Goal: Task Accomplishment & Management: Manage account settings

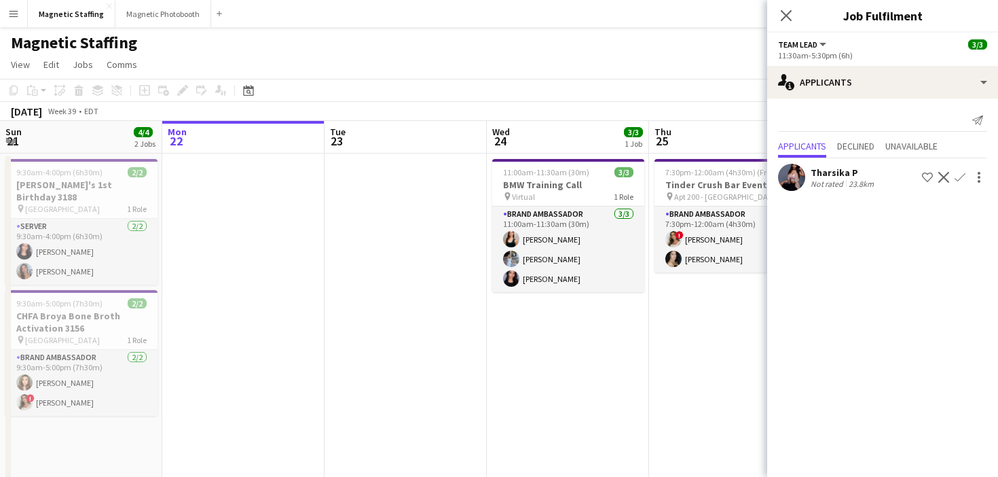
scroll to position [0, 571]
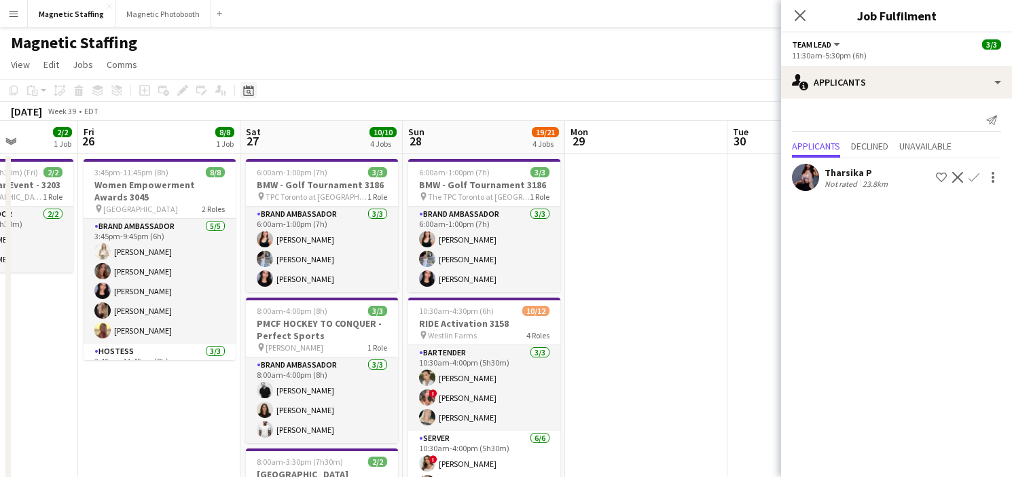
click at [253, 86] on icon "Date picker" at bounding box center [248, 90] width 11 height 11
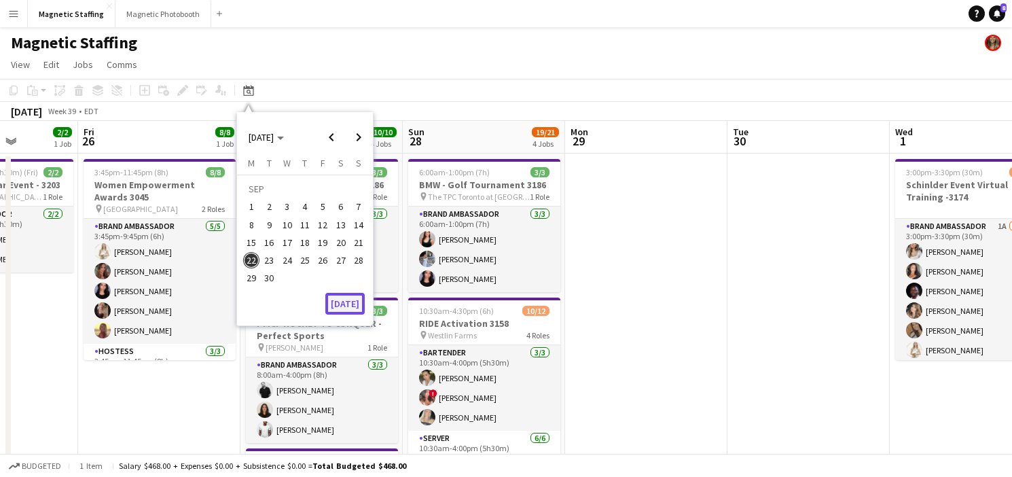
click at [343, 307] on button "[DATE]" at bounding box center [344, 304] width 39 height 22
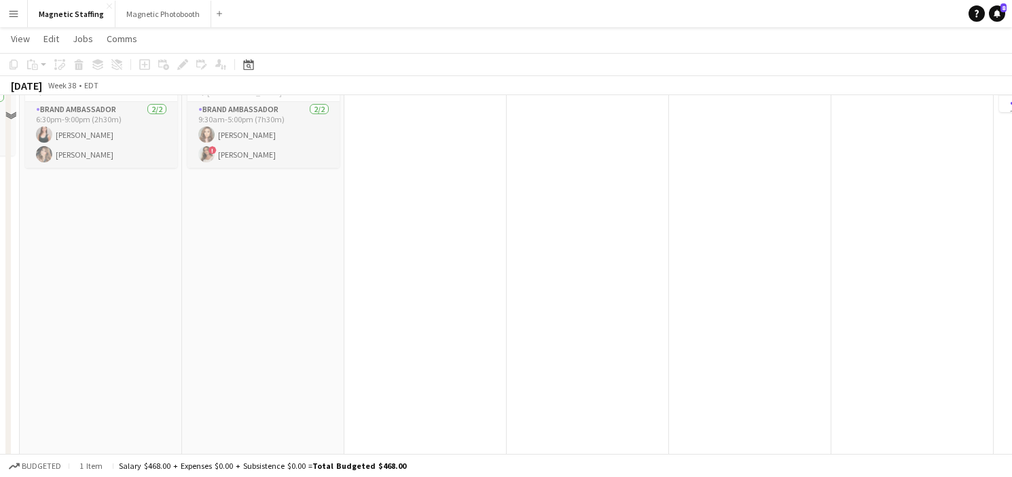
scroll to position [0, 0]
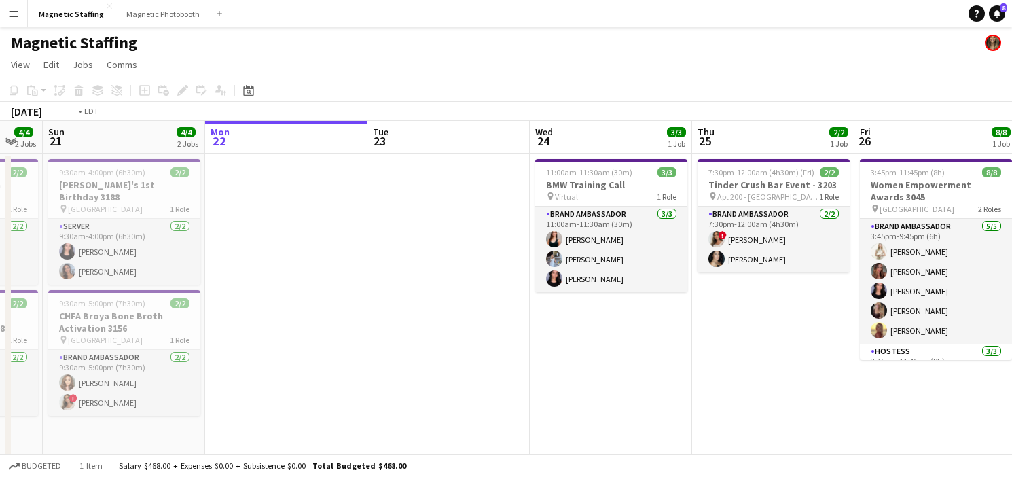
drag, startPoint x: 661, startPoint y: 245, endPoint x: 142, endPoint y: 261, distance: 519.1
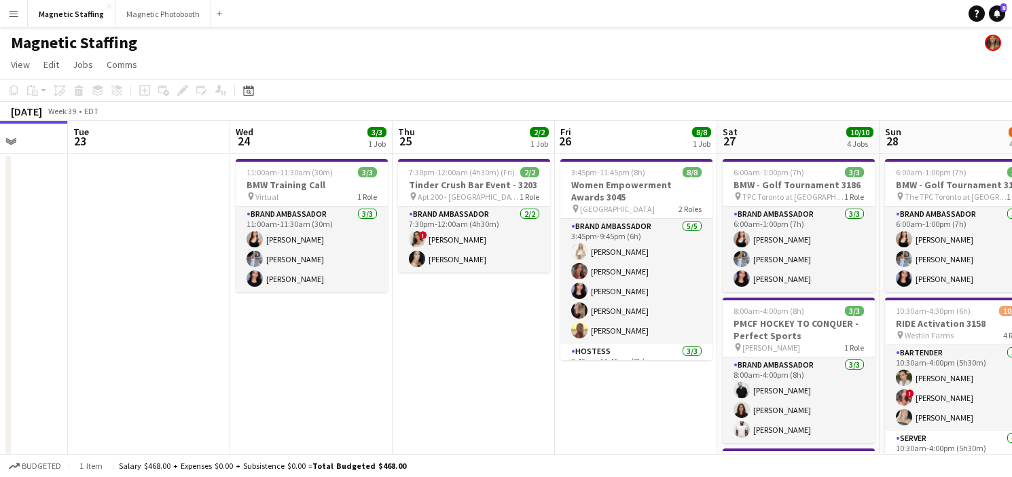
drag, startPoint x: 482, startPoint y: 290, endPoint x: 235, endPoint y: 290, distance: 247.2
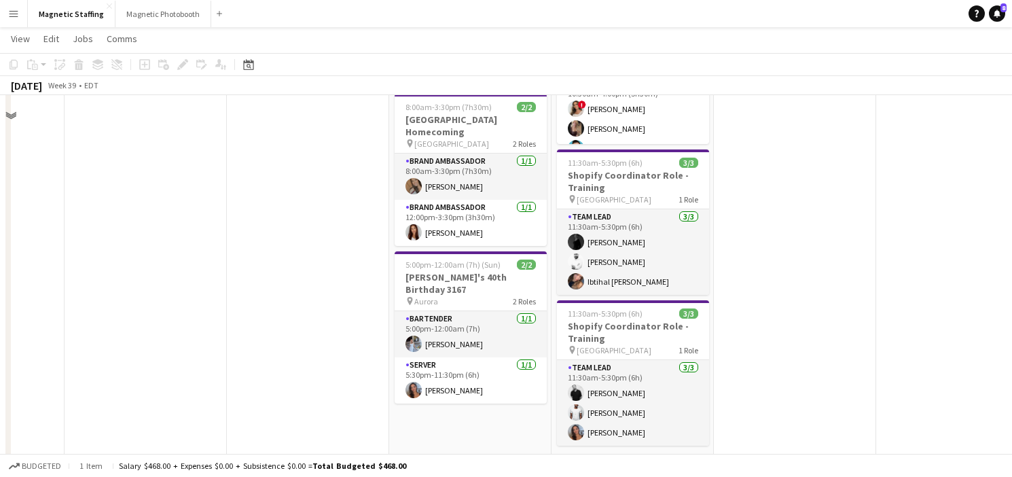
scroll to position [3, 0]
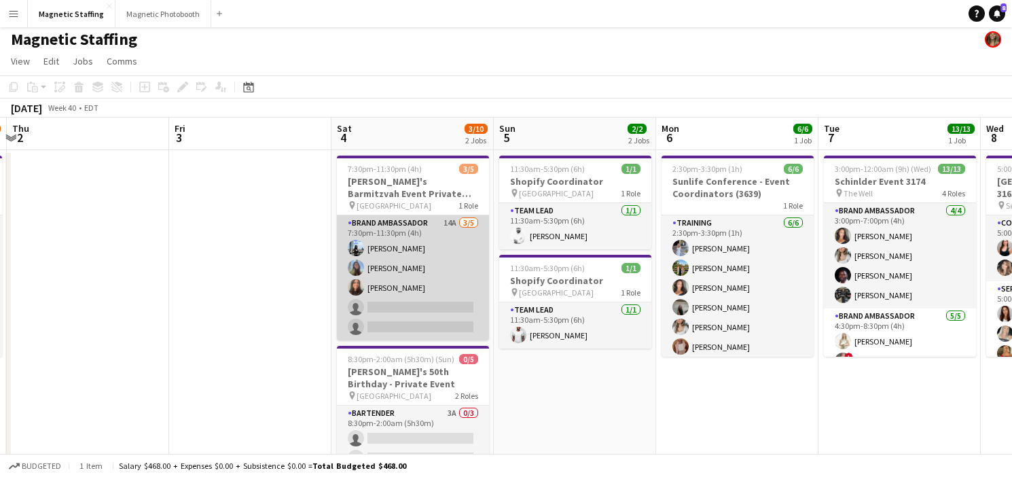
click at [402, 277] on app-card-role "Brand Ambassador 14A [DATE] 7:30pm-11:30pm (4h) [PERSON_NAME] [PERSON_NAME] [PE…" at bounding box center [413, 277] width 152 height 125
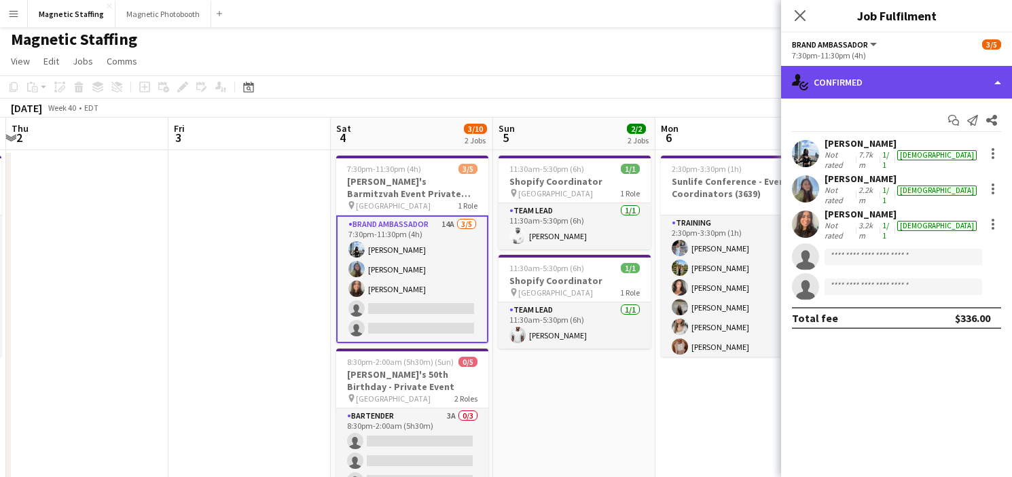
click at [833, 79] on div "single-neutral-actions-check-2 Confirmed" at bounding box center [896, 82] width 231 height 33
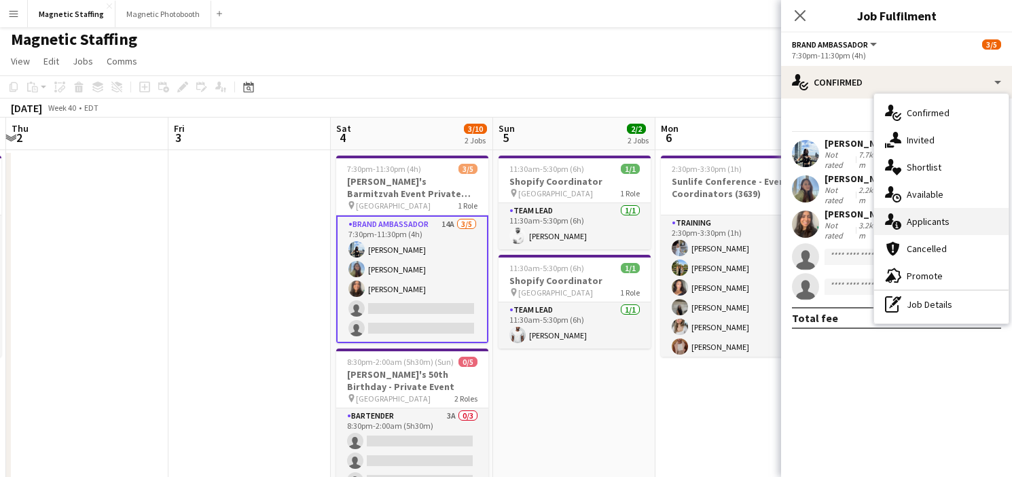
click at [898, 221] on icon "single-neutral-actions-information" at bounding box center [893, 221] width 16 height 16
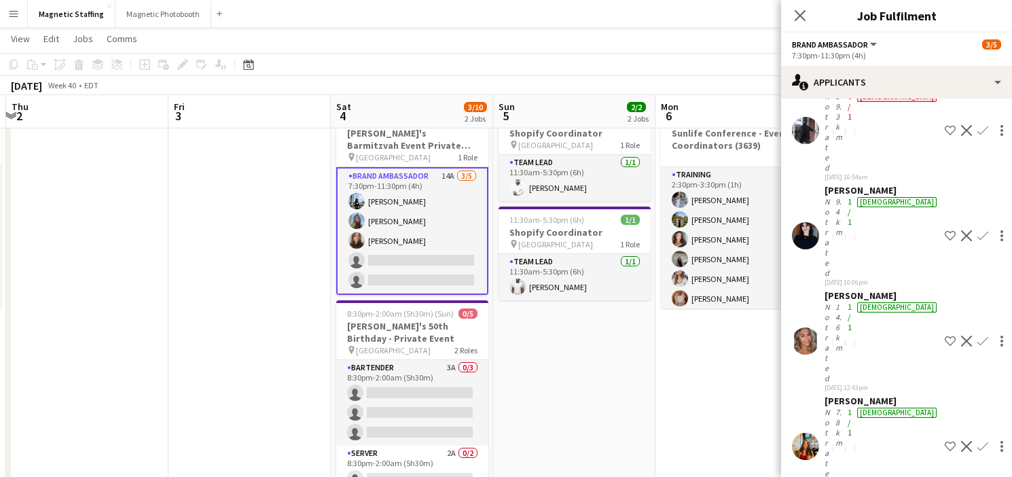
scroll to position [51, 0]
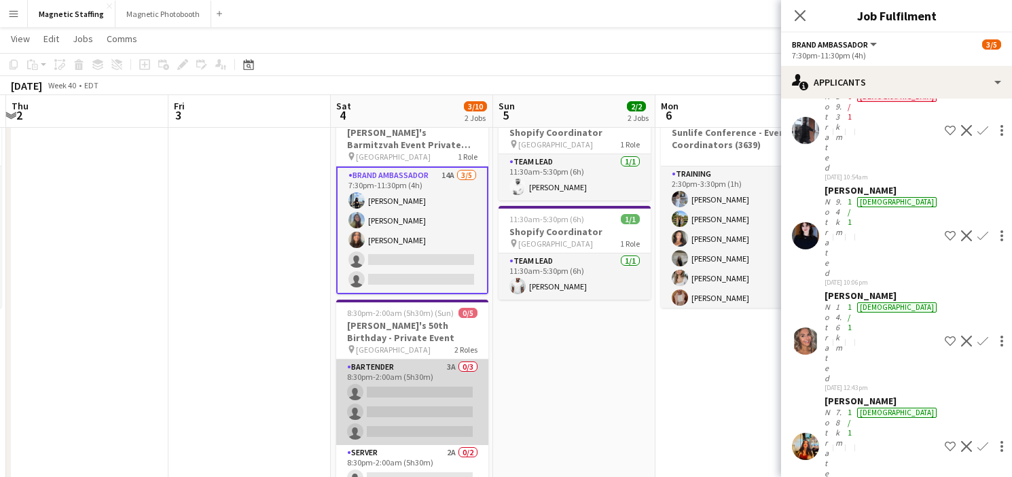
click at [475, 420] on app-card-role "Bartender 3A 0/3 8:30pm-2:00am (5h30m) single-neutral-actions single-neutral-ac…" at bounding box center [412, 402] width 152 height 86
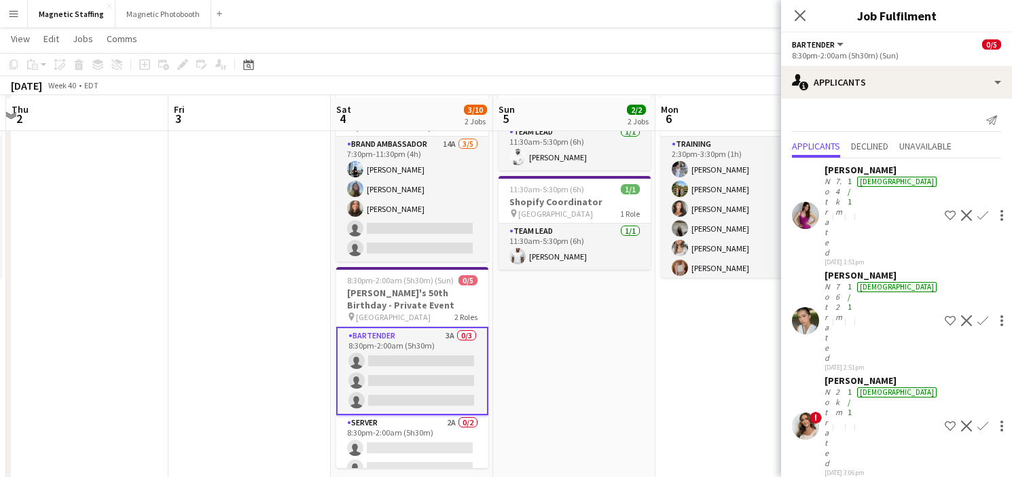
scroll to position [86, 0]
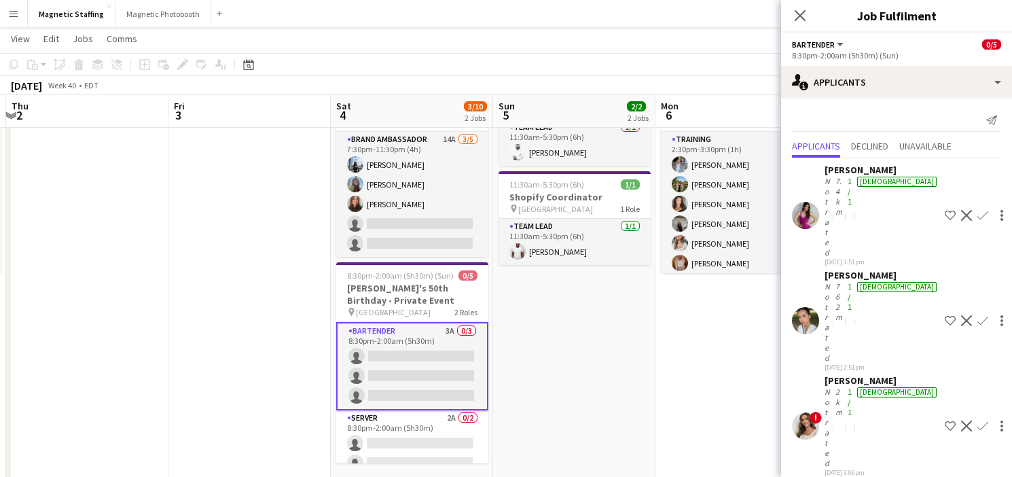
click at [977, 420] on app-icon "Confirm" at bounding box center [982, 425] width 11 height 11
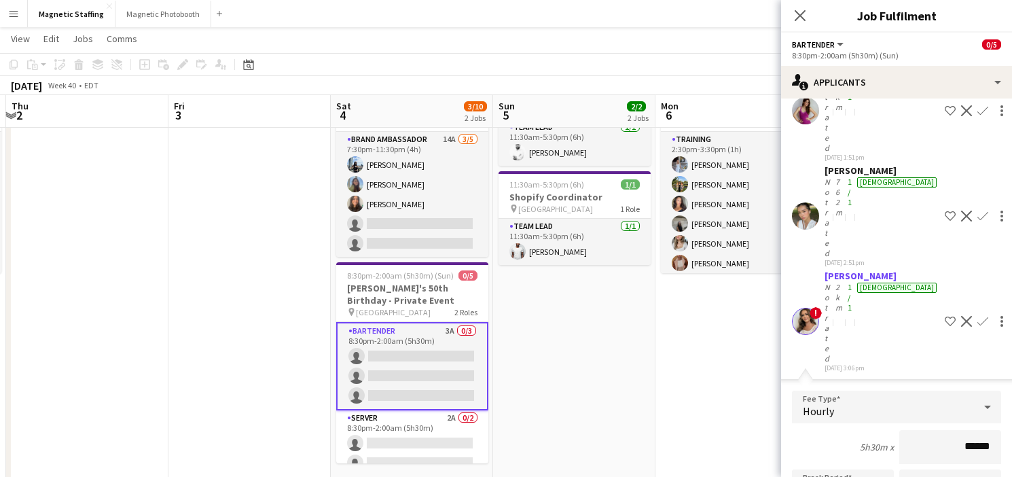
scroll to position [139, 0]
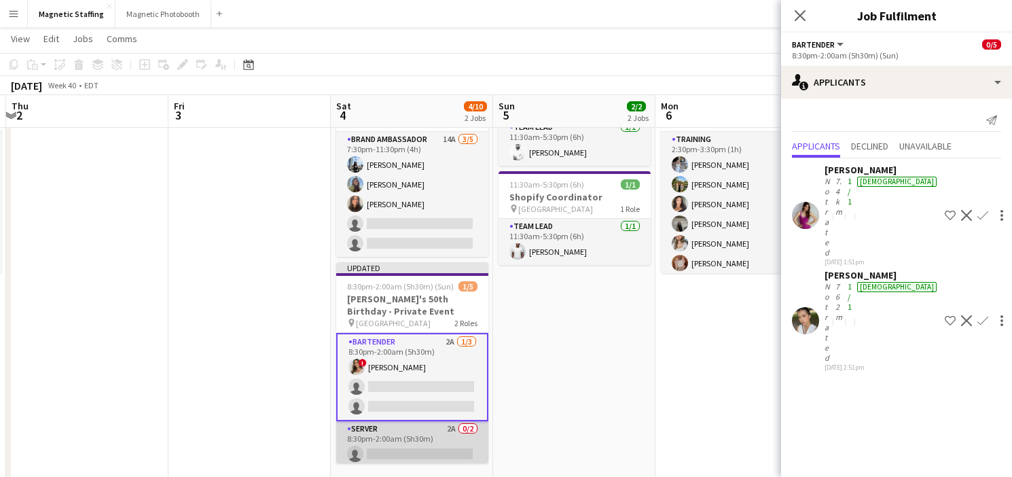
click at [465, 450] on app-card-role "Server 2A 0/2 8:30pm-2:00am (5h30m) single-neutral-actions single-neutral-actio…" at bounding box center [412, 454] width 152 height 66
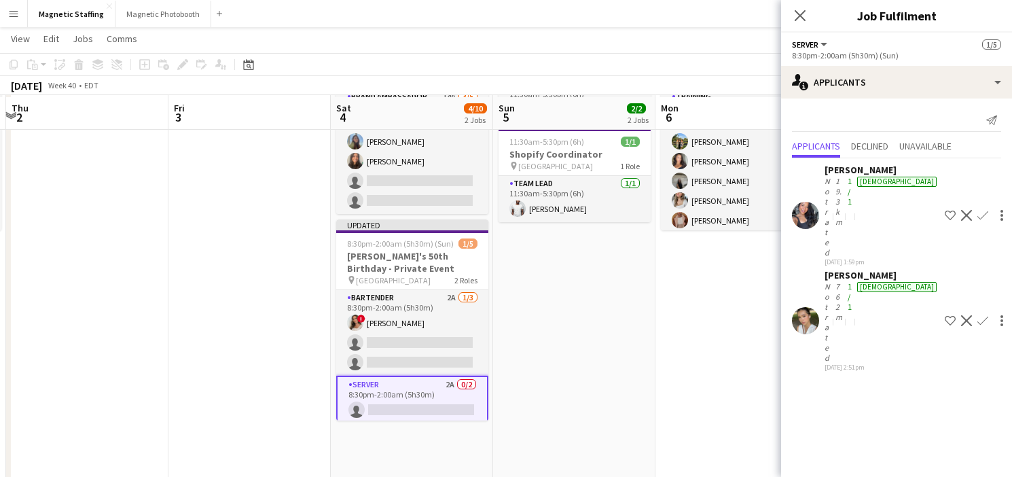
scroll to position [130, 0]
click at [977, 210] on app-icon "Confirm" at bounding box center [982, 215] width 11 height 11
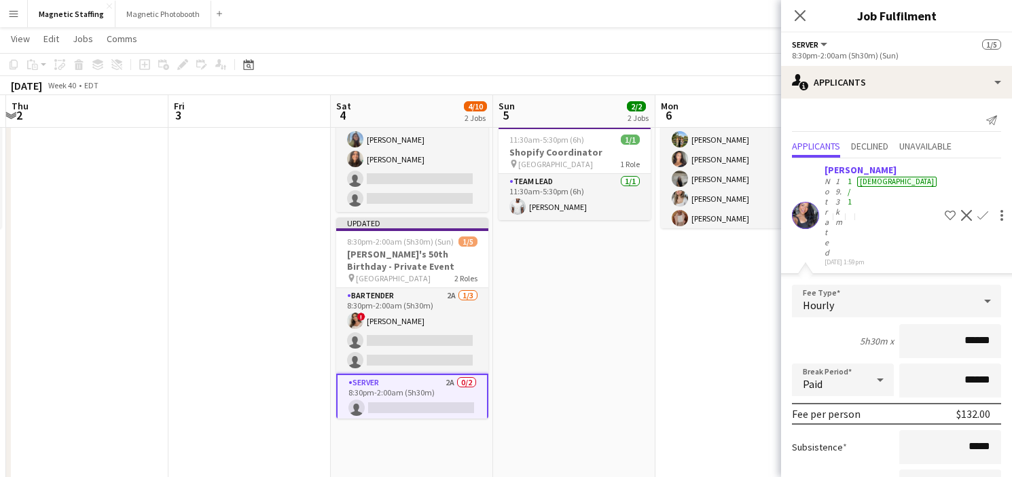
scroll to position [94, 0]
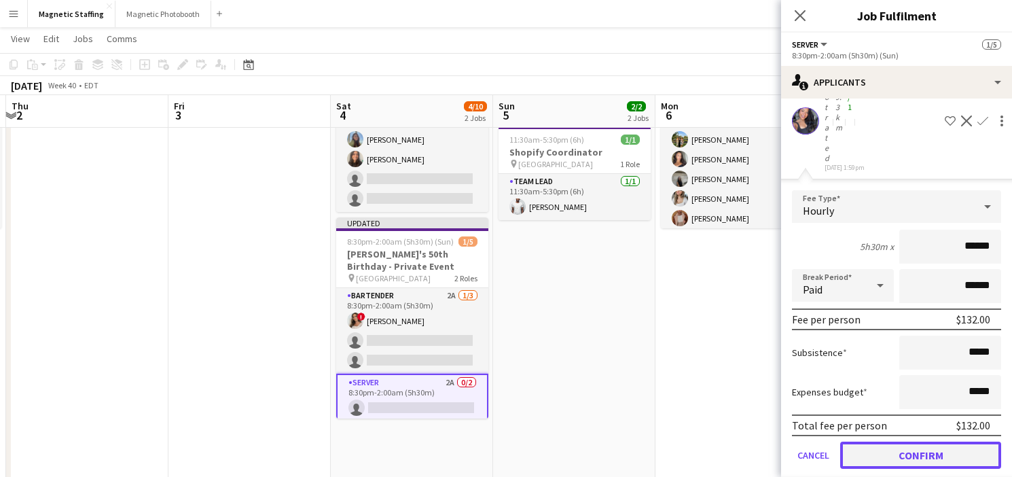
click at [860, 441] on button "Confirm" at bounding box center [920, 454] width 161 height 27
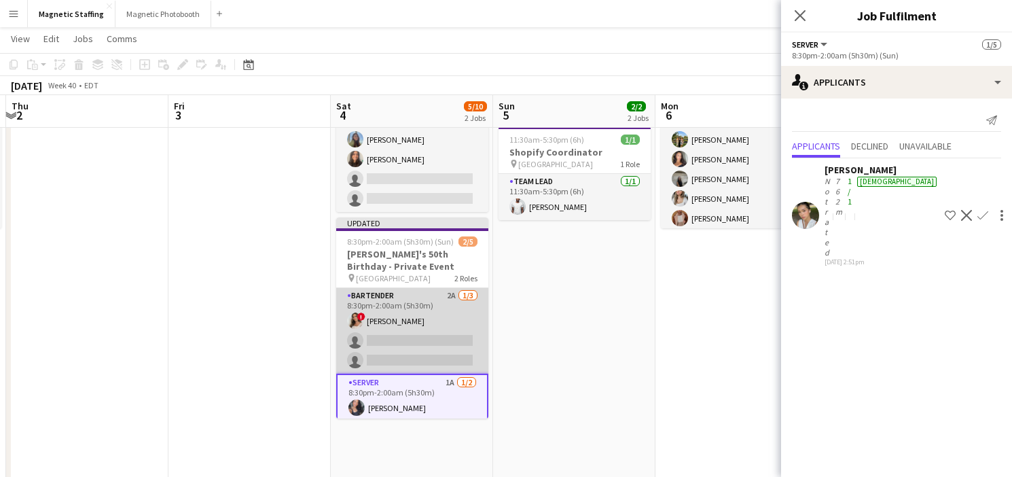
click at [459, 336] on app-card-role "Bartender 2A [DATE] 8:30pm-2:00am (5h30m) ! [PERSON_NAME] single-neutral-action…" at bounding box center [412, 331] width 152 height 86
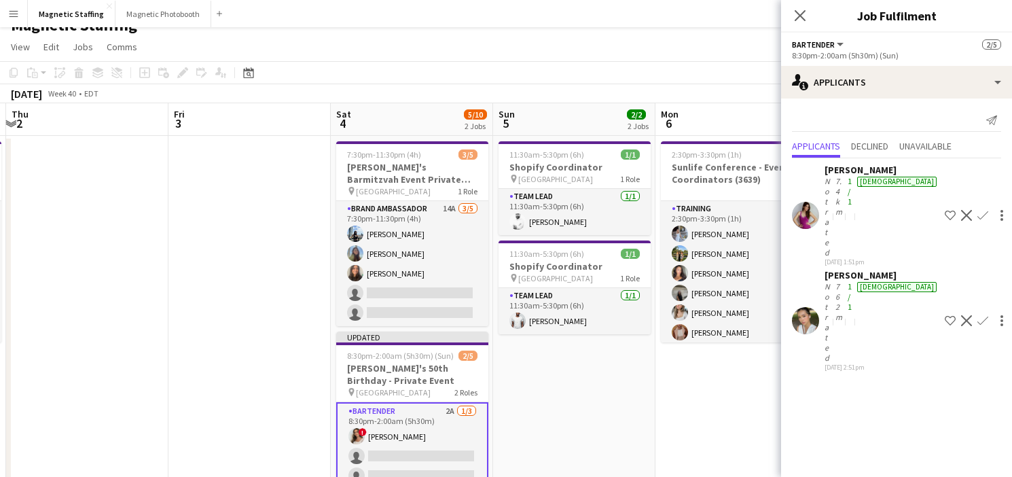
scroll to position [16, 0]
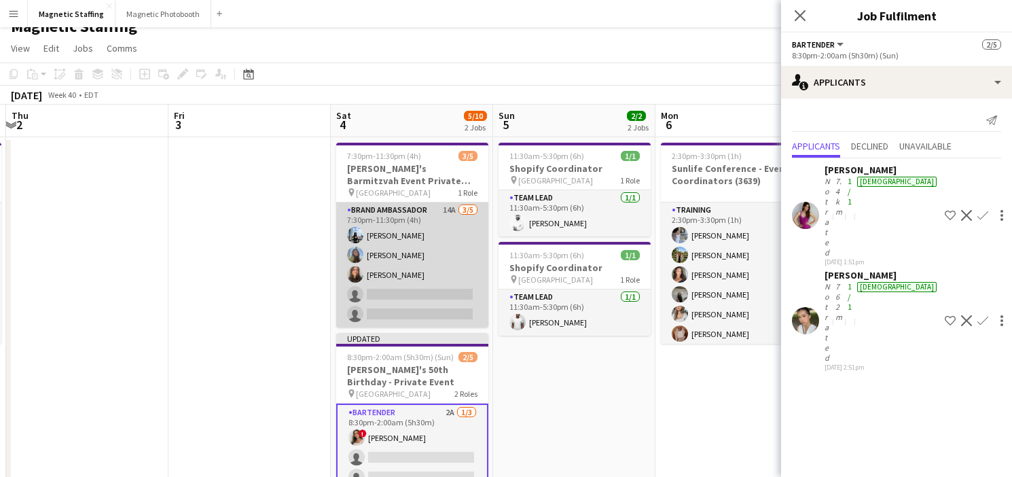
click at [420, 269] on app-card-role "Brand Ambassador 14A [DATE] 7:30pm-11:30pm (4h) [PERSON_NAME] [PERSON_NAME] [PE…" at bounding box center [412, 264] width 152 height 125
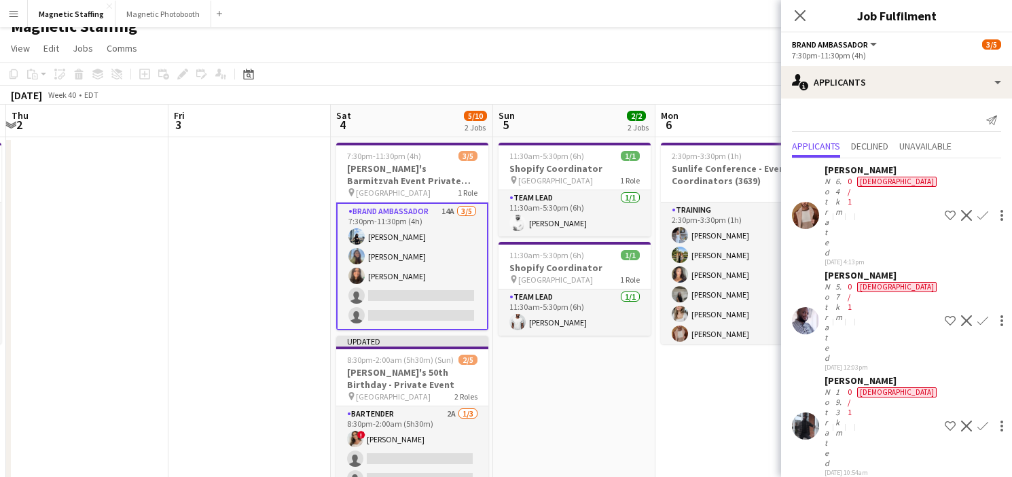
click at [961, 420] on app-icon "Decline" at bounding box center [966, 425] width 11 height 11
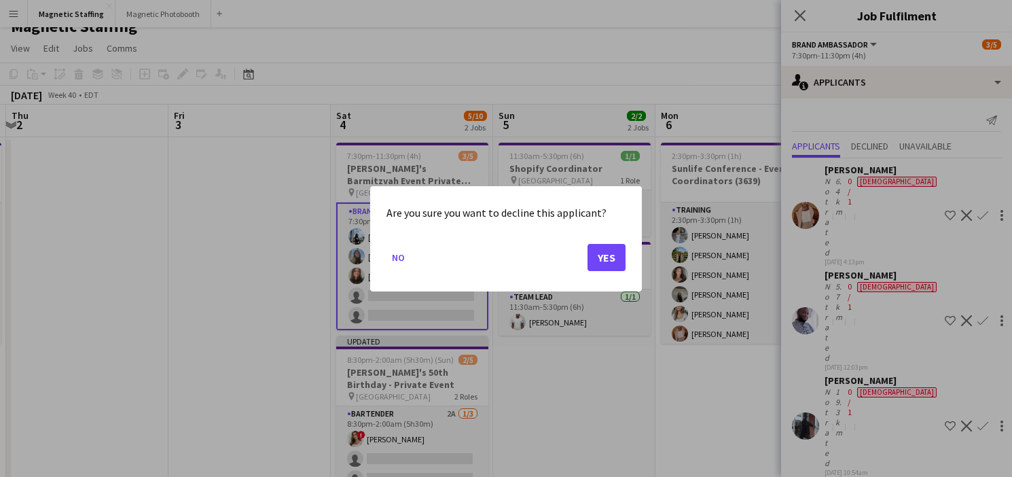
scroll to position [0, 0]
click at [619, 258] on button "Yes" at bounding box center [606, 256] width 38 height 27
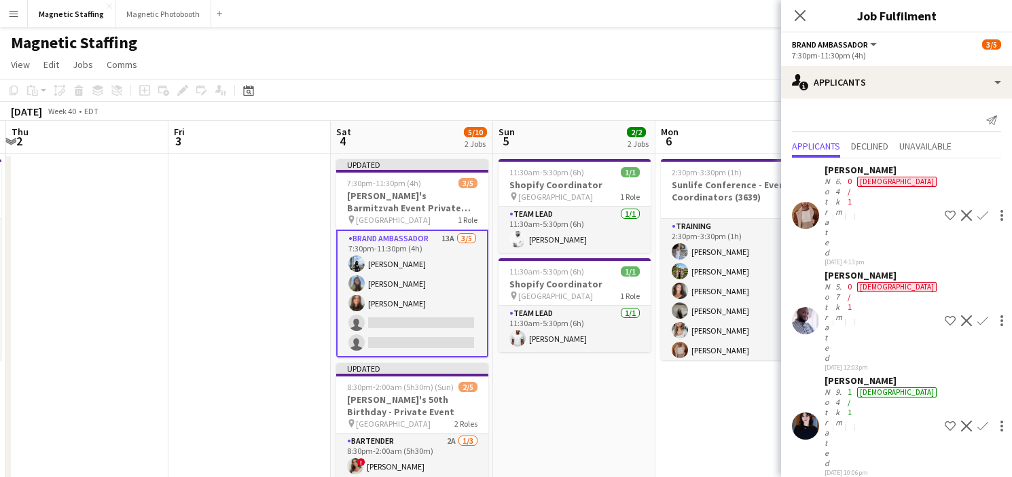
scroll to position [16, 0]
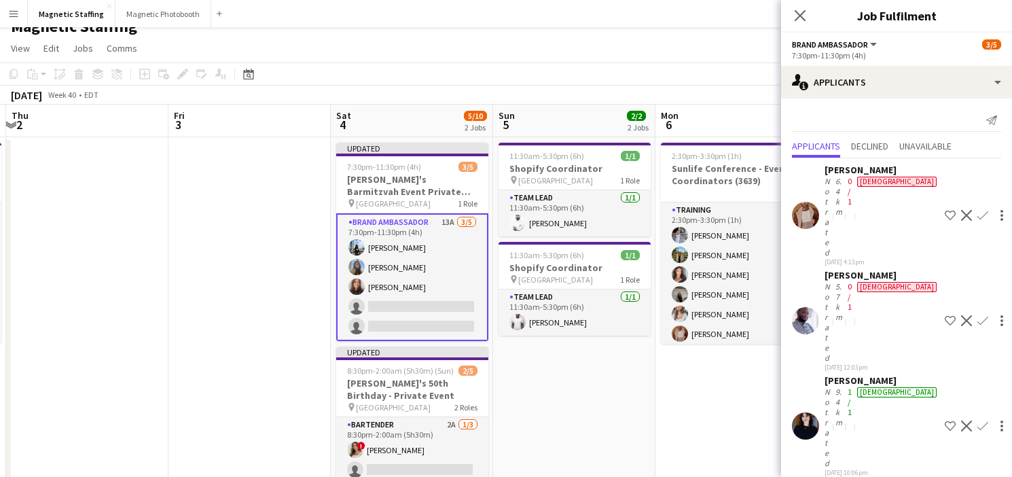
click at [961, 210] on app-icon "Decline" at bounding box center [966, 215] width 11 height 11
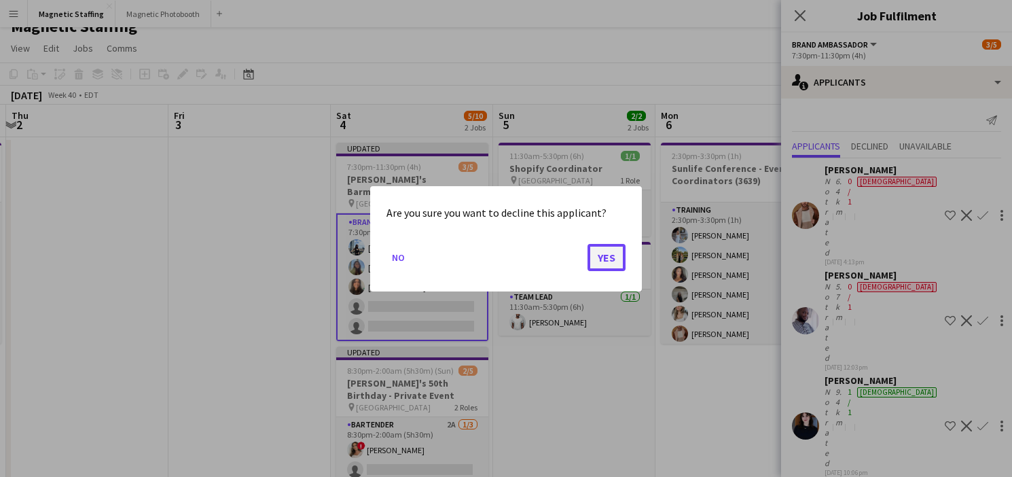
click at [611, 255] on button "Yes" at bounding box center [606, 256] width 38 height 27
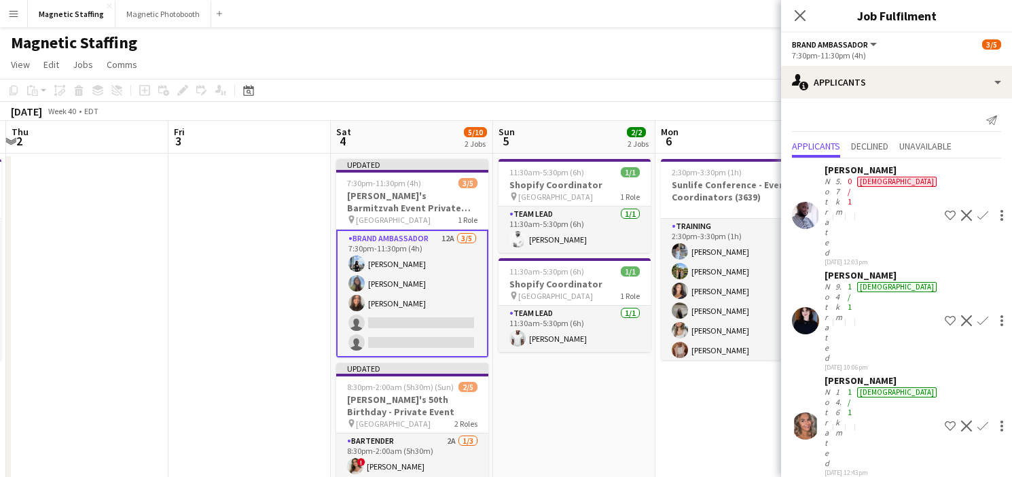
scroll to position [16, 0]
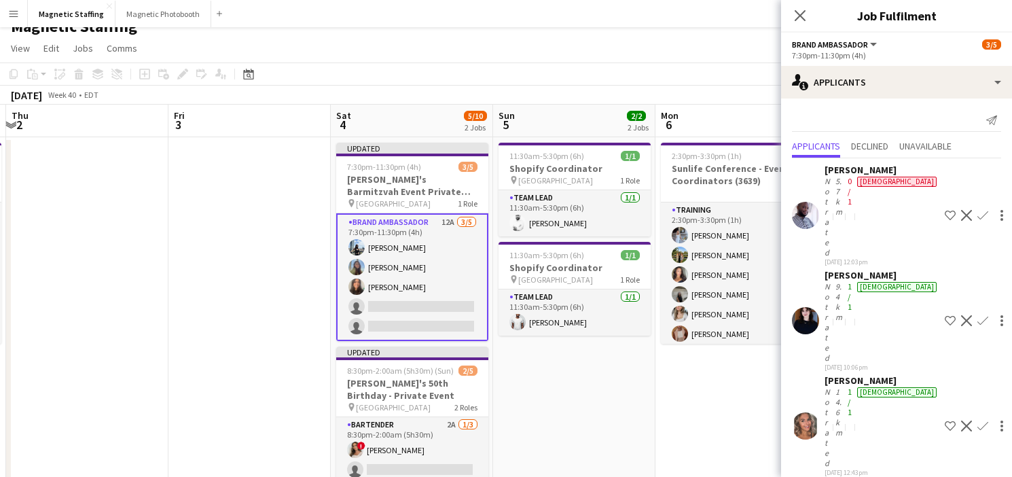
click at [961, 315] on app-icon "Decline" at bounding box center [966, 320] width 11 height 11
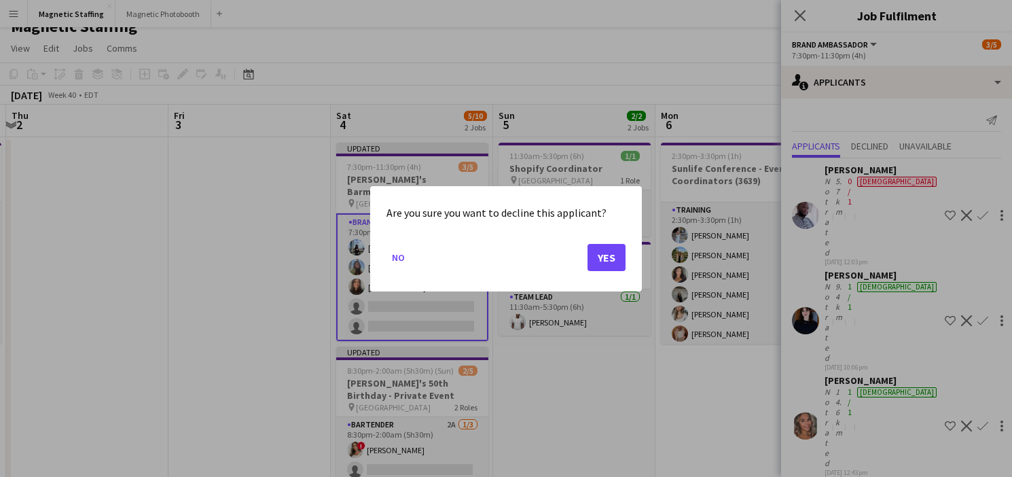
scroll to position [0, 0]
click at [611, 251] on button "Yes" at bounding box center [606, 256] width 38 height 27
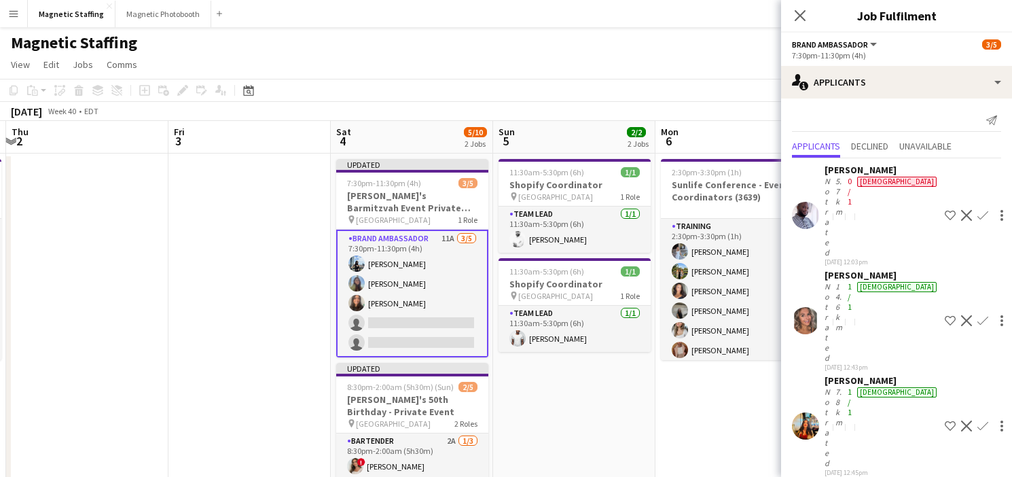
scroll to position [16, 0]
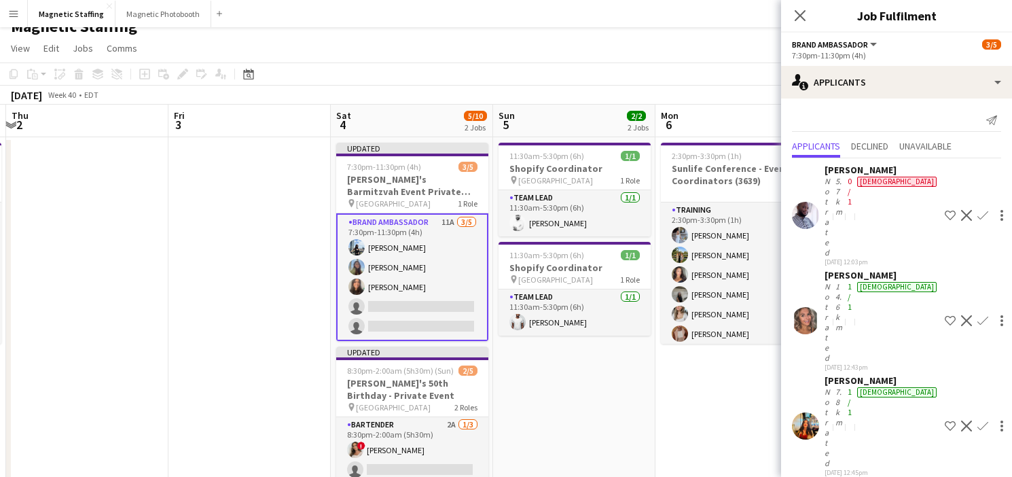
click at [961, 210] on app-icon "Decline" at bounding box center [966, 215] width 11 height 11
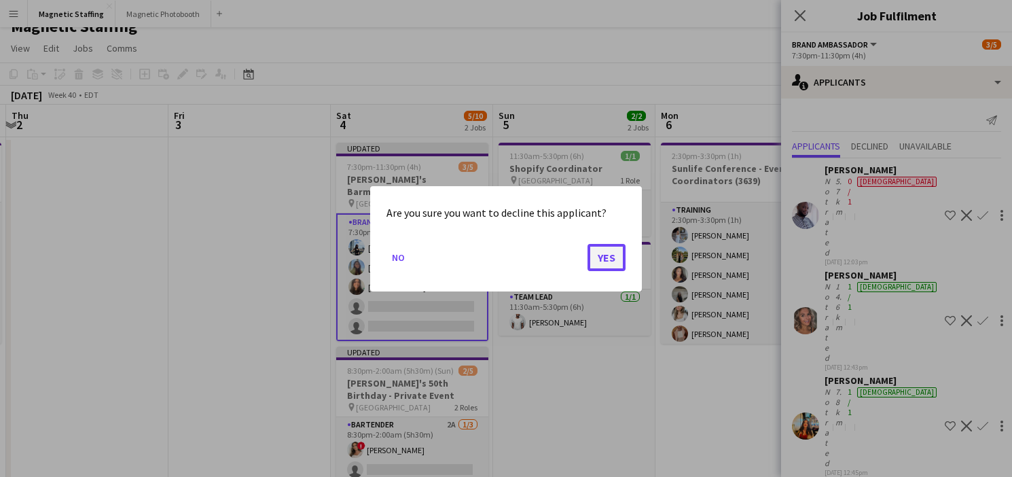
click at [612, 254] on button "Yes" at bounding box center [606, 256] width 38 height 27
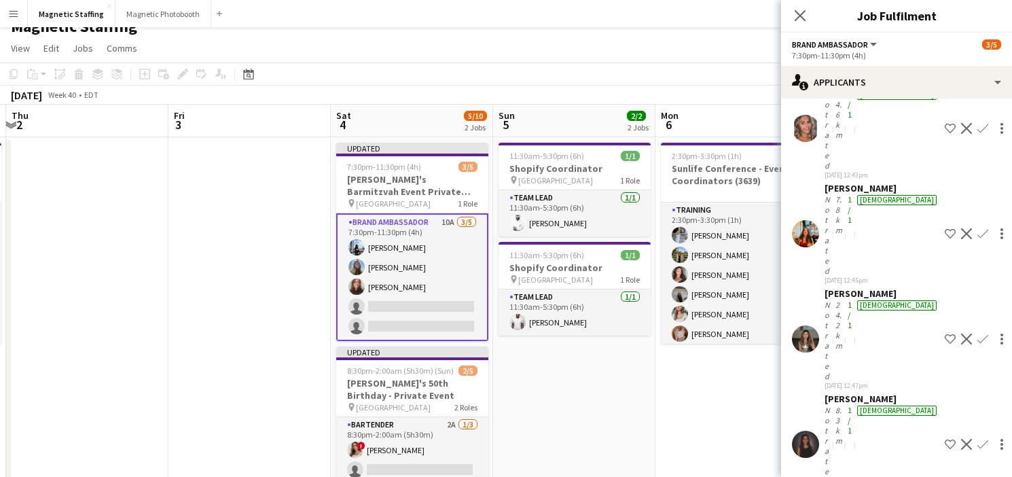
scroll to position [139, 0]
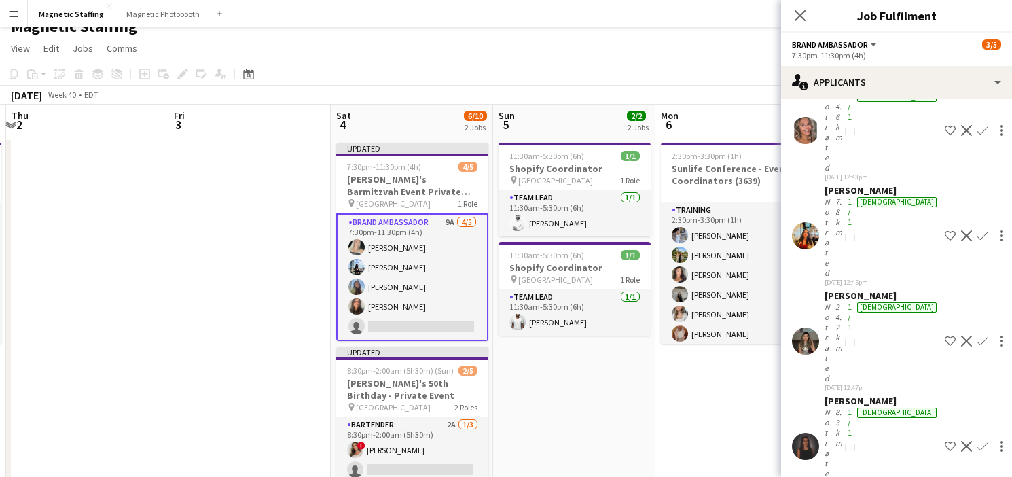
click at [977, 441] on app-icon "Confirm" at bounding box center [982, 446] width 11 height 11
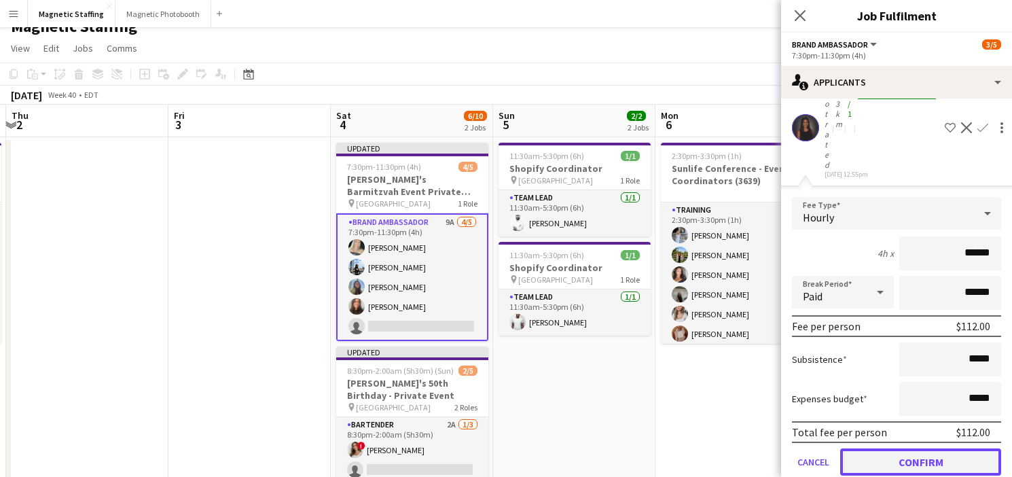
click at [923, 448] on button "Confirm" at bounding box center [920, 461] width 161 height 27
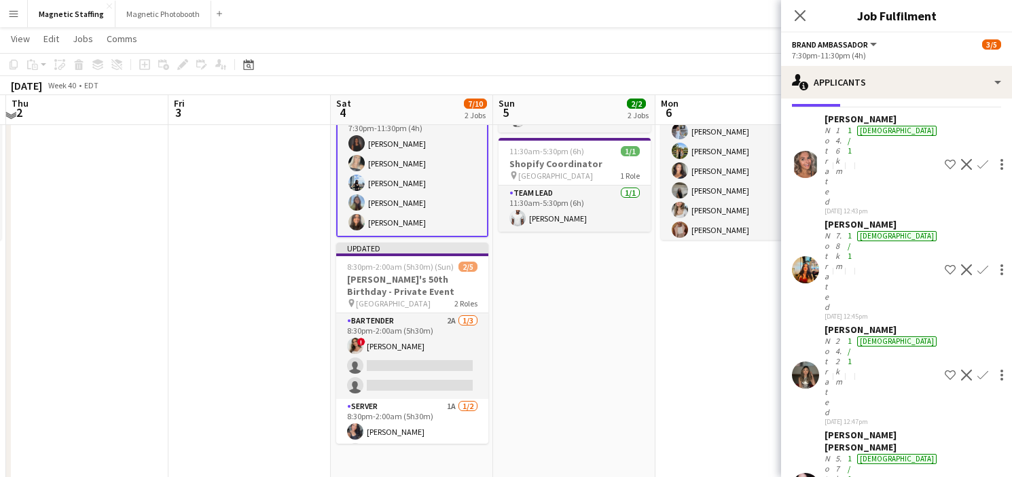
scroll to position [120, 0]
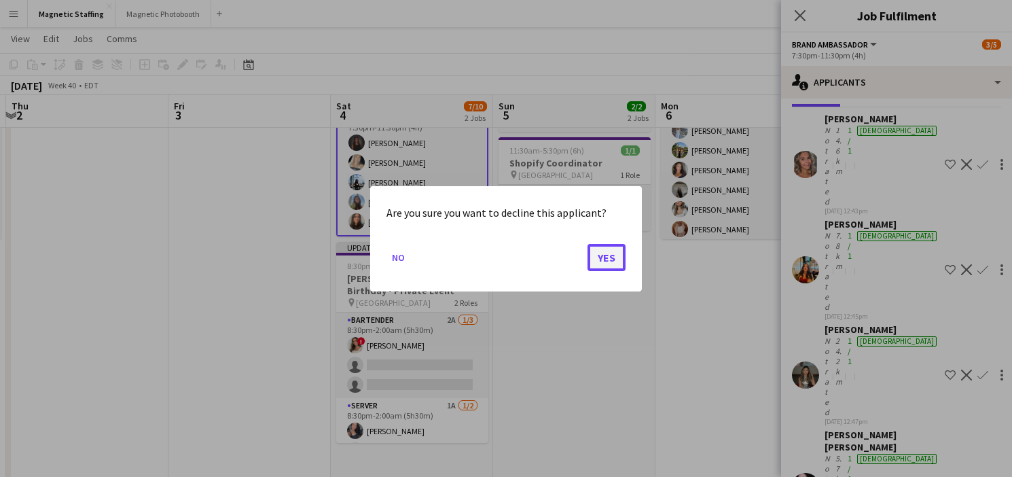
click at [607, 262] on button "Yes" at bounding box center [606, 256] width 38 height 27
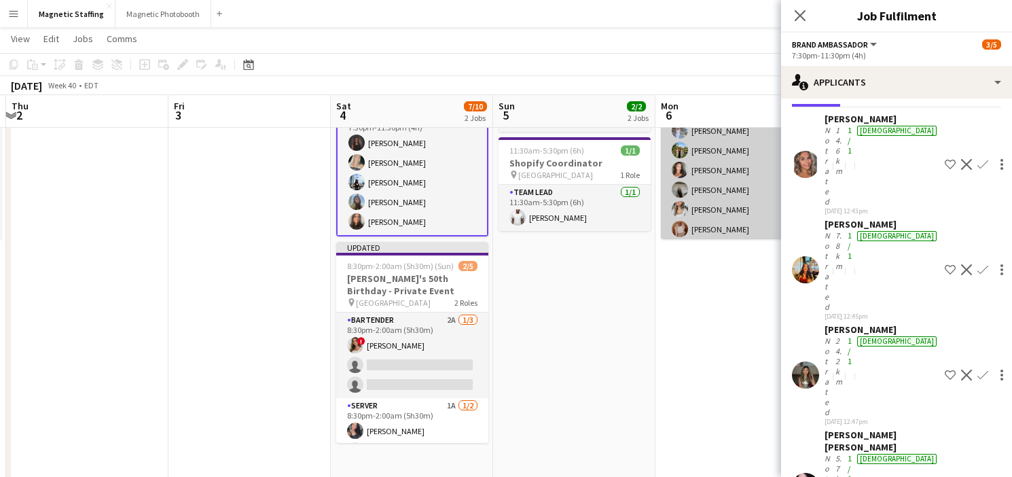
scroll to position [7, 0]
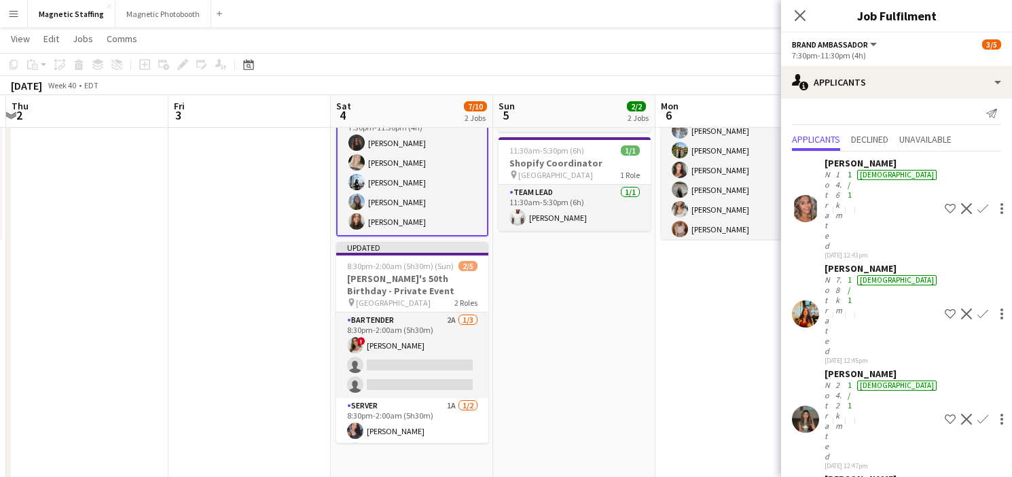
click at [961, 308] on app-icon "Decline" at bounding box center [966, 313] width 11 height 11
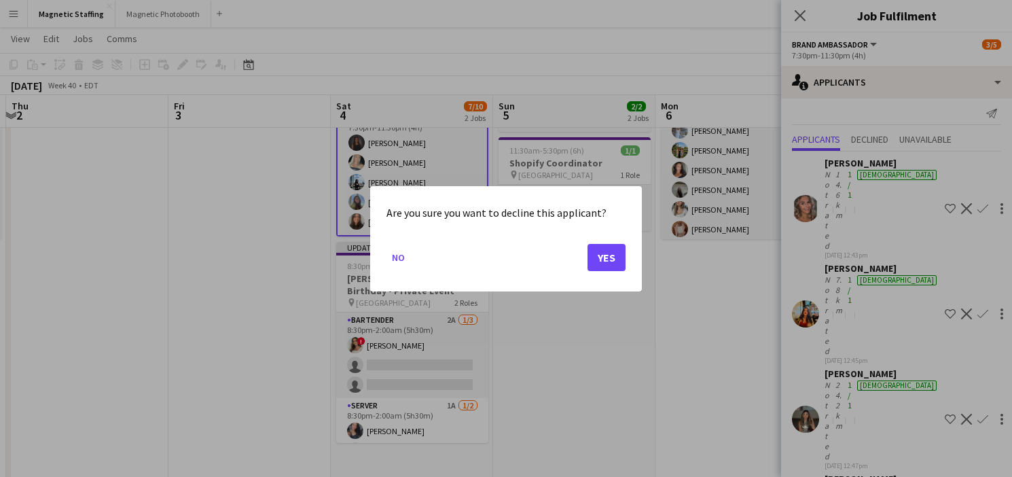
scroll to position [0, 0]
click at [598, 253] on button "Yes" at bounding box center [606, 256] width 38 height 27
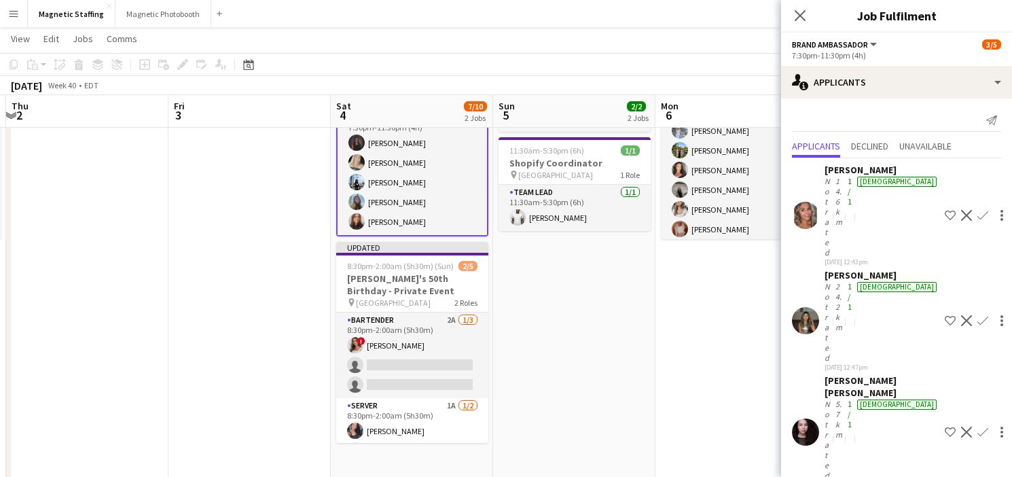
click at [961, 210] on app-icon "Decline" at bounding box center [966, 215] width 11 height 11
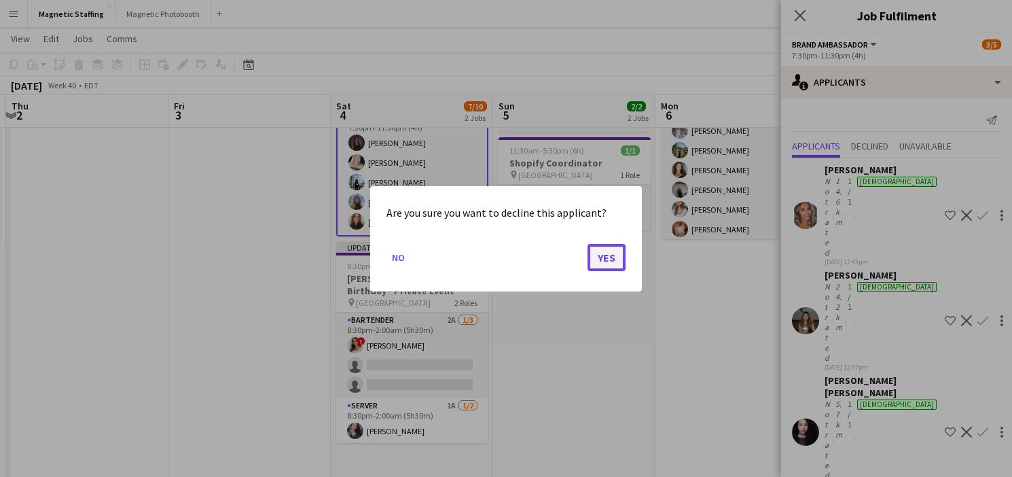
click at [607, 264] on button "Yes" at bounding box center [606, 256] width 38 height 27
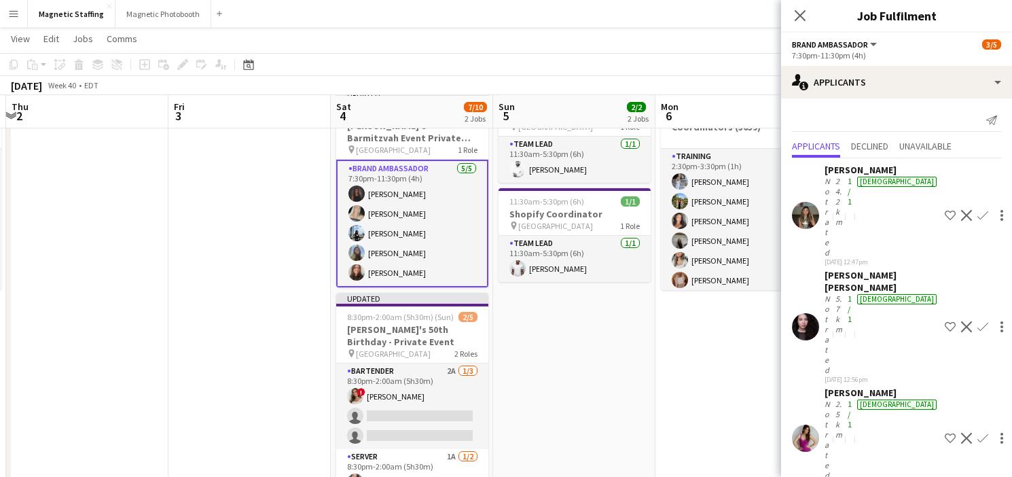
scroll to position [70, 0]
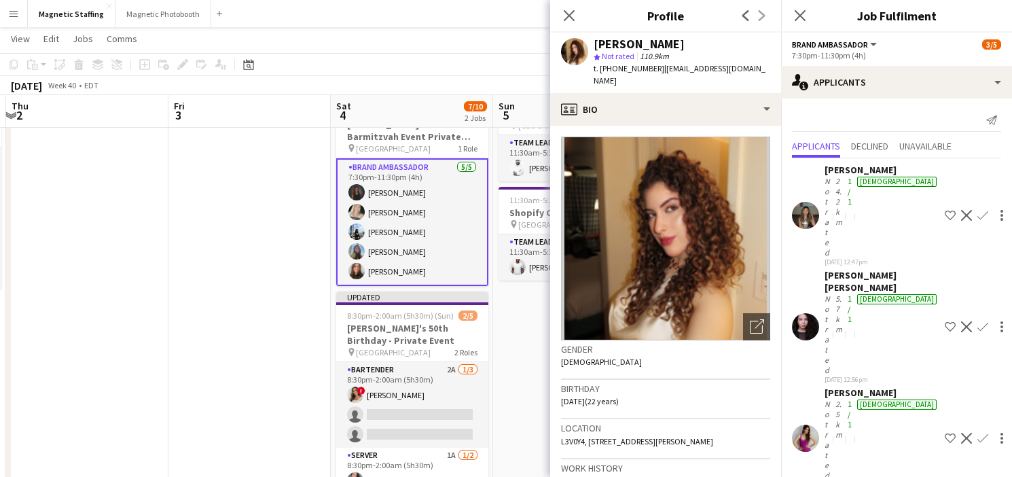
click at [376, 234] on app-card-role "Brand Ambassador [DATE] 7:30pm-11:30pm (4h) [PERSON_NAME] [PERSON_NAME] [PERSON…" at bounding box center [412, 222] width 152 height 128
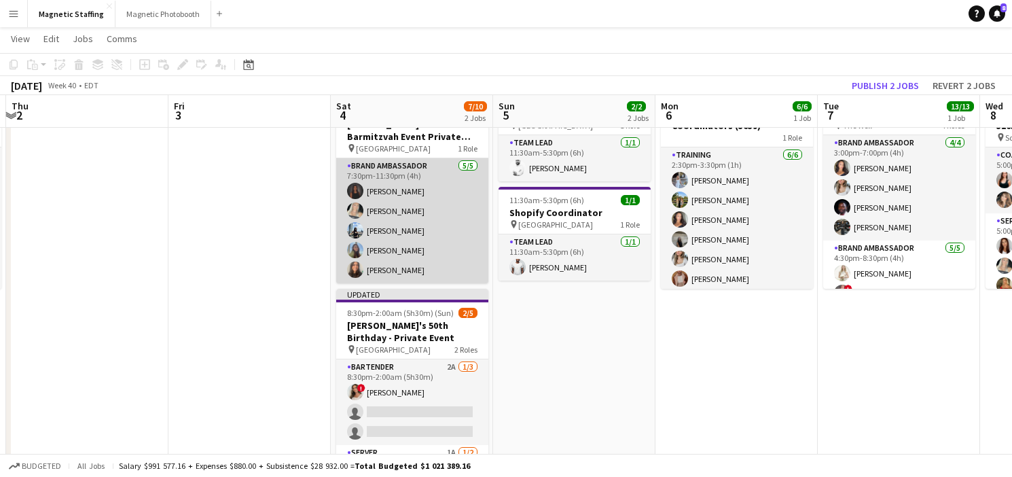
click at [376, 234] on app-card-role "Brand Ambassador [DATE] 7:30pm-11:30pm (4h) [PERSON_NAME] [PERSON_NAME] [PERSON…" at bounding box center [412, 220] width 152 height 125
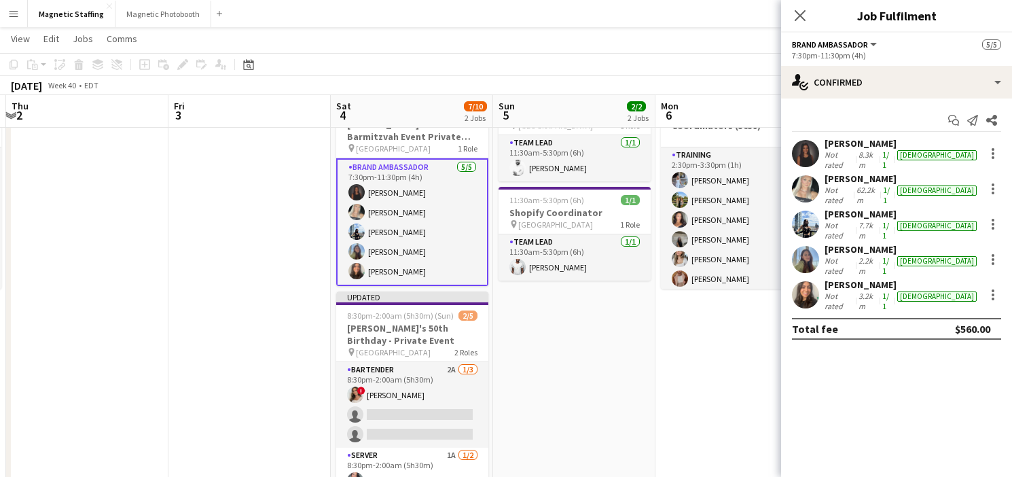
click at [804, 281] on app-user-avatar at bounding box center [805, 294] width 27 height 27
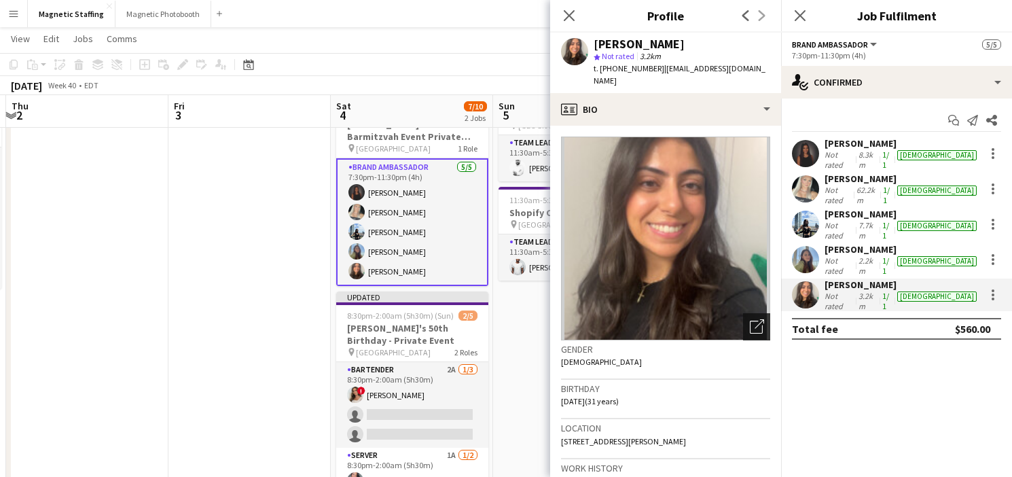
click at [752, 313] on div "Open photos pop-in" at bounding box center [756, 326] width 27 height 27
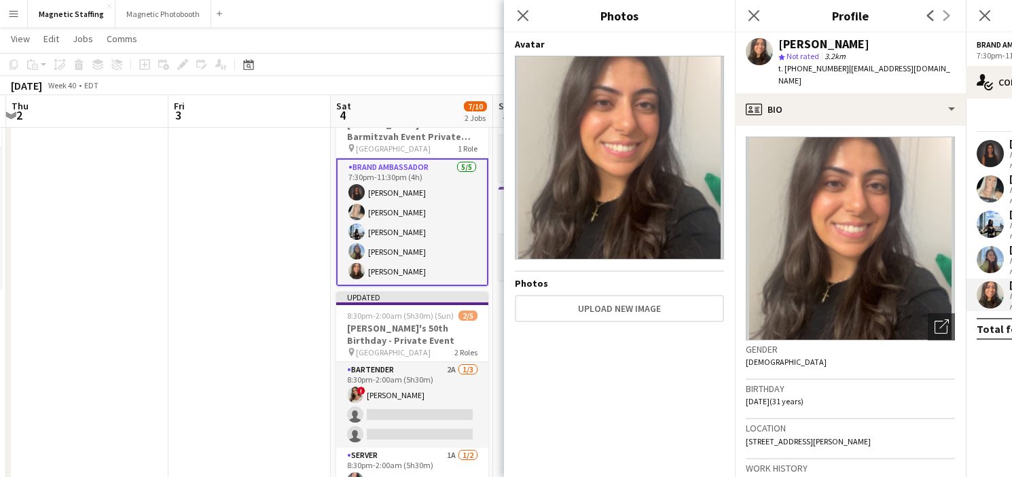
click at [993, 246] on app-user-avatar at bounding box center [990, 259] width 27 height 27
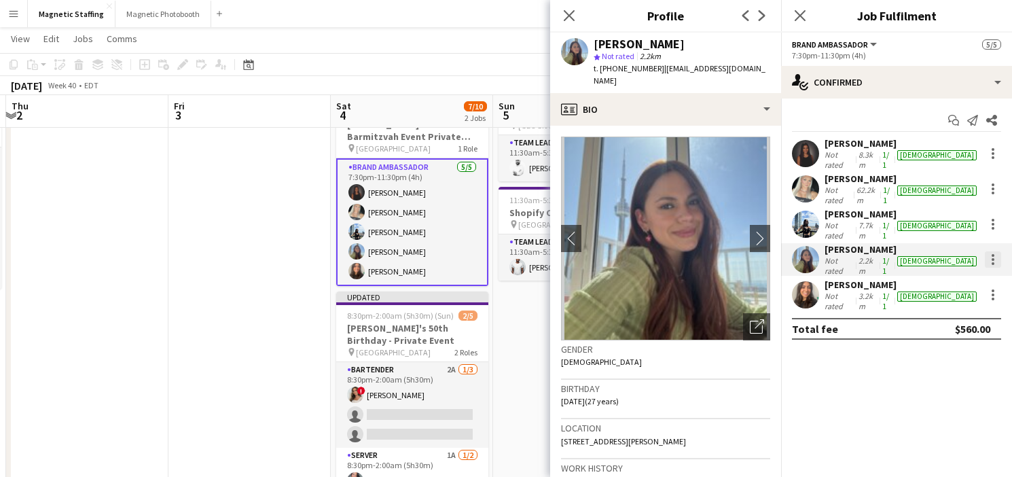
click at [993, 258] on div at bounding box center [993, 259] width 3 height 3
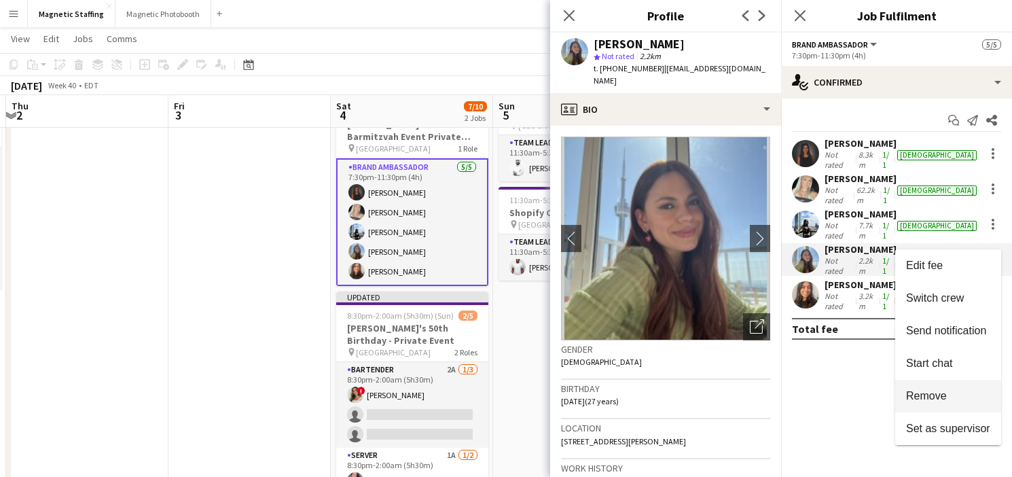
click at [924, 397] on span "Remove" at bounding box center [926, 396] width 41 height 12
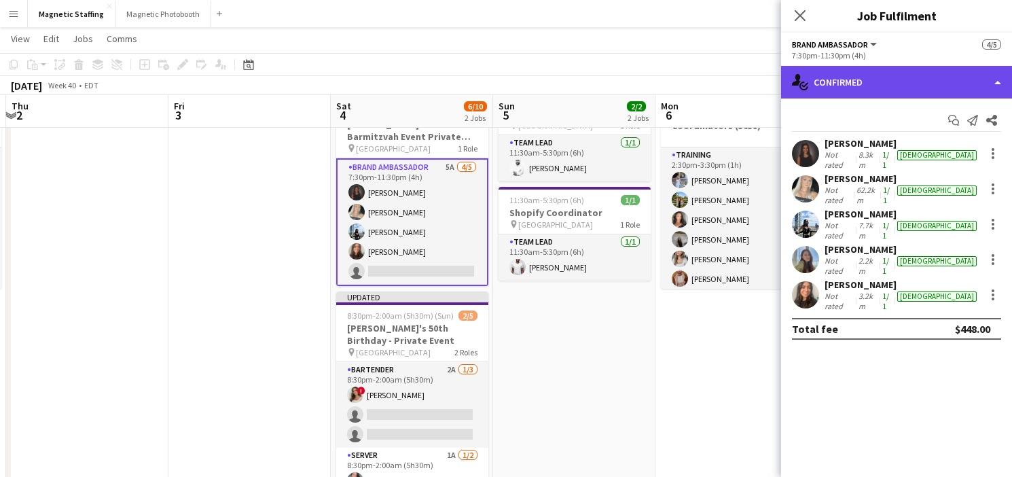
click at [909, 66] on div "single-neutral-actions-check-2 Confirmed" at bounding box center [896, 82] width 231 height 33
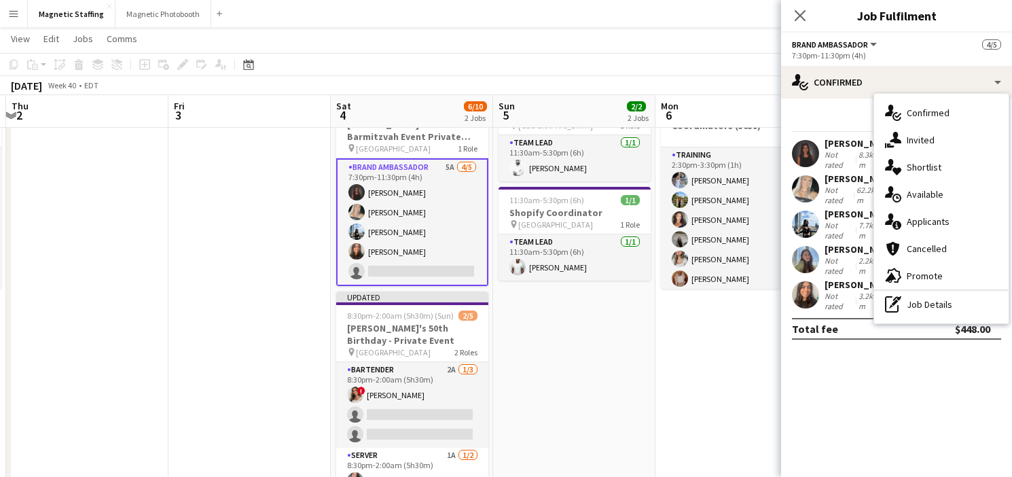
click at [582, 310] on app-date-cell "11:30am-5:30pm (6h) 1/1 Shopify Coordinator pin Montreal 1 Role Team Lead [DATE…" at bounding box center [574, 426] width 162 height 689
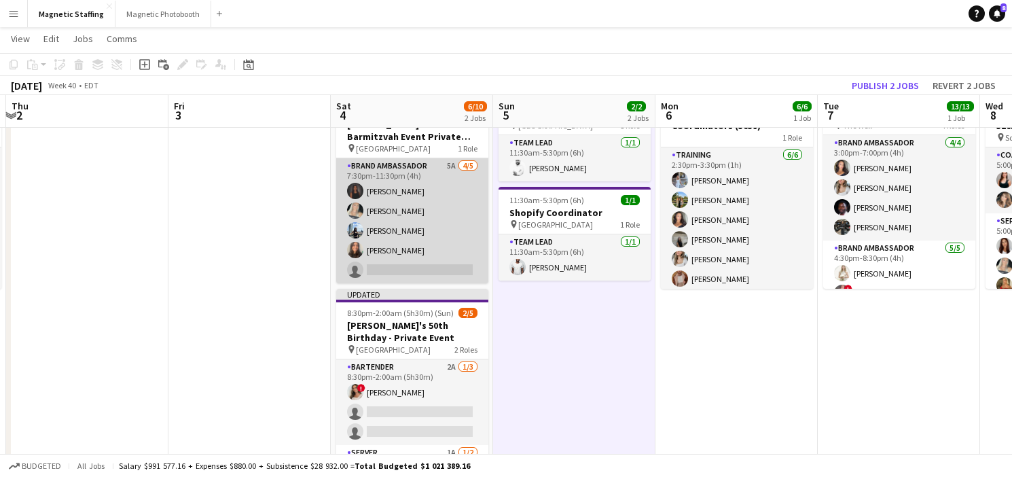
click at [442, 241] on app-card-role "Brand Ambassador 5A [DATE] 7:30pm-11:30pm (4h) [PERSON_NAME] [PERSON_NAME] [PER…" at bounding box center [412, 220] width 152 height 125
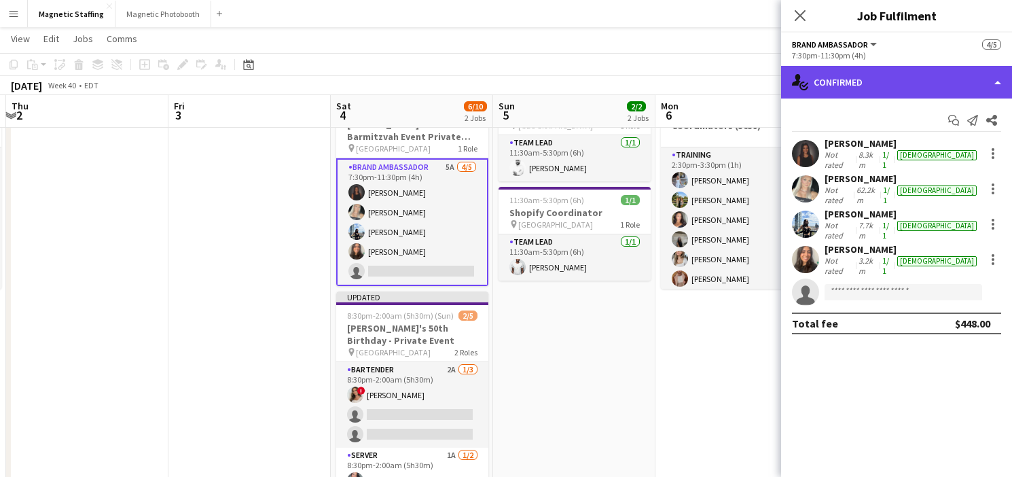
click at [867, 83] on div "single-neutral-actions-check-2 Confirmed" at bounding box center [896, 82] width 231 height 33
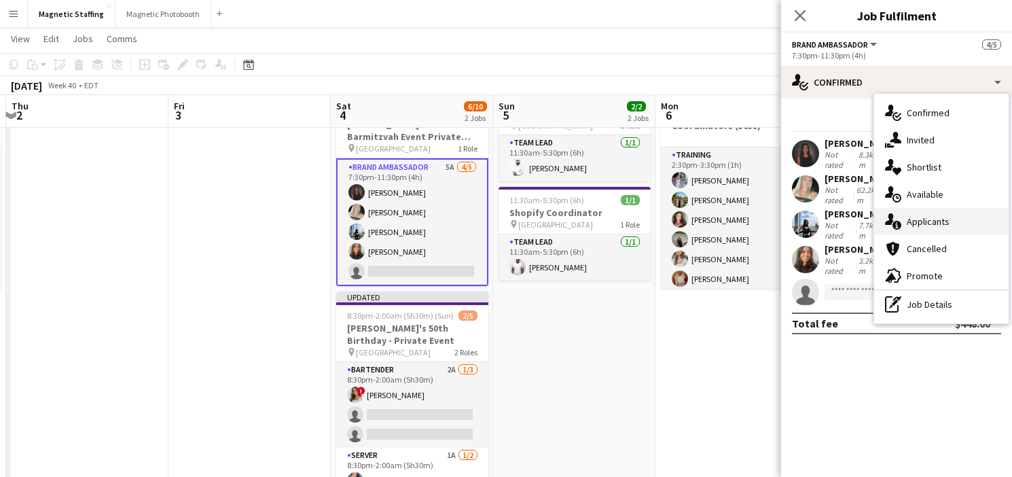
click at [900, 230] on icon "single-neutral-actions-information" at bounding box center [893, 221] width 16 height 16
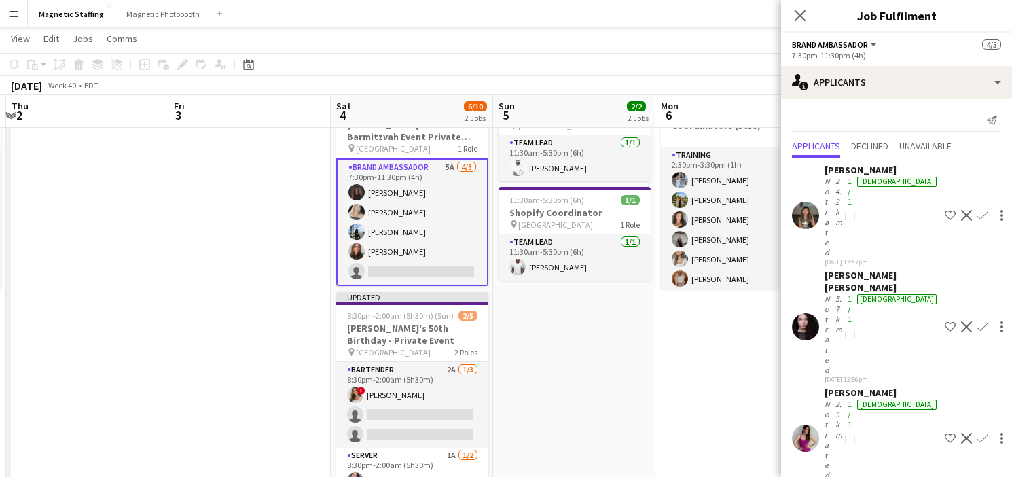
click at [805, 424] on app-user-avatar at bounding box center [805, 437] width 27 height 27
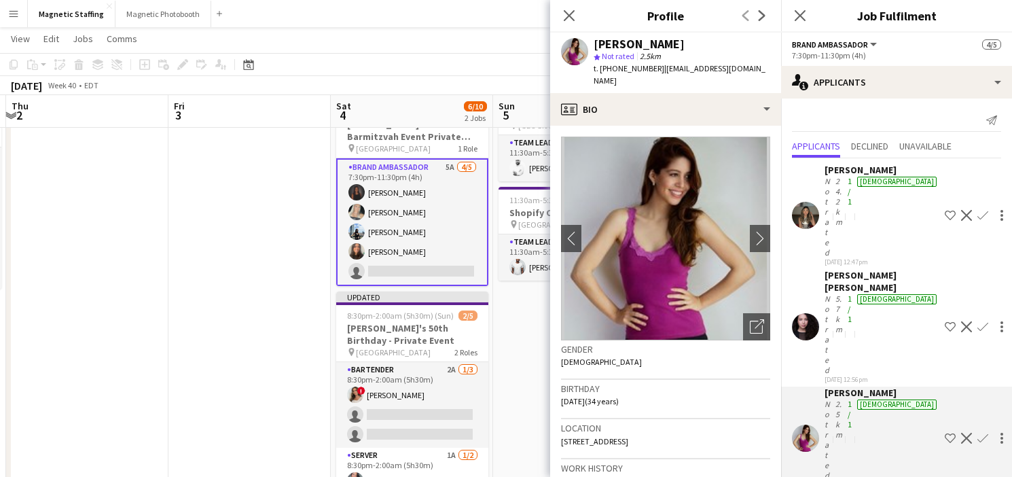
click at [977, 433] on app-icon "Confirm" at bounding box center [982, 438] width 11 height 11
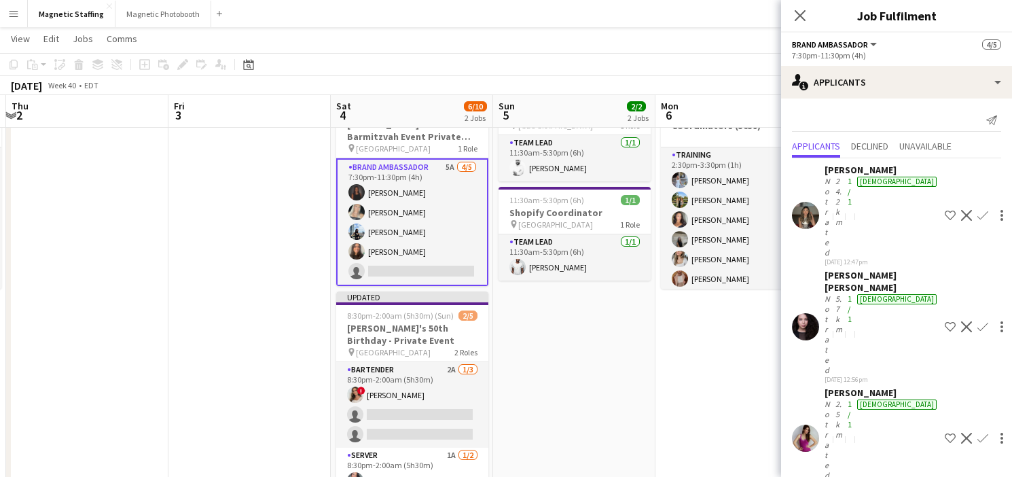
click at [977, 433] on app-icon "Confirm" at bounding box center [982, 438] width 11 height 11
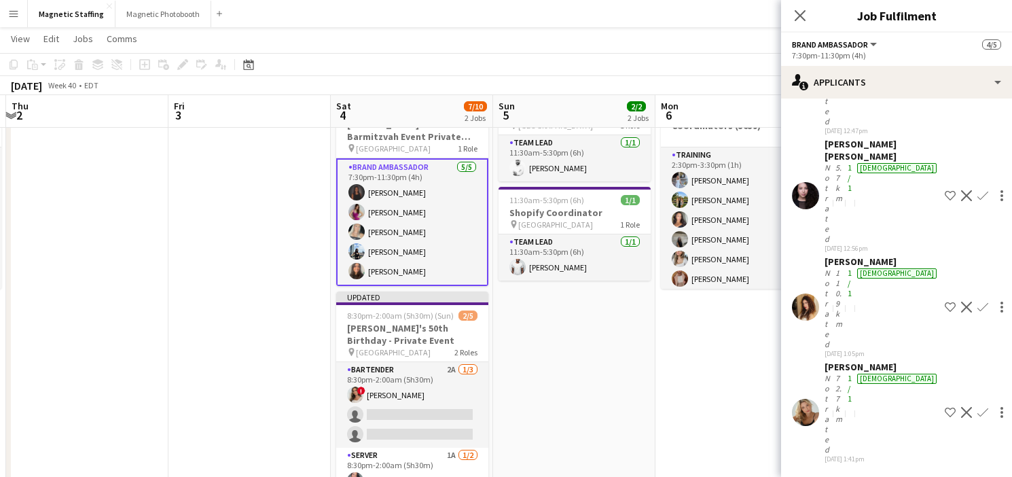
scroll to position [0, 0]
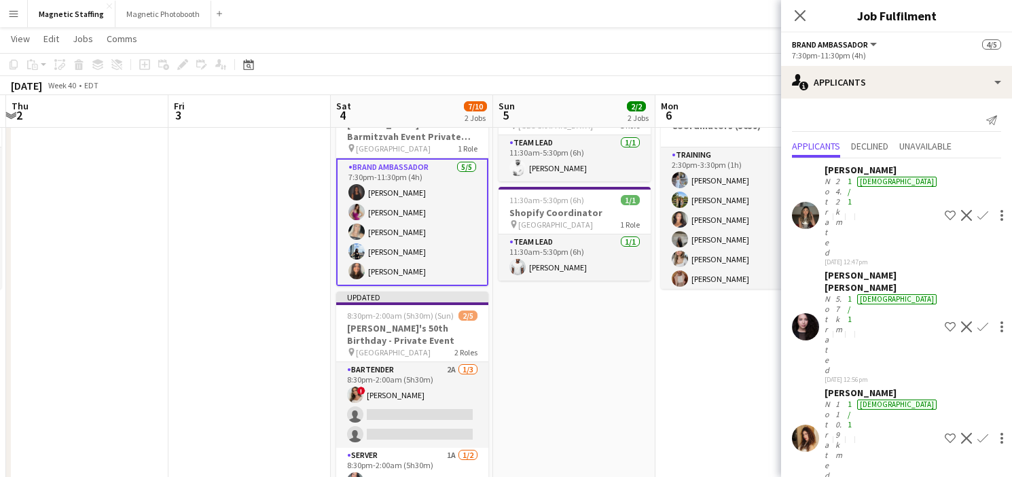
click at [588, 371] on app-date-cell "11:30am-5:30pm (6h) 1/1 Shopify Coordinator pin Montreal 1 Role Team Lead [DATE…" at bounding box center [574, 426] width 162 height 689
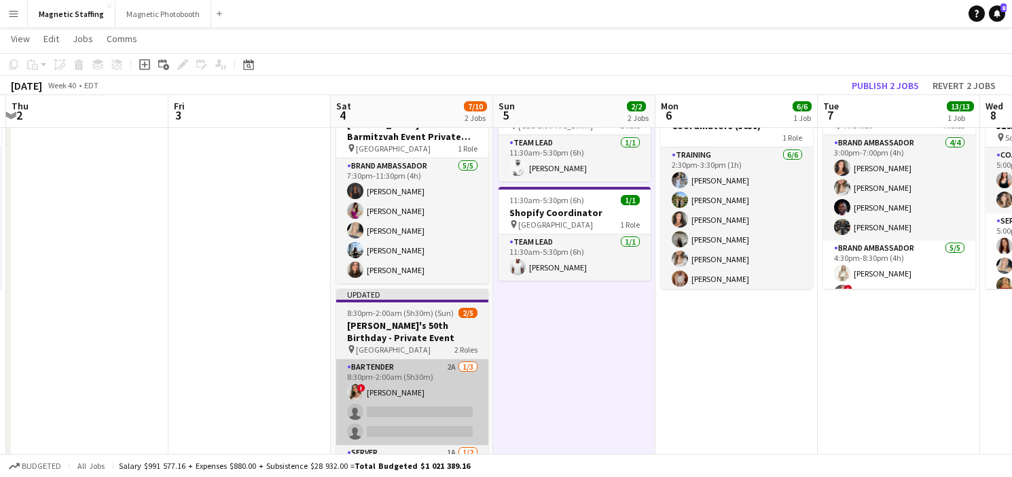
click at [418, 392] on app-card-role "Bartender 2A [DATE] 8:30pm-2:00am (5h30m) ! [PERSON_NAME] single-neutral-action…" at bounding box center [412, 402] width 152 height 86
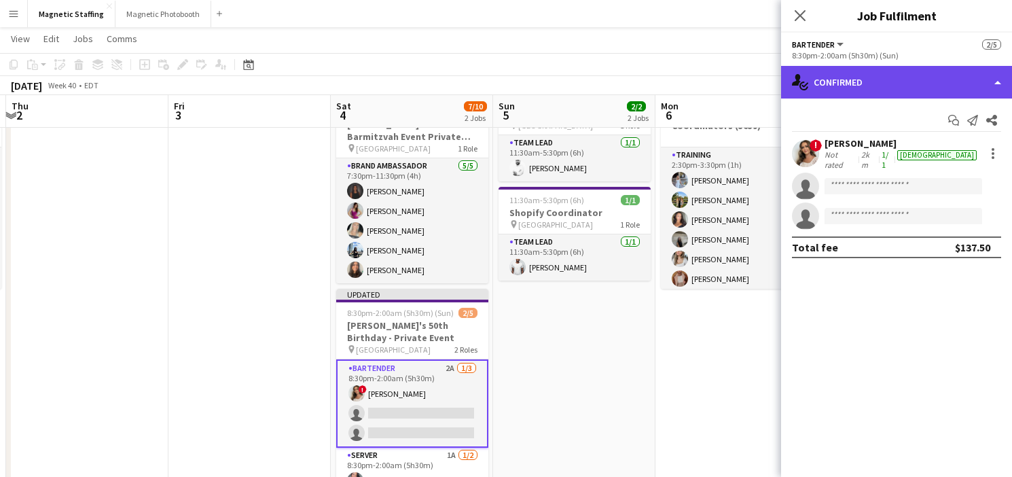
click at [856, 81] on div "single-neutral-actions-check-2 Confirmed" at bounding box center [896, 82] width 231 height 33
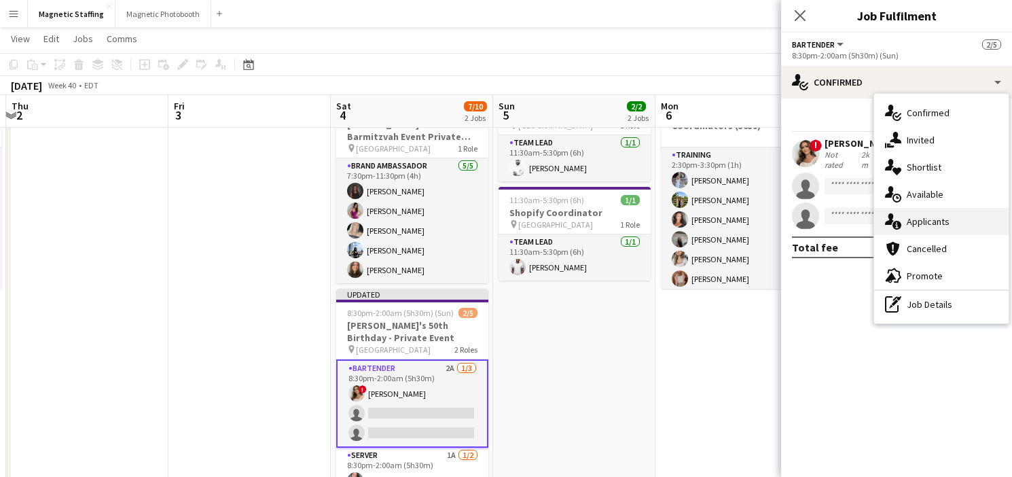
click at [888, 224] on icon at bounding box center [889, 219] width 9 height 12
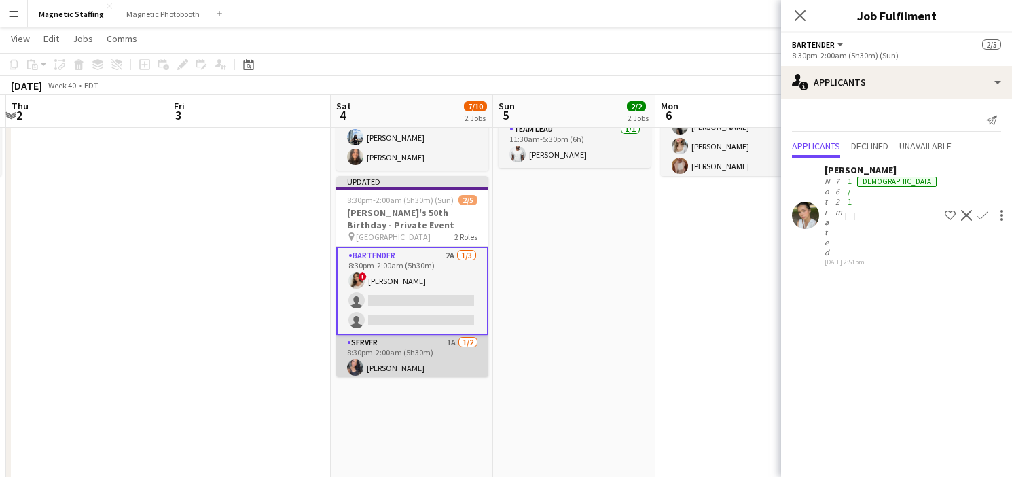
scroll to position [0, 482]
click at [471, 348] on app-card-role "Server 1A [DATE] 8:30pm-2:00am (5h30m) [PERSON_NAME] single-neutral-actions" at bounding box center [411, 368] width 152 height 66
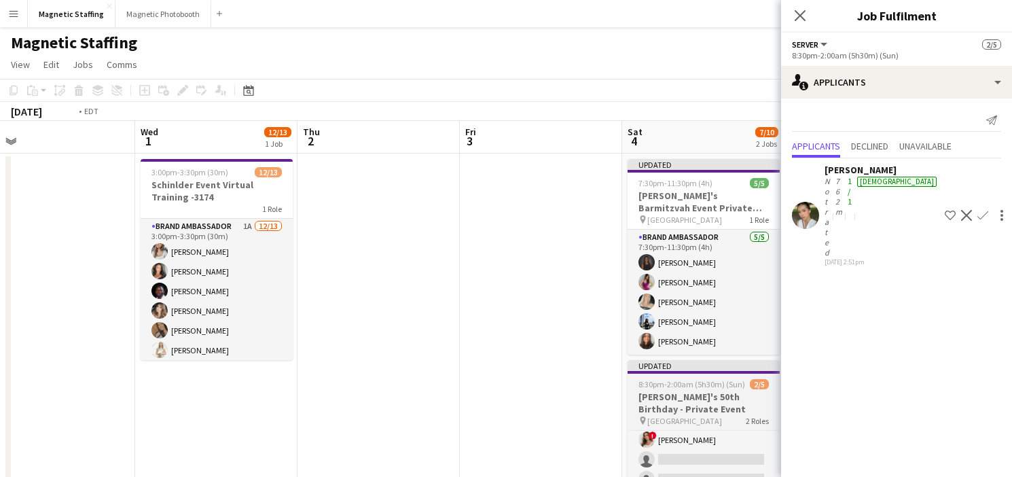
scroll to position [0, 310]
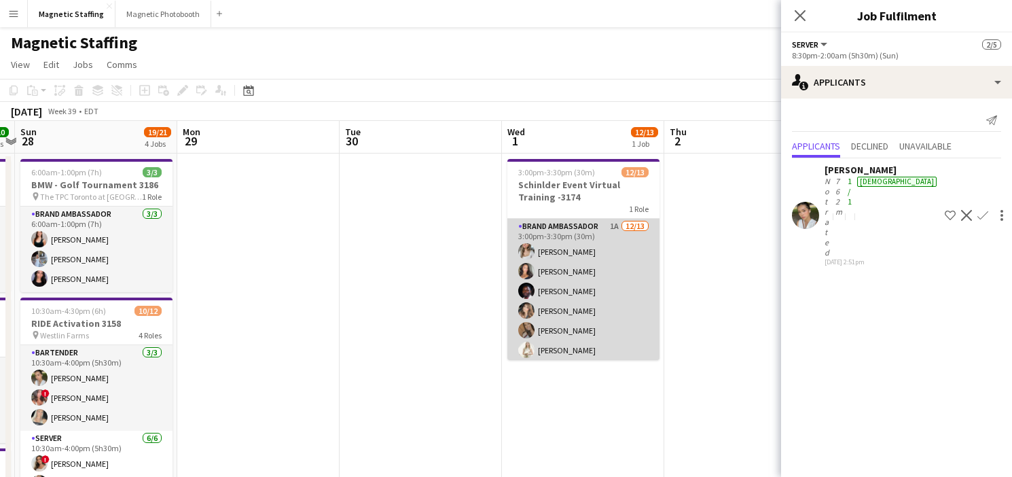
click at [519, 321] on app-card-role "Brand Ambassador 1A [DATE] 3:00pm-3:30pm (30m) [PERSON_NAME] [PERSON_NAME] [PER…" at bounding box center [583, 360] width 152 height 283
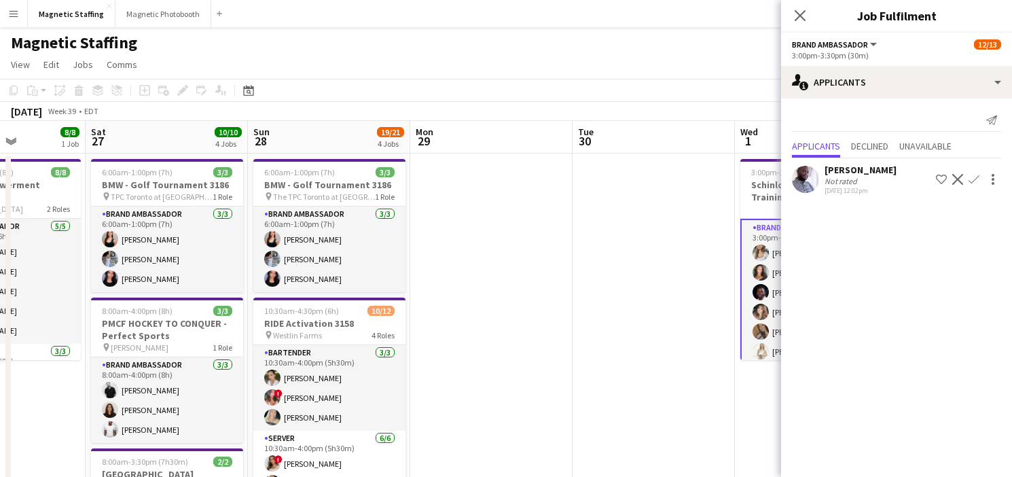
scroll to position [0, 342]
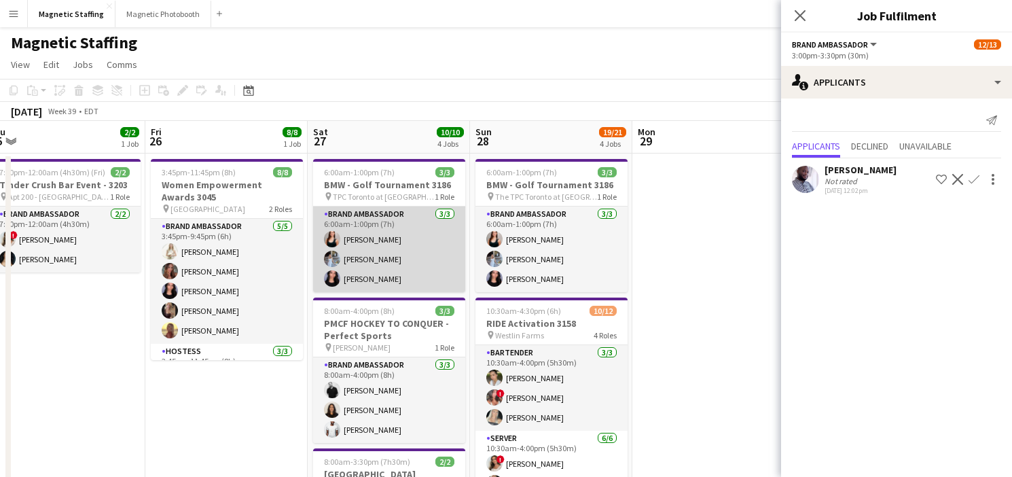
click at [358, 249] on app-card-role "Brand Ambassador [DATE] 6:00am-1:00pm (7h) [PERSON_NAME] [PERSON_NAME] [PERSON_…" at bounding box center [389, 249] width 152 height 86
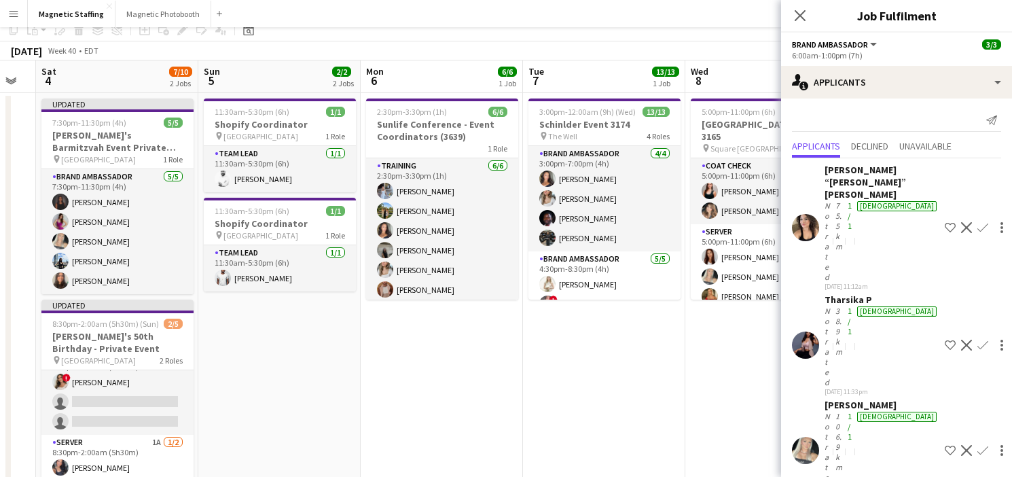
scroll to position [92, 0]
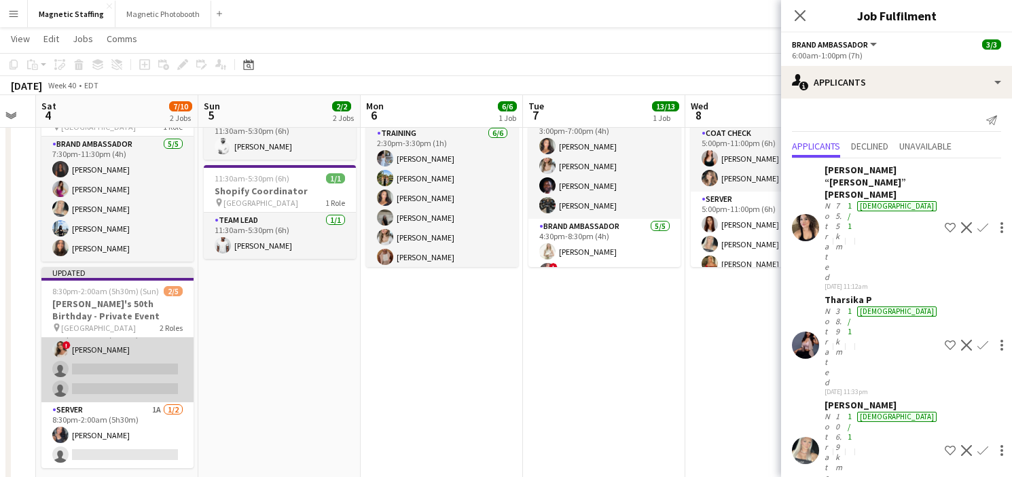
click at [157, 366] on app-card-role "Bartender 2A [DATE] 8:30pm-2:00am (5h30m) ! [PERSON_NAME] single-neutral-action…" at bounding box center [117, 359] width 152 height 86
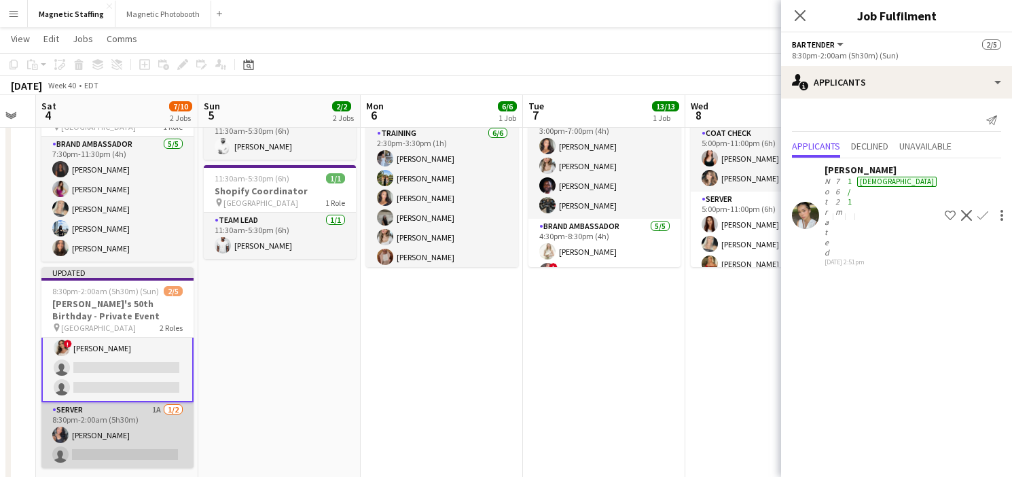
click at [123, 446] on app-card-role "Server 1A [DATE] 8:30pm-2:00am (5h30m) [PERSON_NAME] single-neutral-actions" at bounding box center [117, 435] width 152 height 66
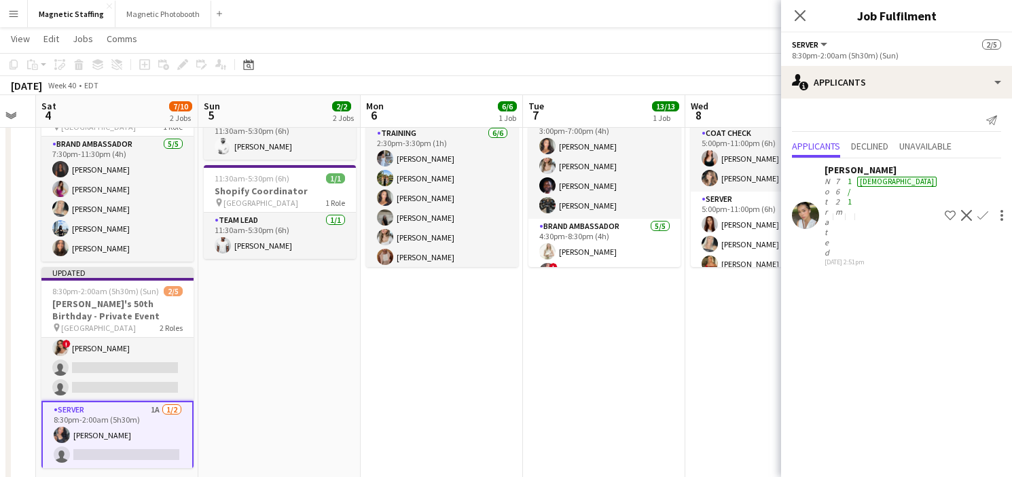
scroll to position [0, 0]
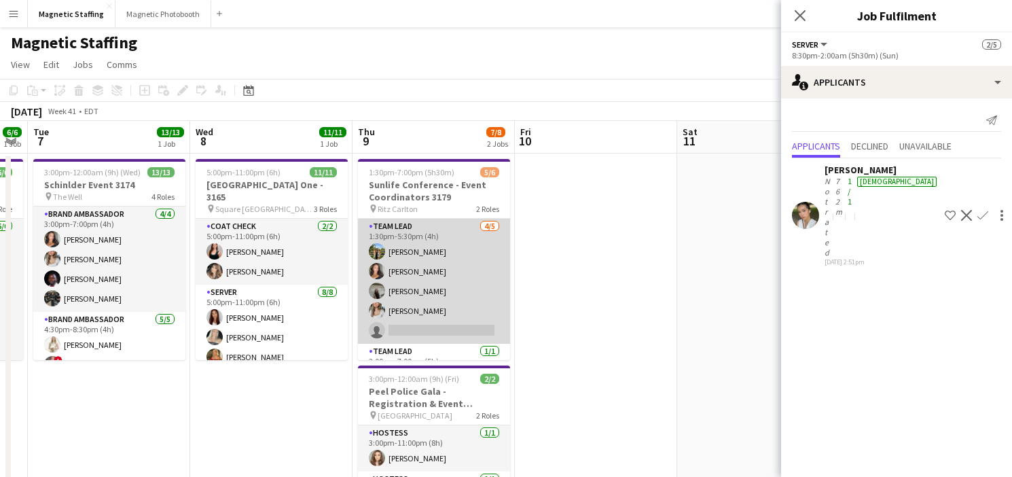
click at [428, 280] on app-card-role "Team Lead [DATE] 1:30pm-5:30pm (4h) [PERSON_NAME] [PERSON_NAME] [PERSON_NAME] […" at bounding box center [434, 281] width 152 height 125
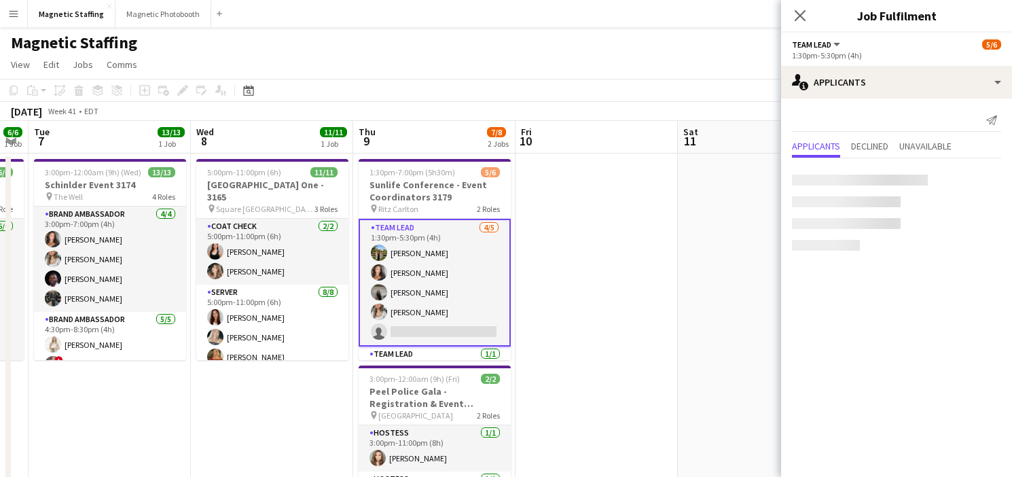
scroll to position [21, 0]
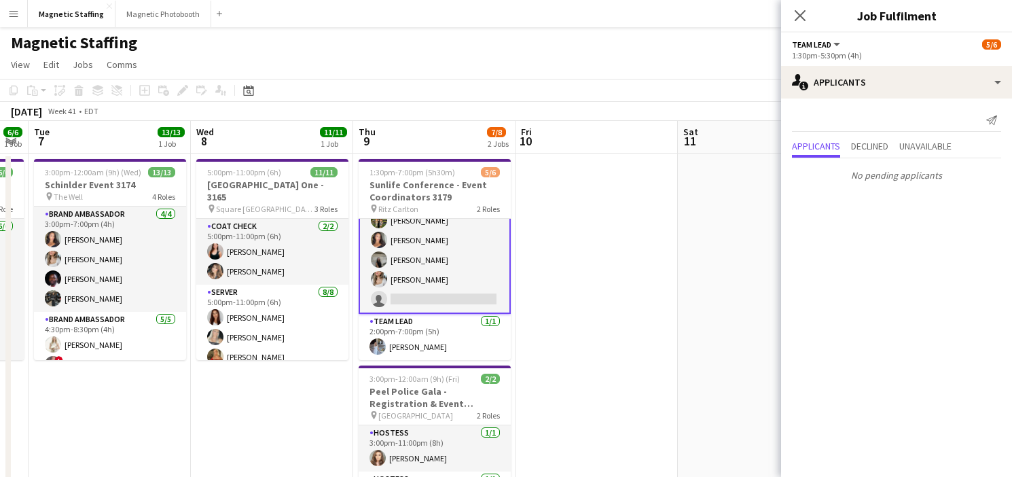
click at [442, 251] on app-card-role "Team Lead [DATE] 1:30pm-5:30pm (4h) [PERSON_NAME] [PERSON_NAME] [PERSON_NAME] […" at bounding box center [435, 250] width 152 height 128
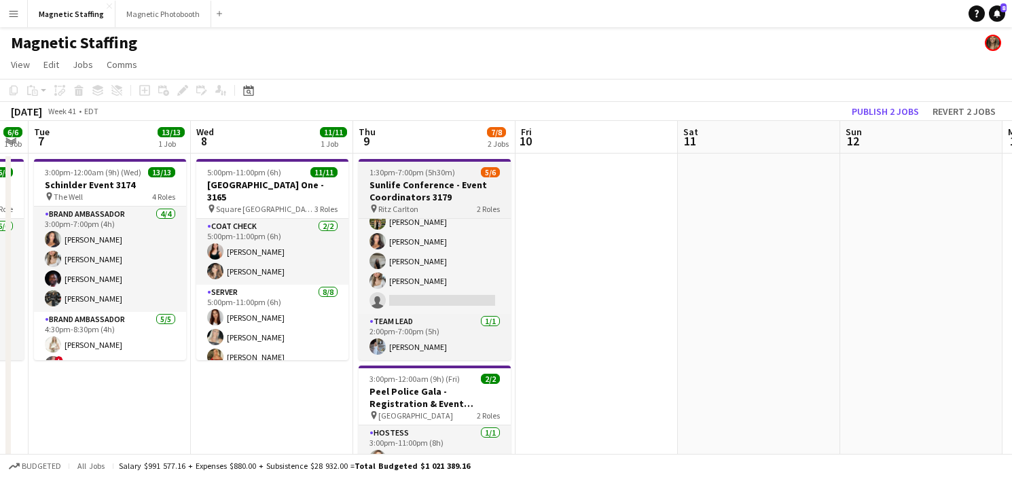
click at [418, 176] on span "1:30pm-7:00pm (5h30m)" at bounding box center [412, 172] width 86 height 10
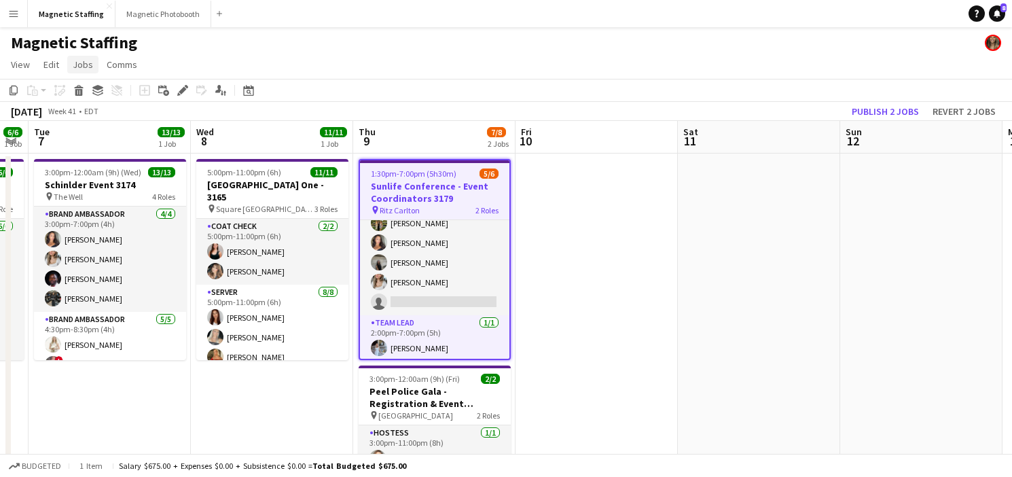
click at [81, 62] on span "Jobs" at bounding box center [83, 64] width 20 height 12
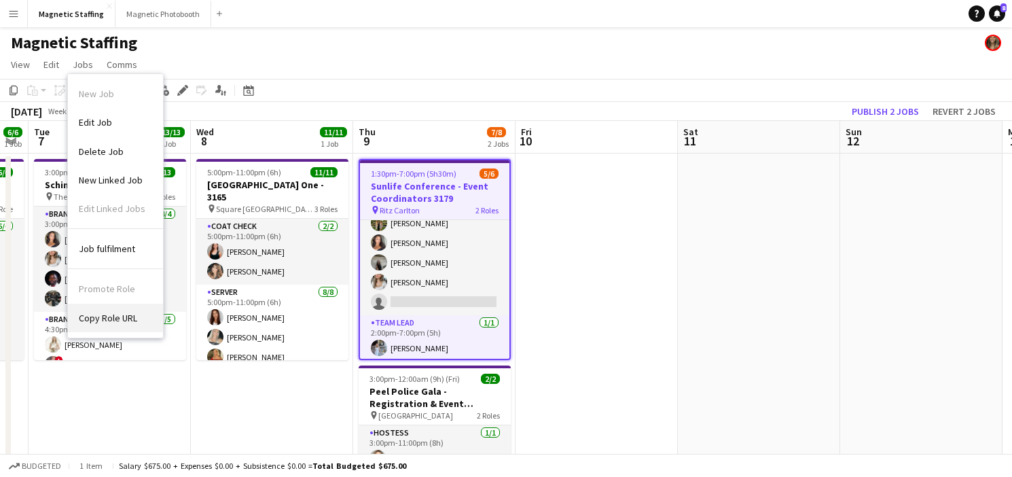
click at [118, 310] on link "Copy Role URL" at bounding box center [115, 318] width 95 height 29
type textarea "**********"
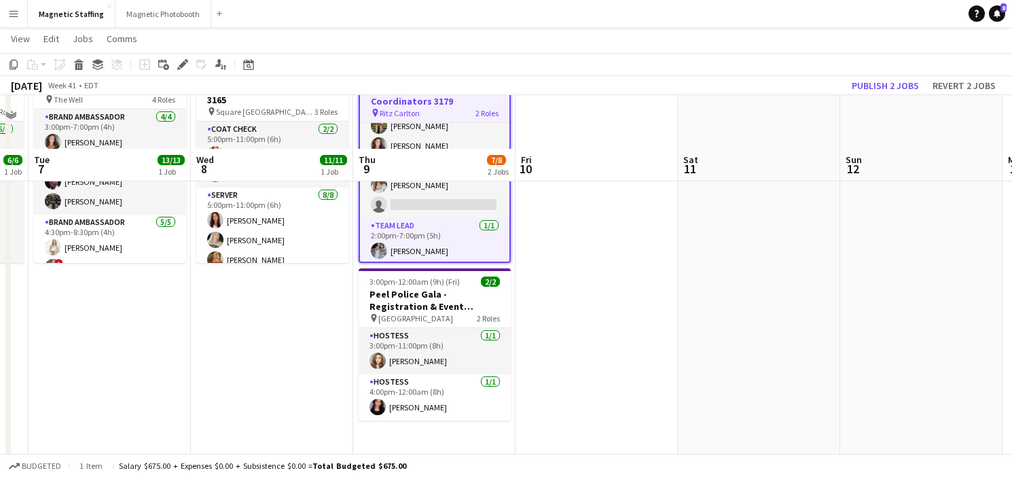
scroll to position [149, 0]
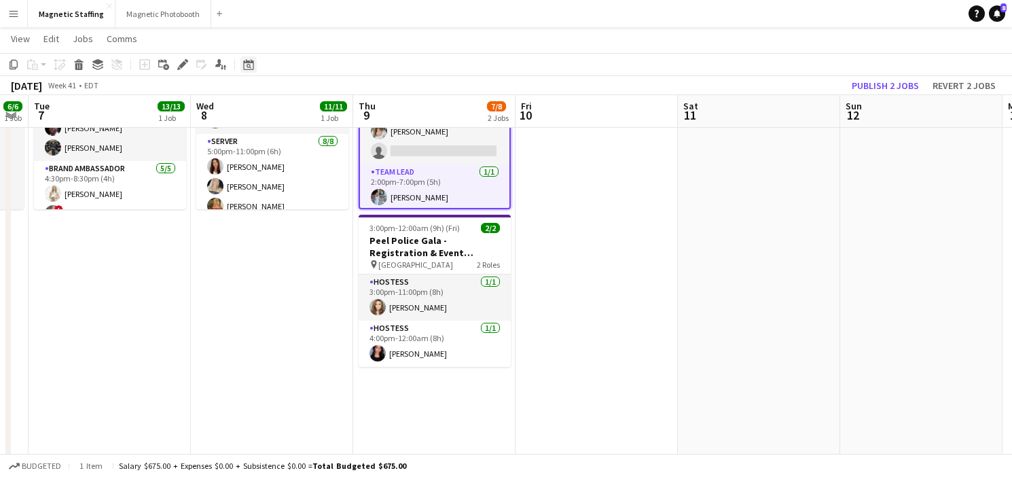
click at [248, 69] on icon at bounding box center [248, 64] width 10 height 11
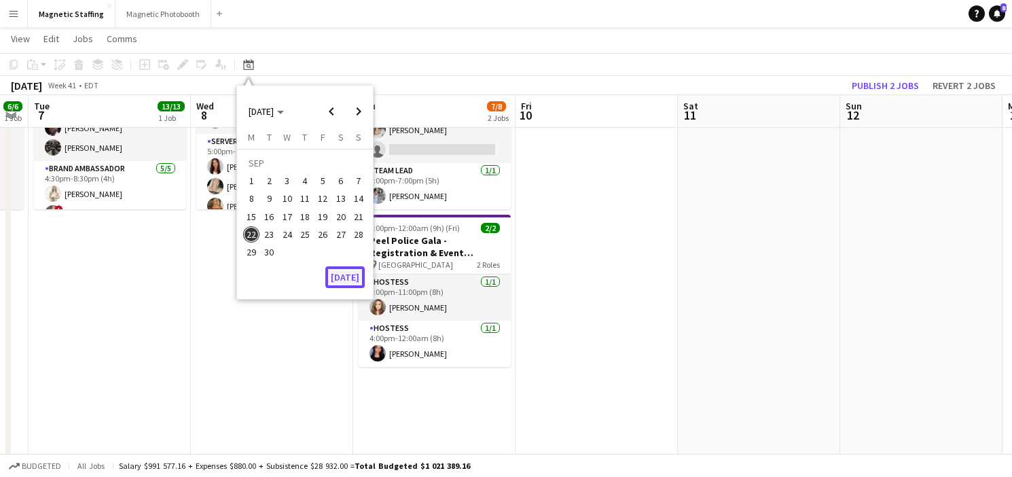
click at [338, 279] on button "[DATE]" at bounding box center [344, 277] width 39 height 22
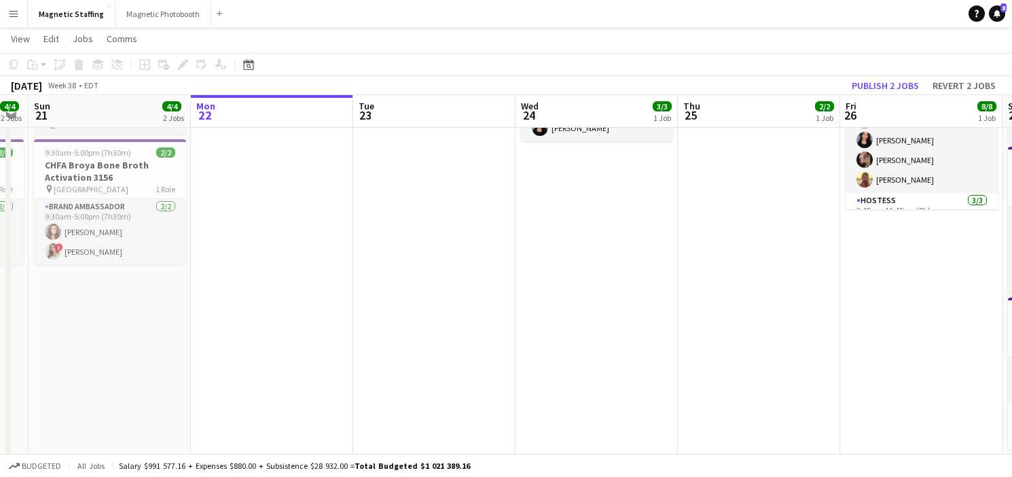
scroll to position [0, 467]
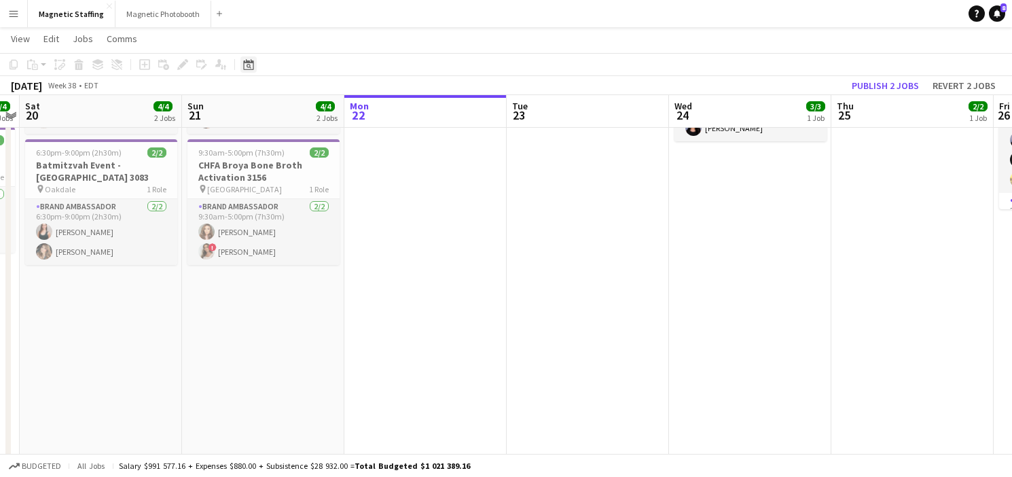
click at [247, 64] on icon "Date picker" at bounding box center [248, 64] width 11 height 11
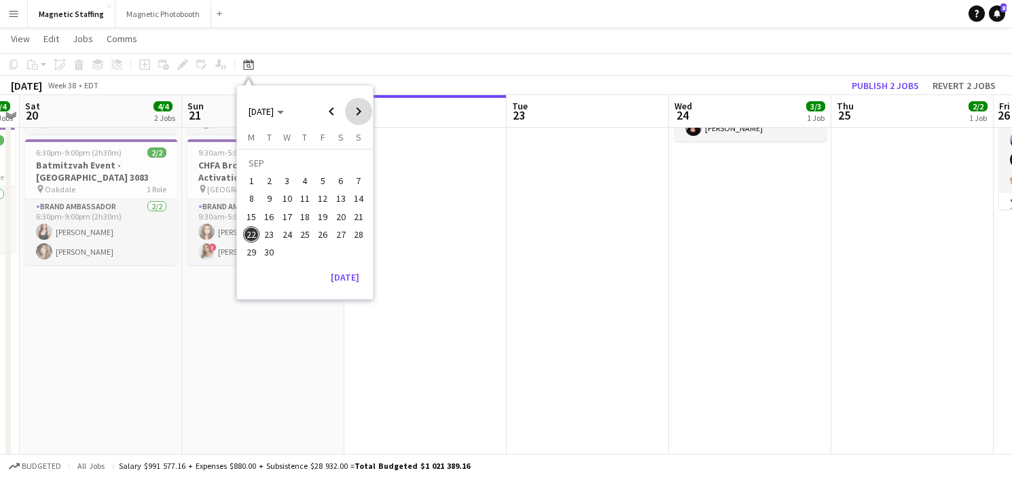
click at [360, 109] on span "Next month" at bounding box center [358, 111] width 27 height 27
click at [335, 181] on span "4" at bounding box center [341, 180] width 16 height 16
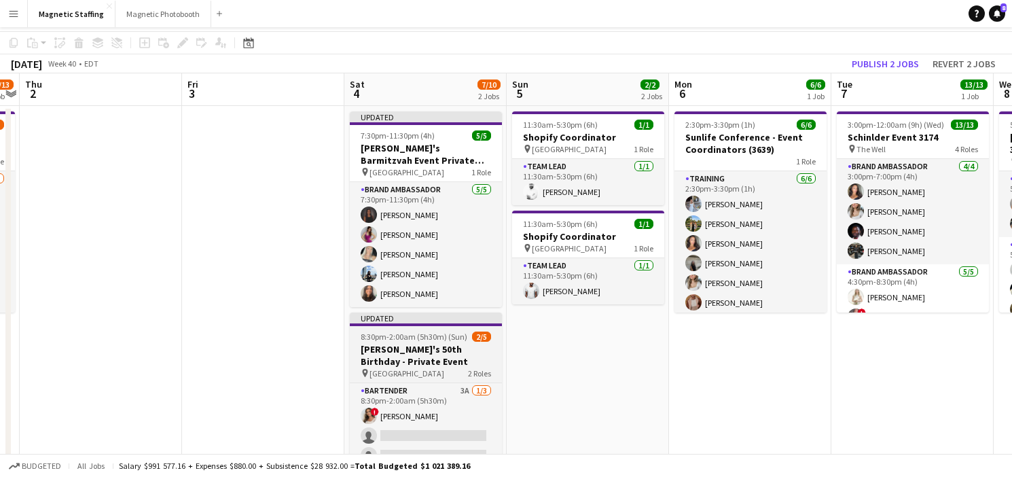
scroll to position [0, 0]
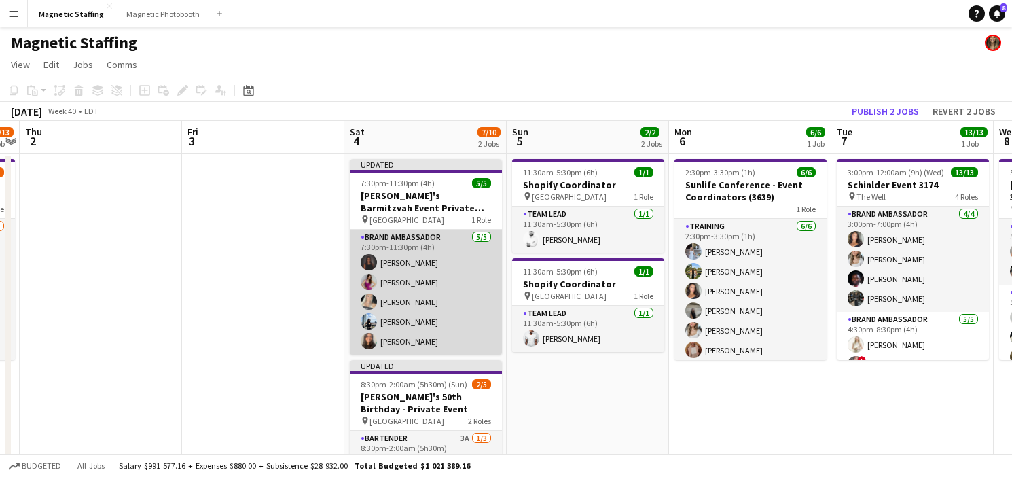
click at [390, 273] on app-card-role "Brand Ambassador [DATE] 7:30pm-11:30pm (4h) [PERSON_NAME] [PERSON_NAME] [PERSON…" at bounding box center [426, 292] width 152 height 125
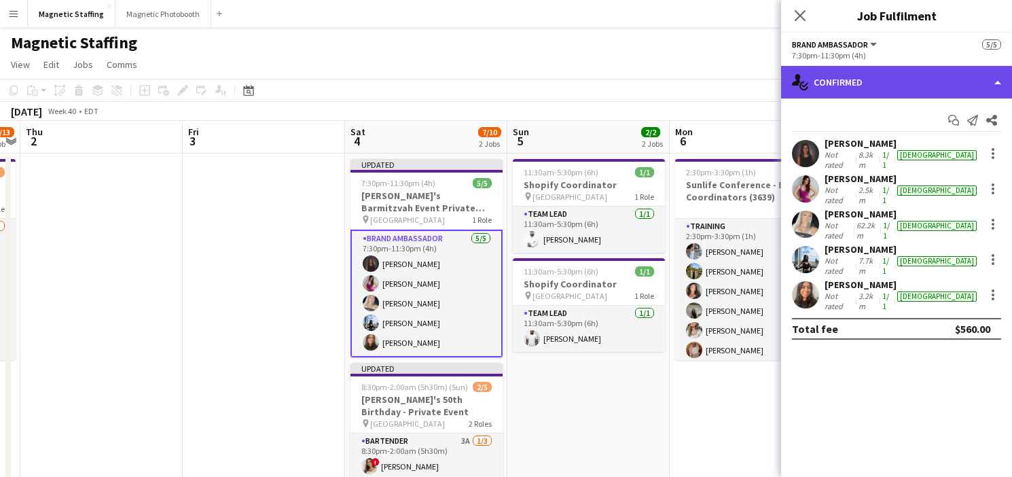
click at [833, 84] on div "single-neutral-actions-check-2 Confirmed" at bounding box center [896, 82] width 231 height 33
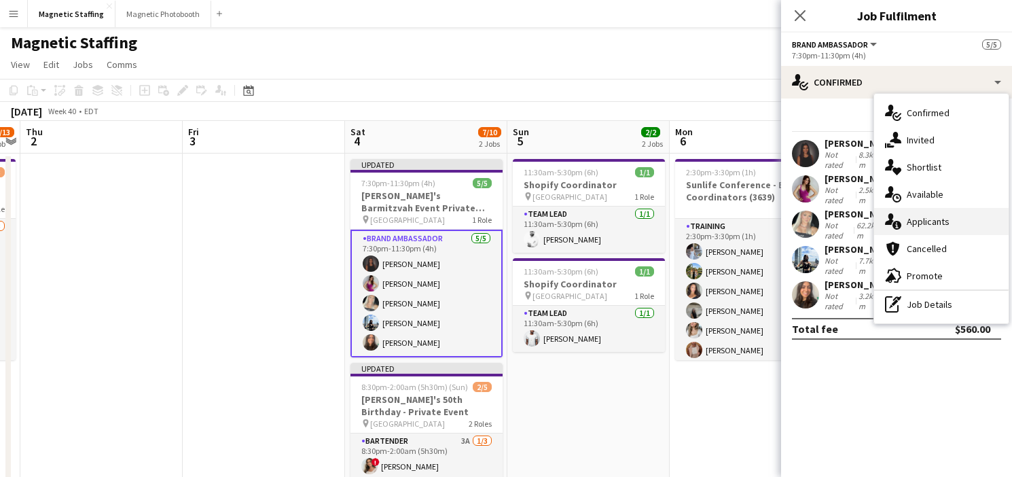
click at [886, 221] on icon "single-neutral-actions-information" at bounding box center [893, 221] width 16 height 16
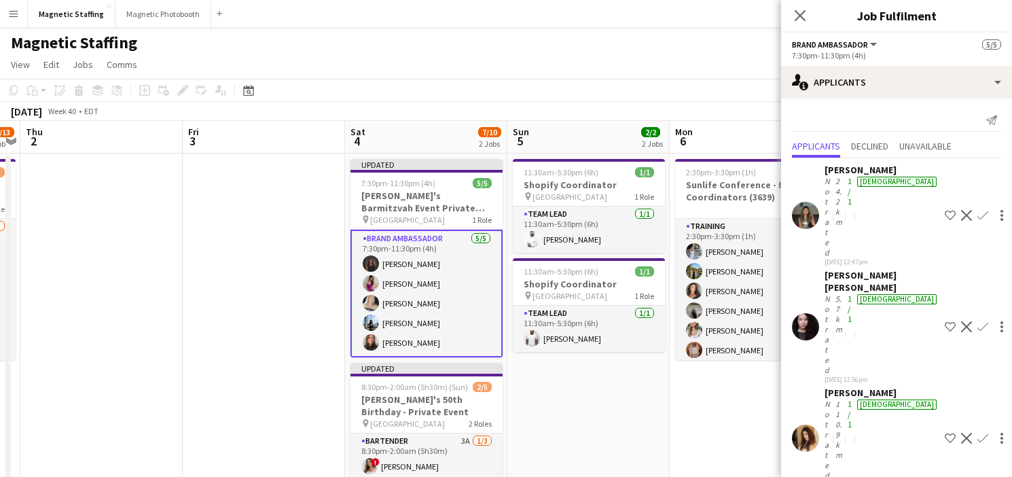
click at [16, 18] on app-icon "Menu" at bounding box center [13, 13] width 11 height 11
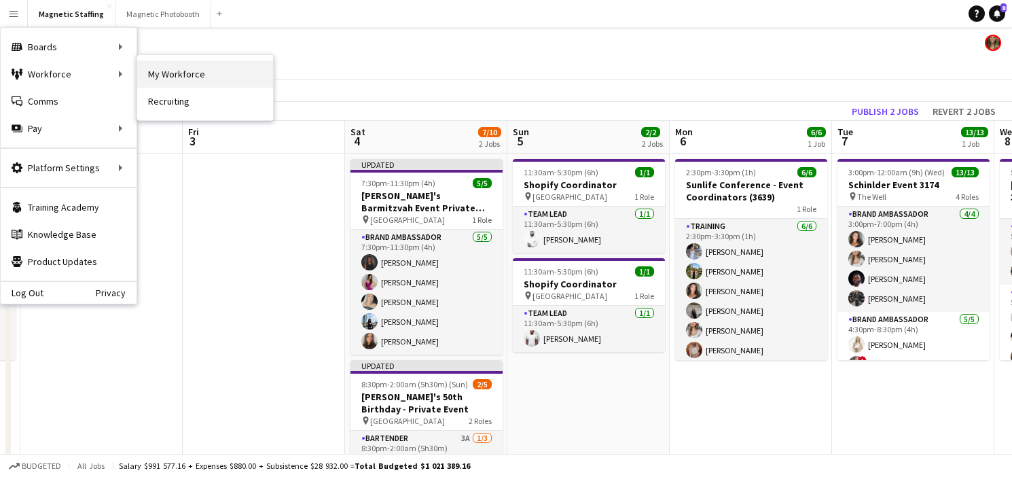
click at [170, 80] on link "My Workforce" at bounding box center [205, 73] width 136 height 27
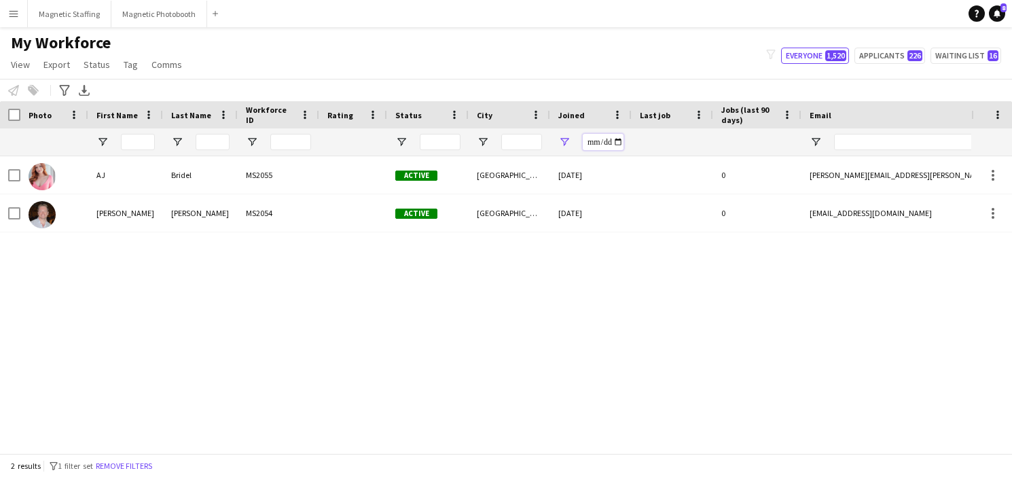
click at [617, 142] on input "**********" at bounding box center [603, 142] width 41 height 16
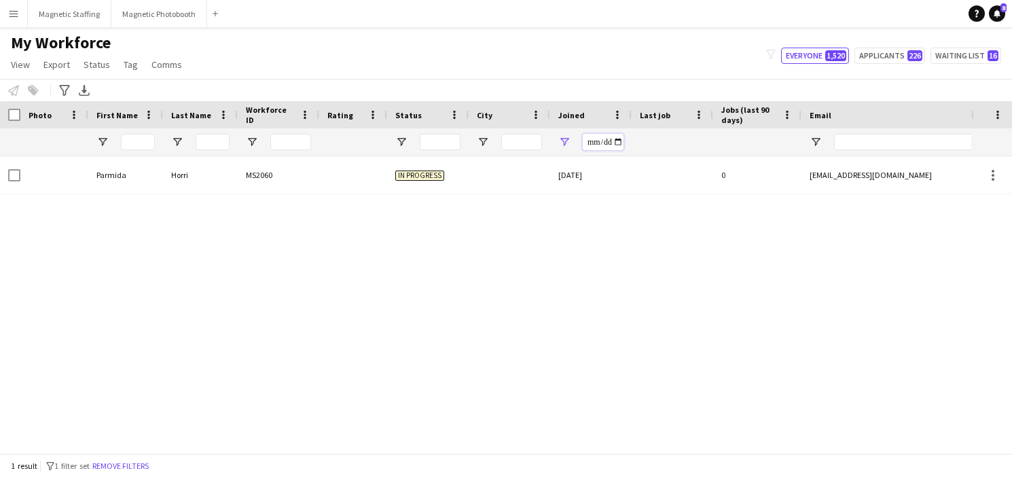
click at [615, 143] on input "**********" at bounding box center [603, 142] width 41 height 16
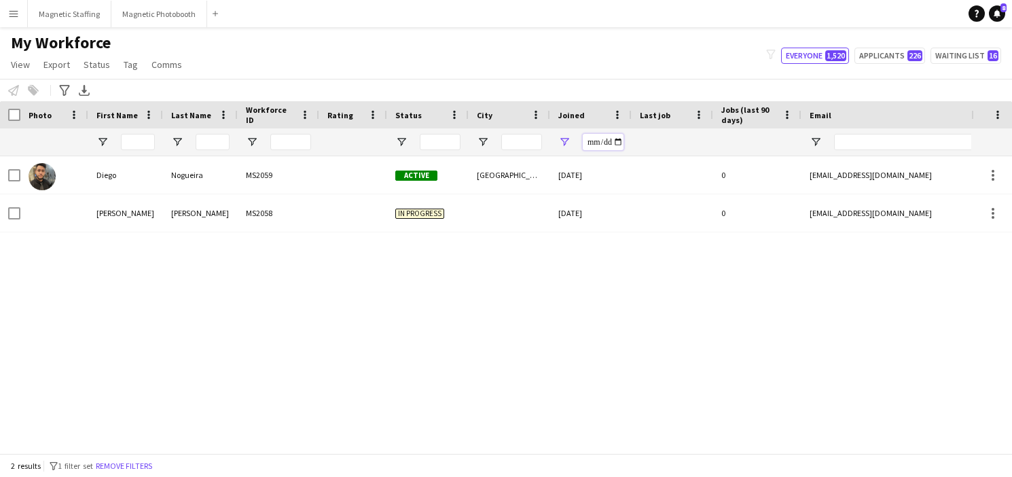
click at [616, 143] on input "**********" at bounding box center [603, 142] width 41 height 16
click at [617, 139] on input "**********" at bounding box center [603, 142] width 41 height 16
type input "**********"
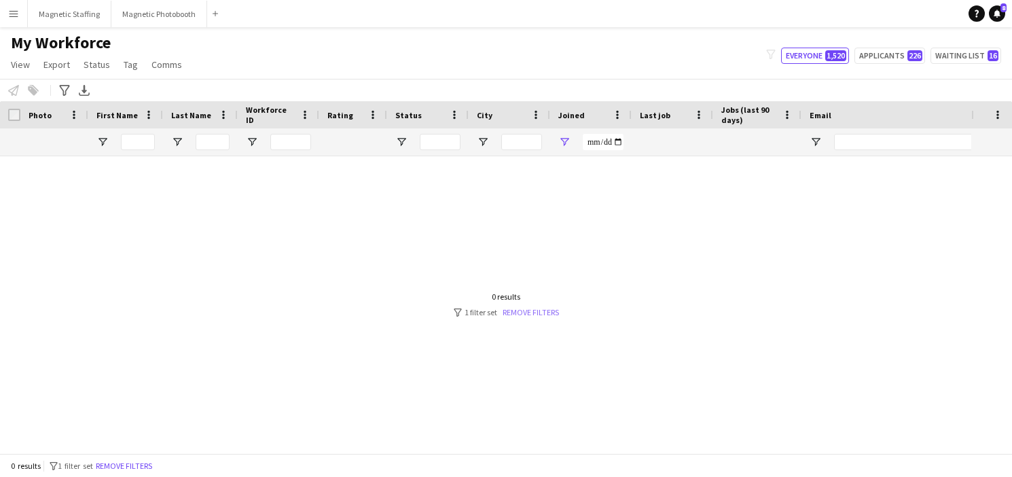
click at [541, 307] on link "Remove filters" at bounding box center [531, 312] width 56 height 10
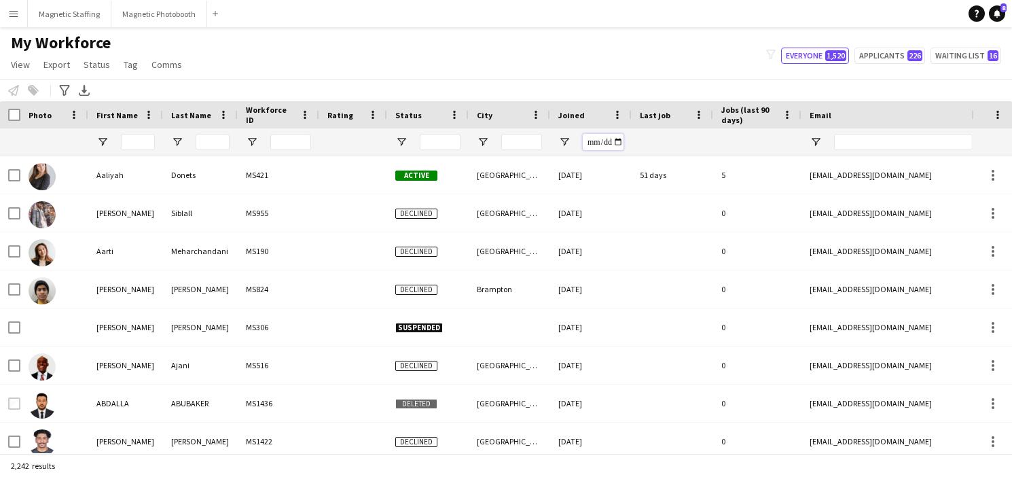
click at [617, 145] on input "Joined Filter Input" at bounding box center [603, 142] width 41 height 16
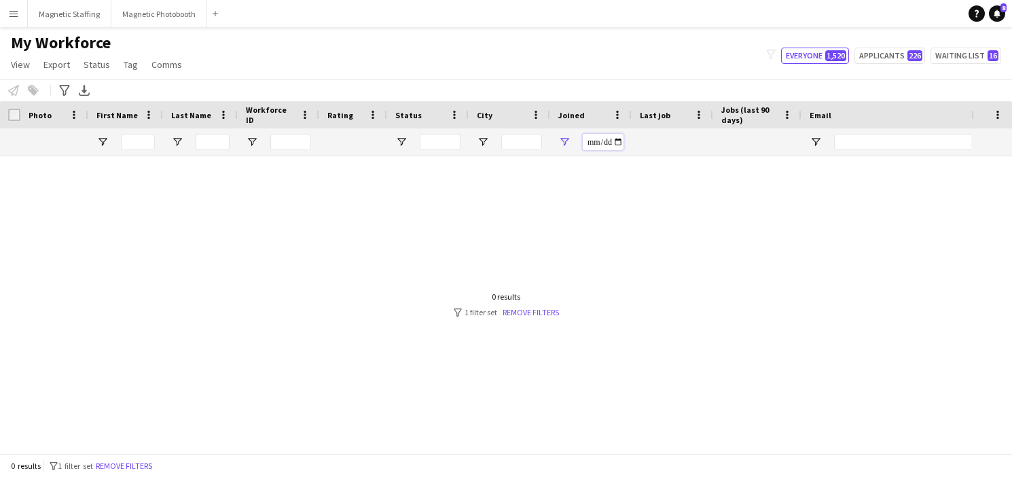
click at [620, 135] on input "**********" at bounding box center [603, 142] width 41 height 16
click at [616, 143] on input "**********" at bounding box center [603, 142] width 41 height 16
type input "**********"
click at [547, 307] on link "Remove filters" at bounding box center [531, 312] width 56 height 10
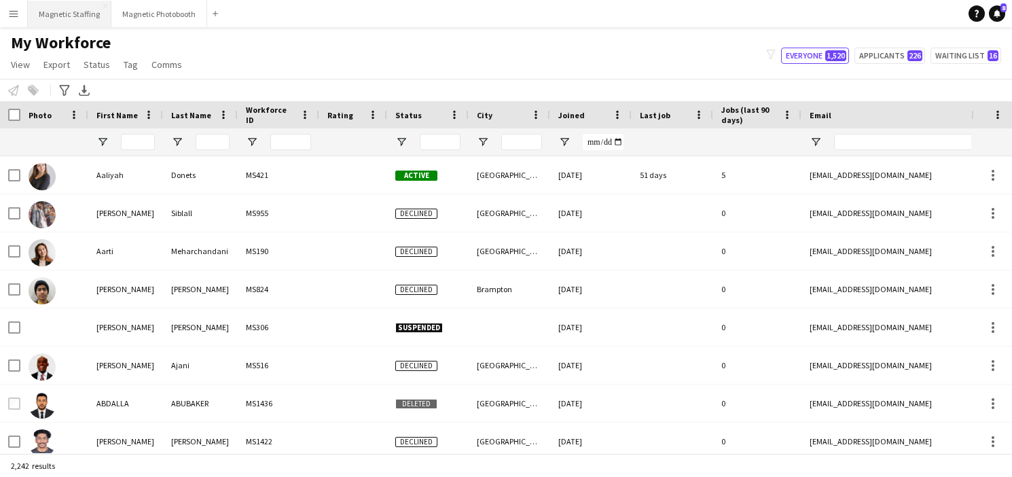
click at [41, 11] on button "Magnetic Staffing Close" at bounding box center [70, 14] width 84 height 26
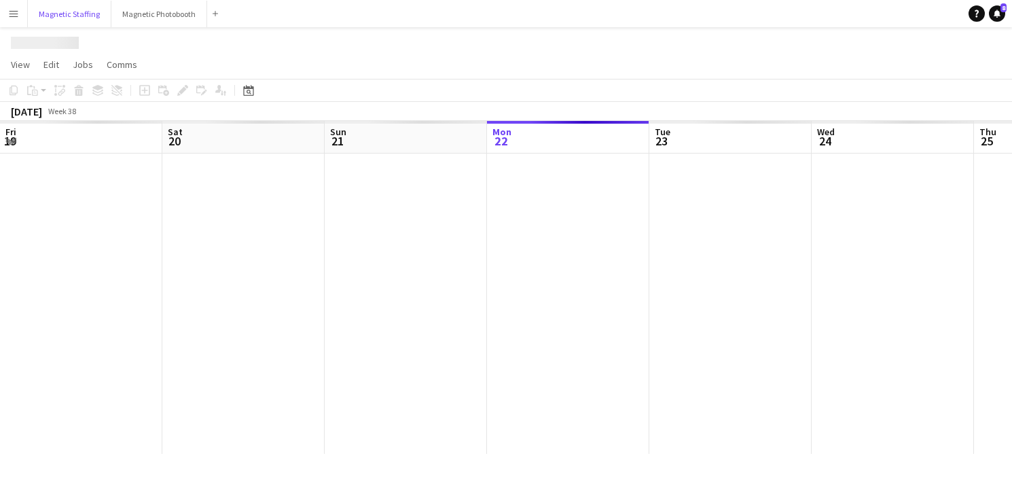
scroll to position [0, 325]
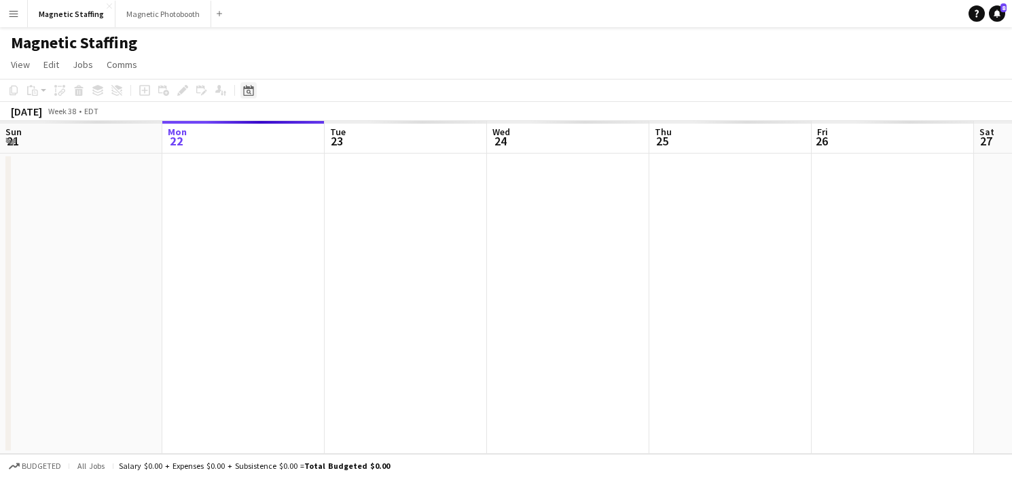
click at [249, 94] on icon "Date picker" at bounding box center [248, 90] width 11 height 11
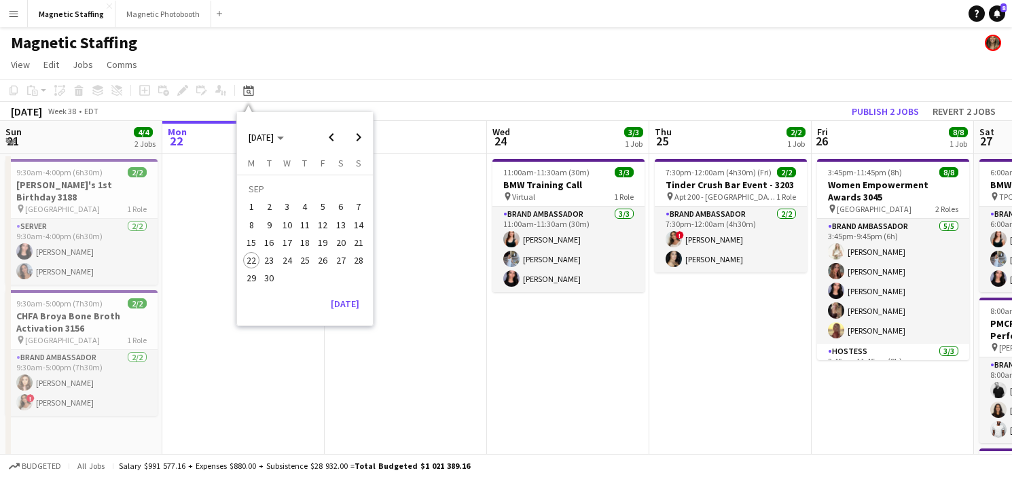
click at [292, 236] on span "17" at bounding box center [287, 242] width 16 height 16
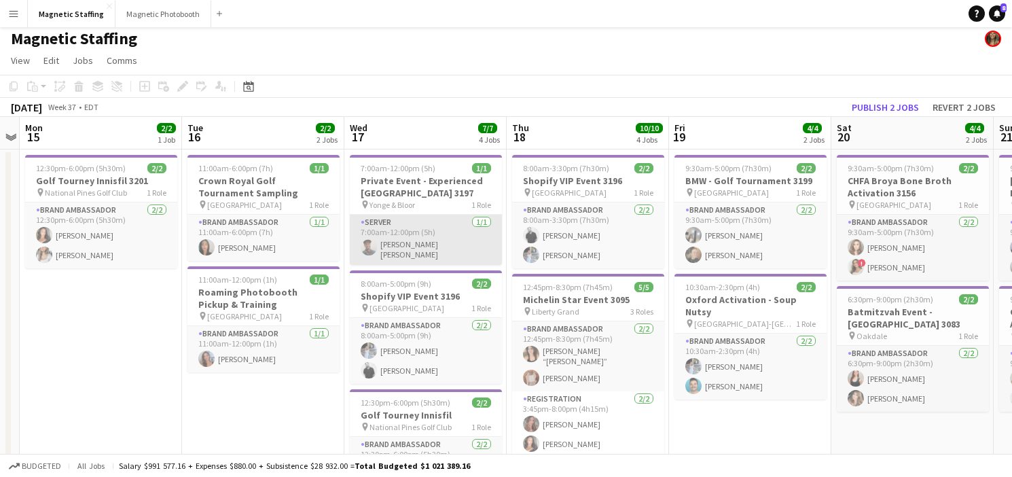
scroll to position [2, 0]
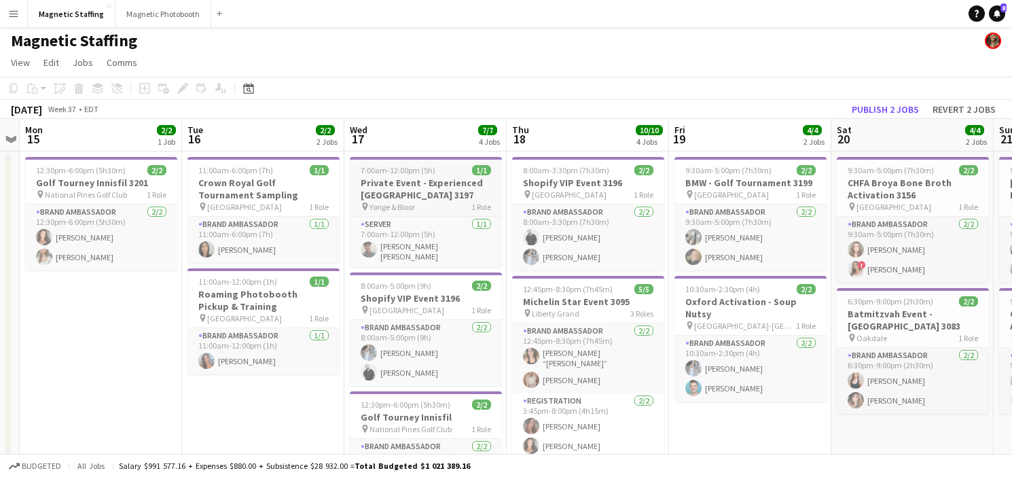
click at [426, 158] on div at bounding box center [426, 158] width 152 height 3
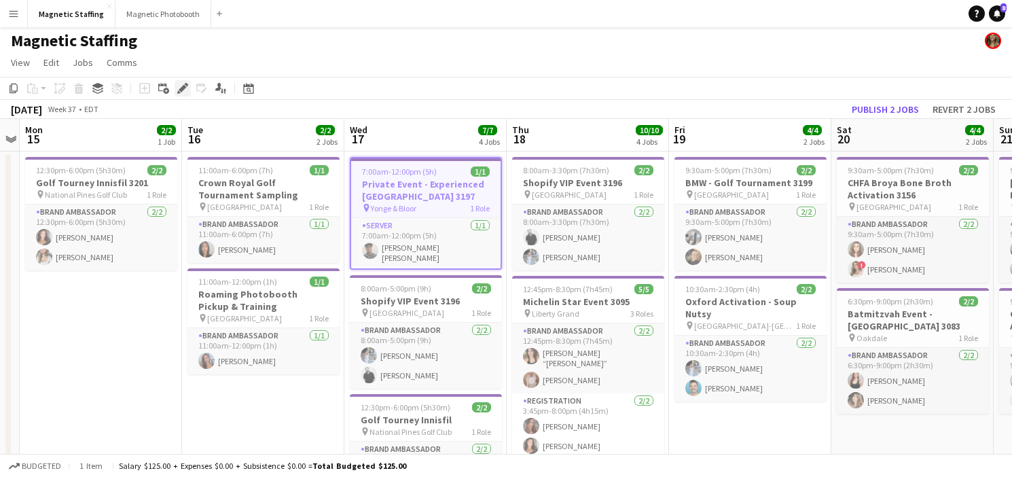
click at [183, 89] on icon "Edit" at bounding box center [182, 88] width 11 height 11
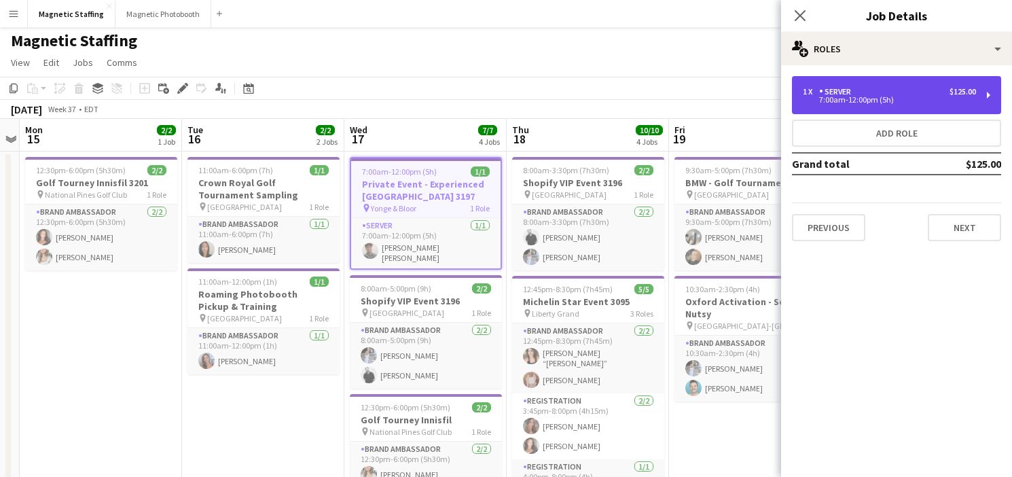
click at [977, 89] on div "1 x Server $125.00 7:00am-12:00pm (5h)" at bounding box center [896, 95] width 209 height 38
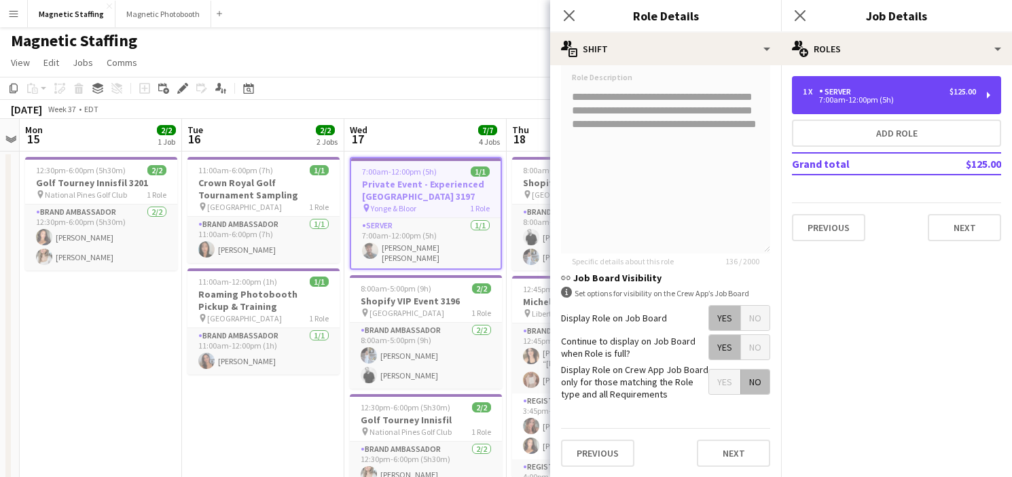
scroll to position [0, 0]
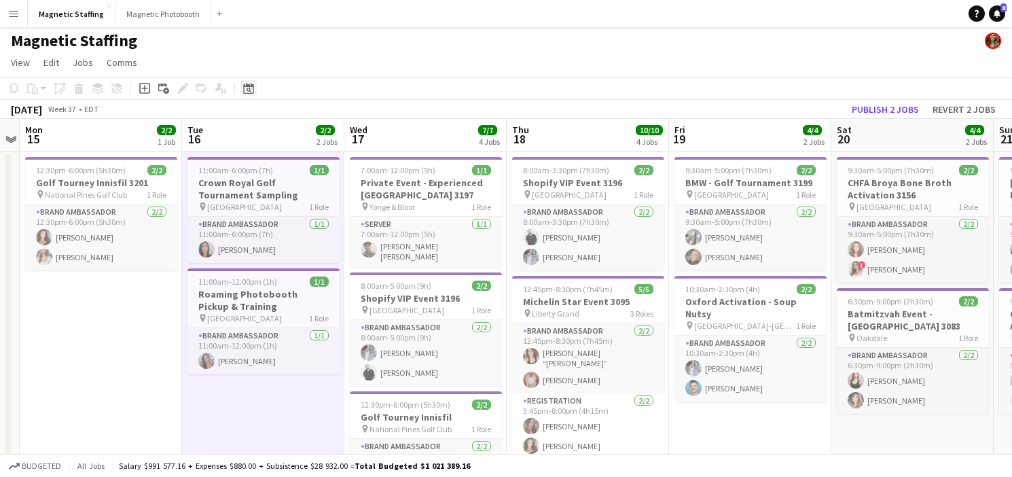
click at [249, 88] on icon at bounding box center [249, 90] width 5 height 5
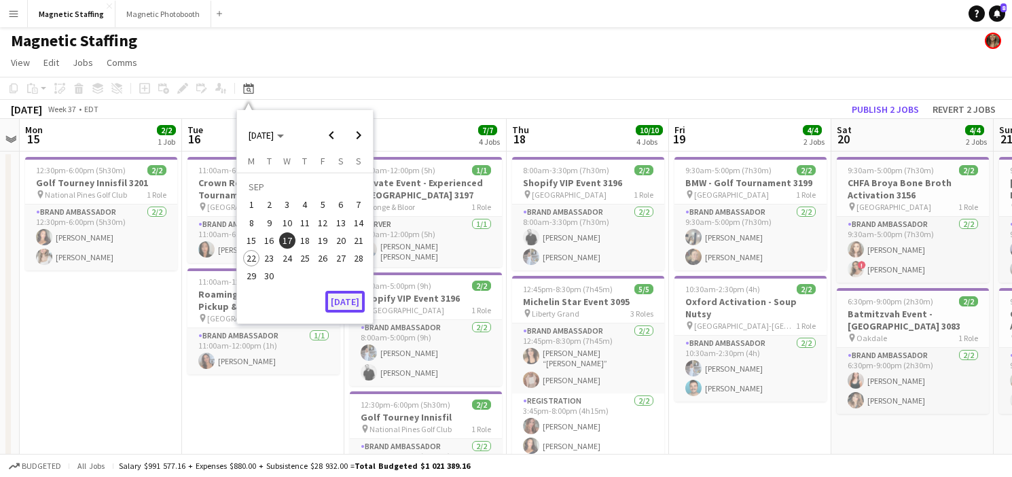
click at [336, 295] on button "[DATE]" at bounding box center [344, 302] width 39 height 22
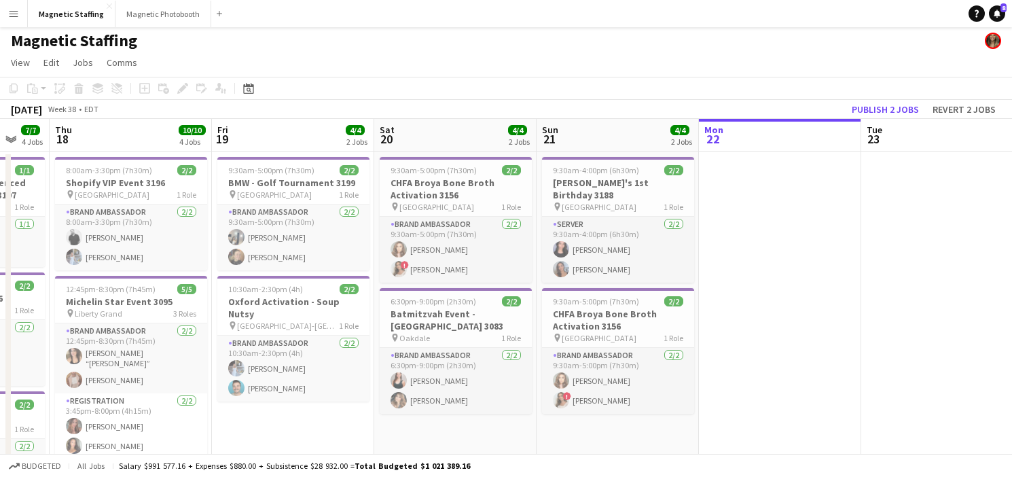
scroll to position [0, 274]
drag, startPoint x: 539, startPoint y: 279, endPoint x: 894, endPoint y: 202, distance: 364.2
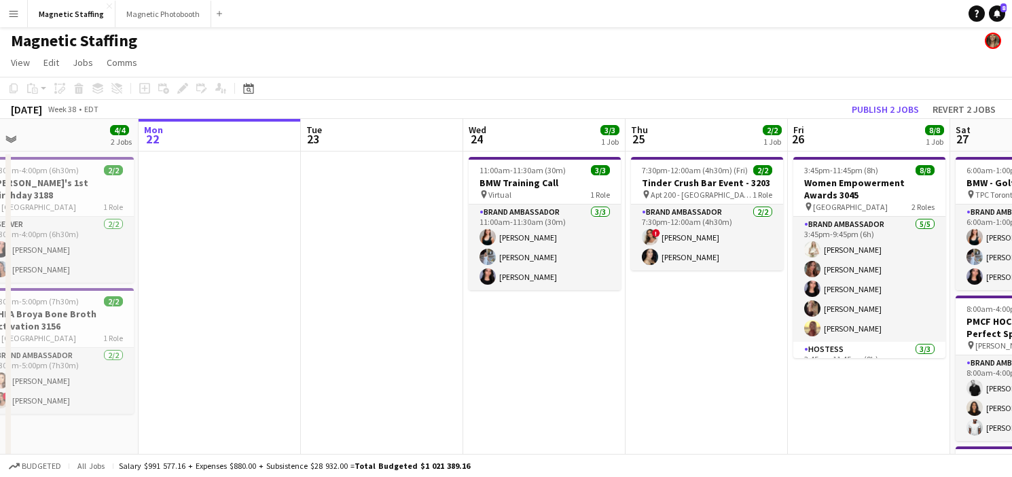
drag, startPoint x: 748, startPoint y: 202, endPoint x: 14, endPoint y: 233, distance: 734.8
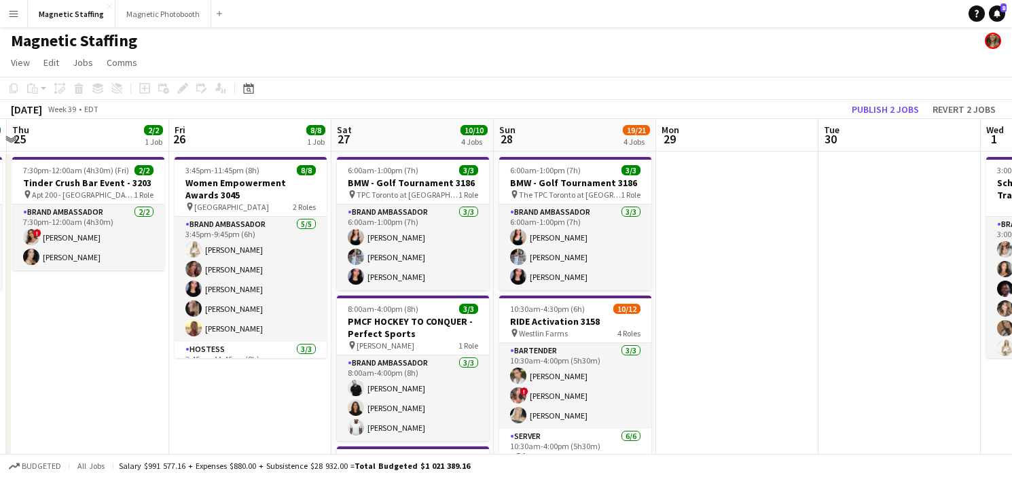
drag, startPoint x: 614, startPoint y: 270, endPoint x: 14, endPoint y: 280, distance: 600.4
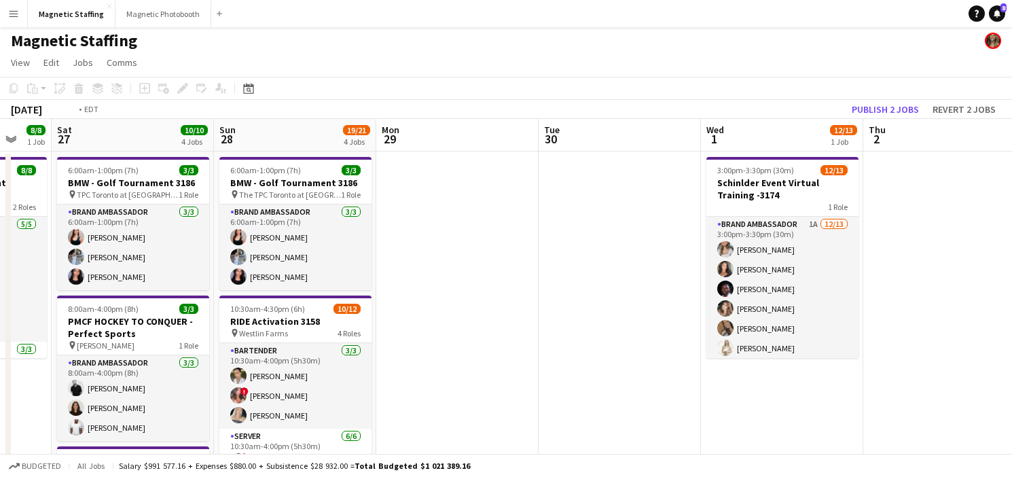
drag, startPoint x: 735, startPoint y: 246, endPoint x: 139, endPoint y: 247, distance: 597.0
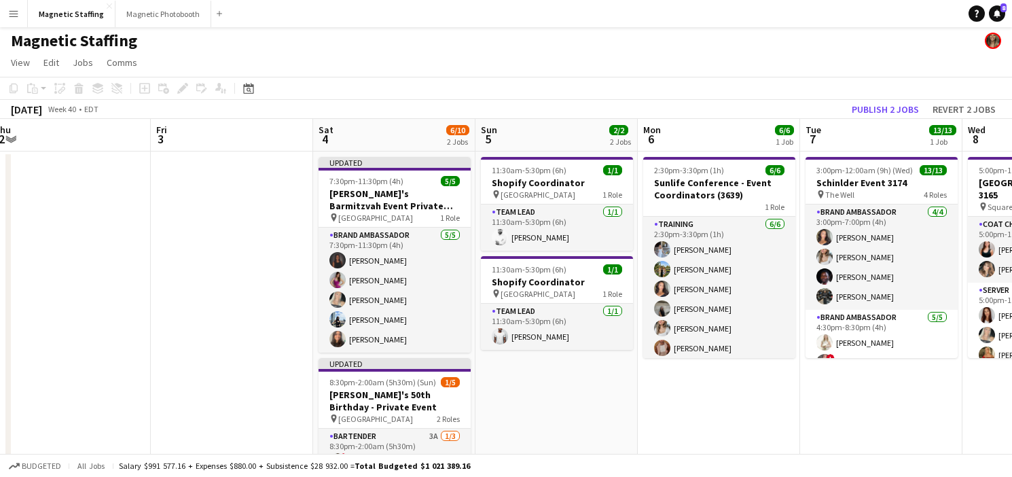
scroll to position [0, 559]
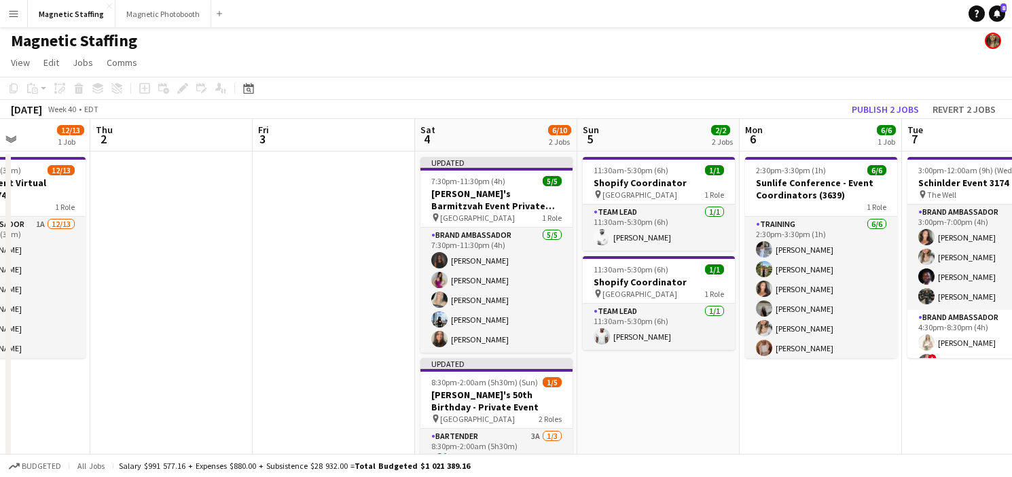
drag, startPoint x: 585, startPoint y: 238, endPoint x: 14, endPoint y: 251, distance: 572.0
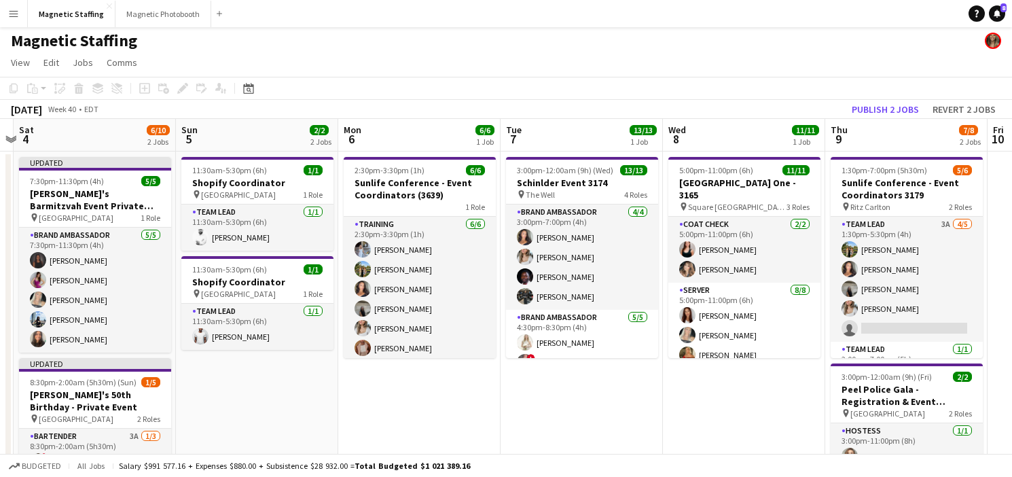
drag, startPoint x: 177, startPoint y: 189, endPoint x: 744, endPoint y: 187, distance: 567.1
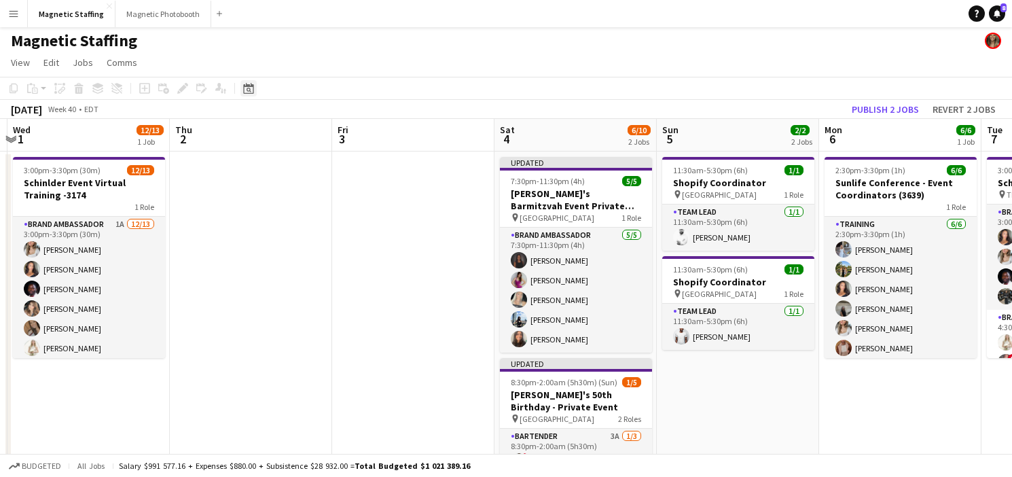
click at [249, 90] on icon "Date picker" at bounding box center [248, 88] width 11 height 11
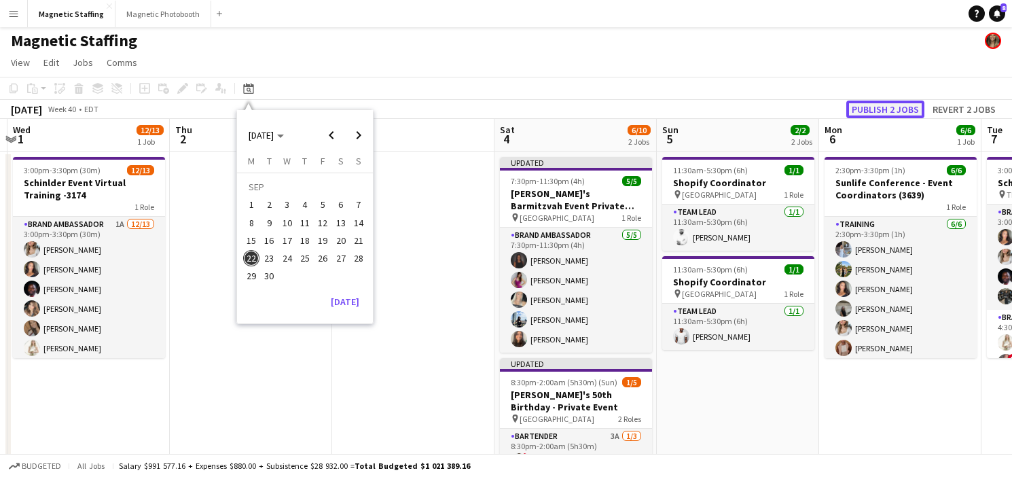
click at [911, 107] on button "Publish 2 jobs" at bounding box center [885, 110] width 78 height 18
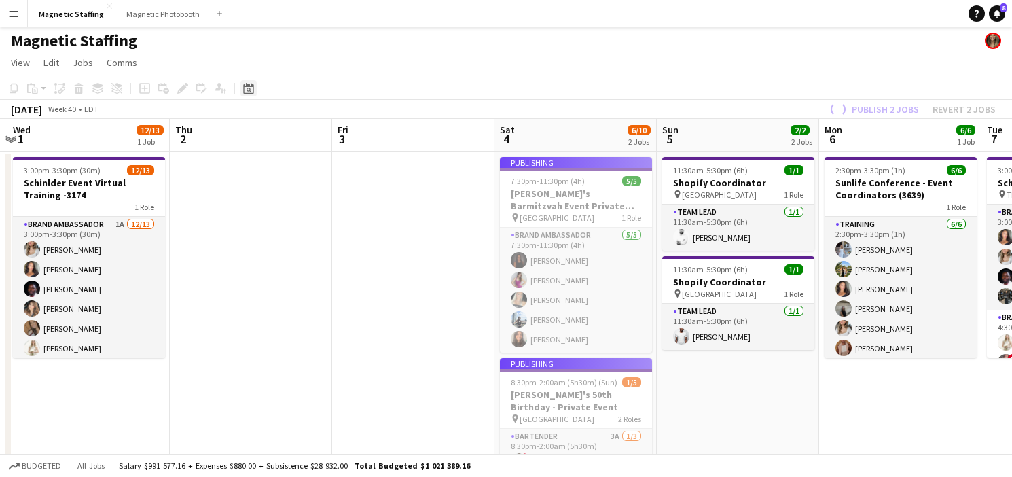
click at [244, 89] on icon "Date picker" at bounding box center [248, 88] width 11 height 11
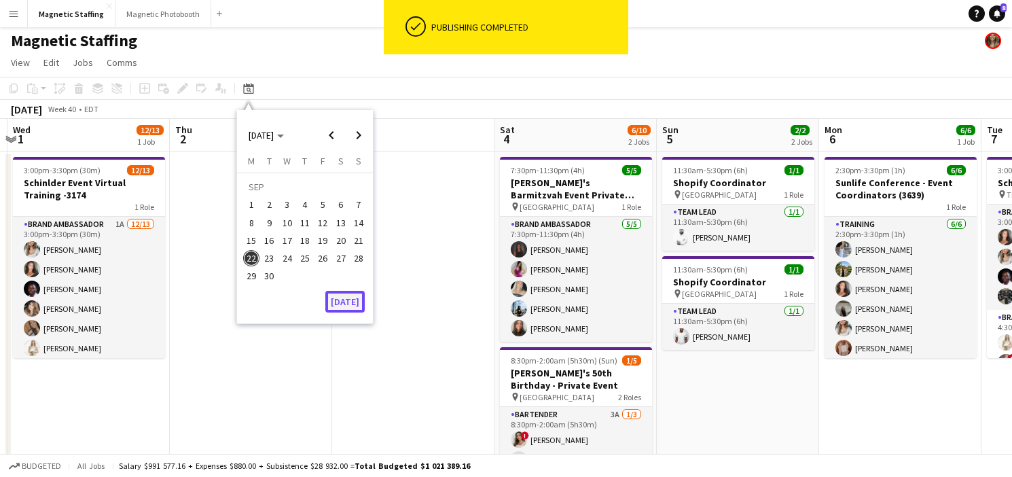
click at [342, 305] on button "[DATE]" at bounding box center [344, 302] width 39 height 22
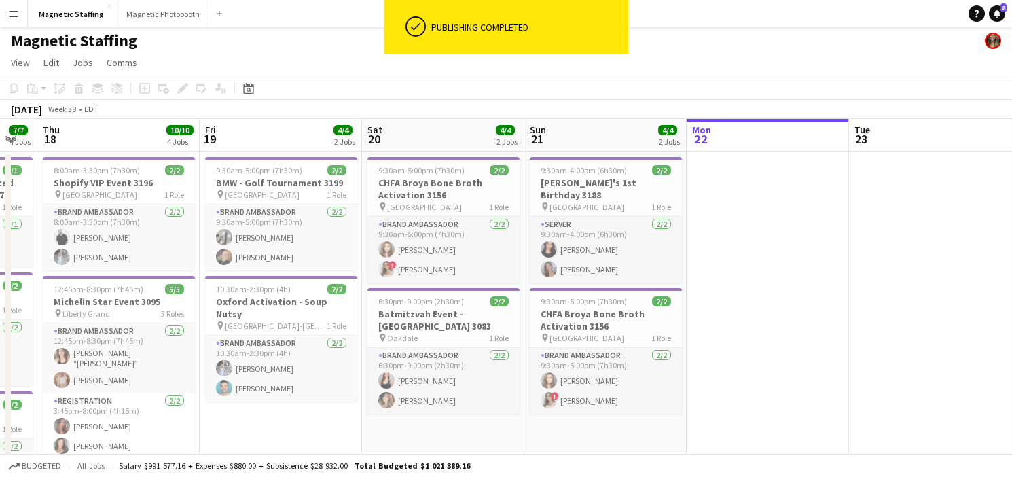
drag, startPoint x: 236, startPoint y: 319, endPoint x: 579, endPoint y: 315, distance: 343.7
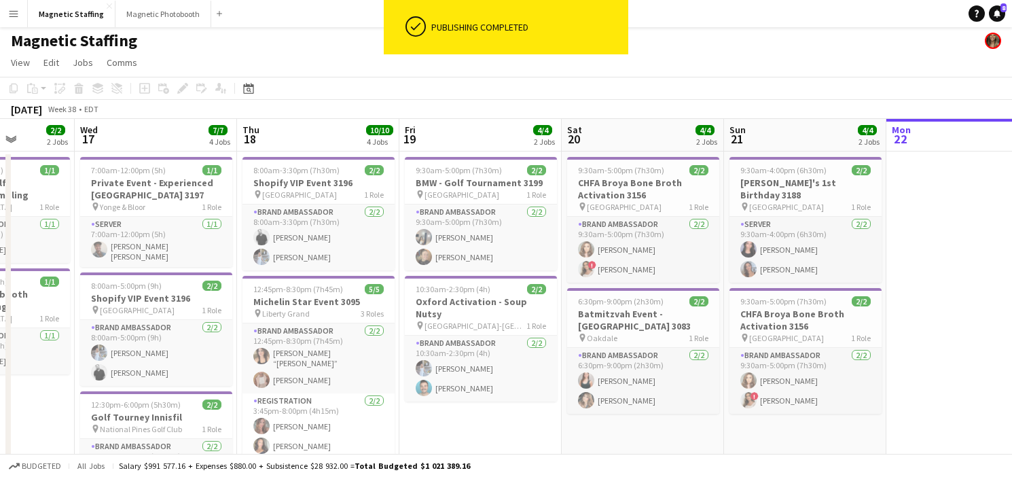
drag, startPoint x: 291, startPoint y: 304, endPoint x: 488, endPoint y: 294, distance: 197.2
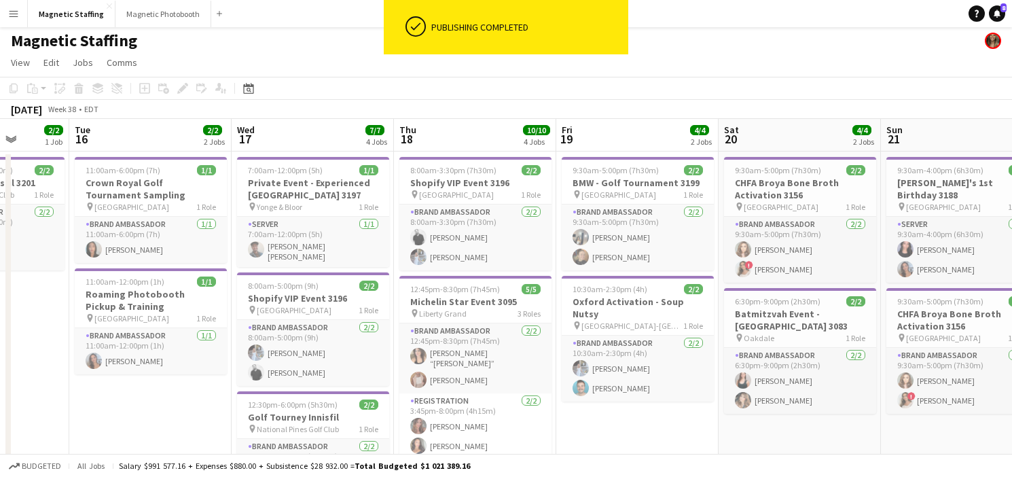
scroll to position [0, 404]
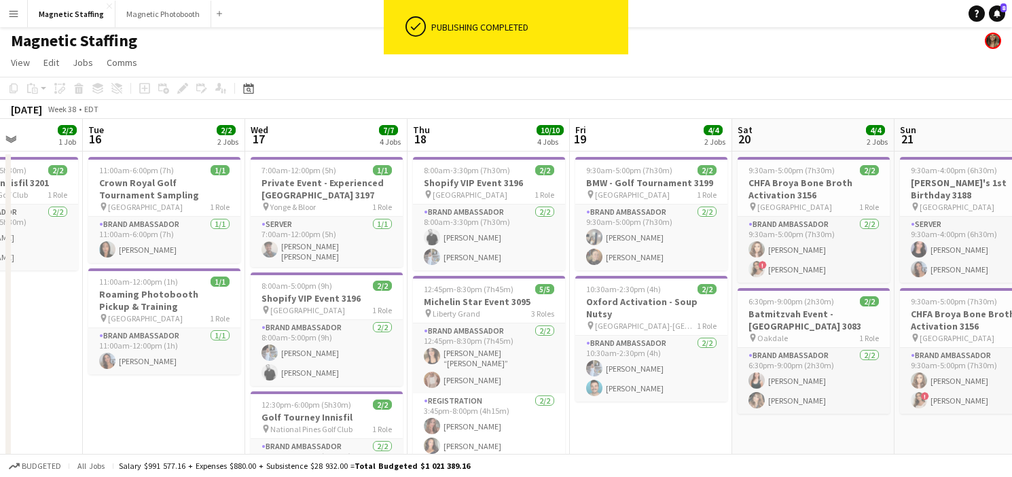
drag, startPoint x: 488, startPoint y: 293, endPoint x: 658, endPoint y: 292, distance: 169.8
click at [350, 189] on h3 "Private Event - Experienced [GEOGRAPHIC_DATA] 3197" at bounding box center [327, 189] width 152 height 24
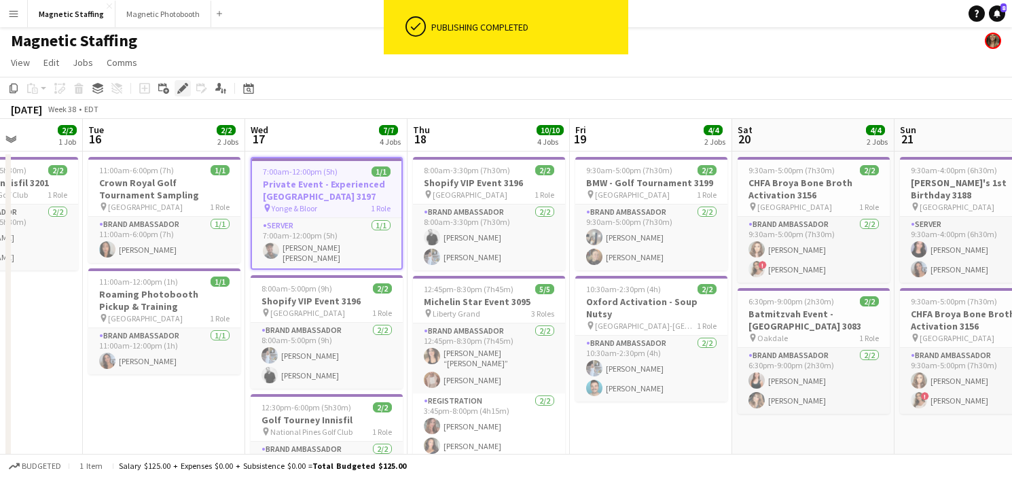
click at [182, 83] on icon "Edit" at bounding box center [182, 88] width 11 height 11
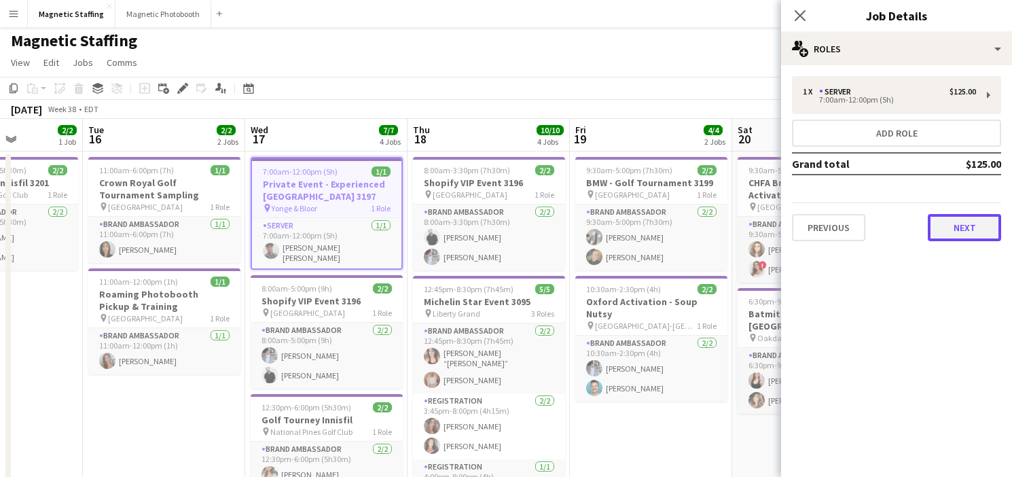
click at [929, 232] on button "Next" at bounding box center [964, 227] width 73 height 27
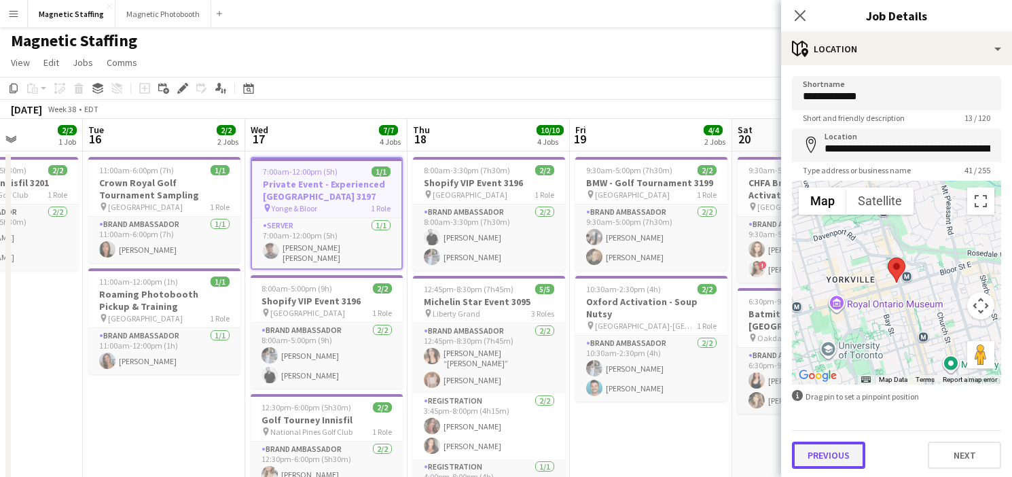
click at [817, 454] on button "Previous" at bounding box center [828, 454] width 73 height 27
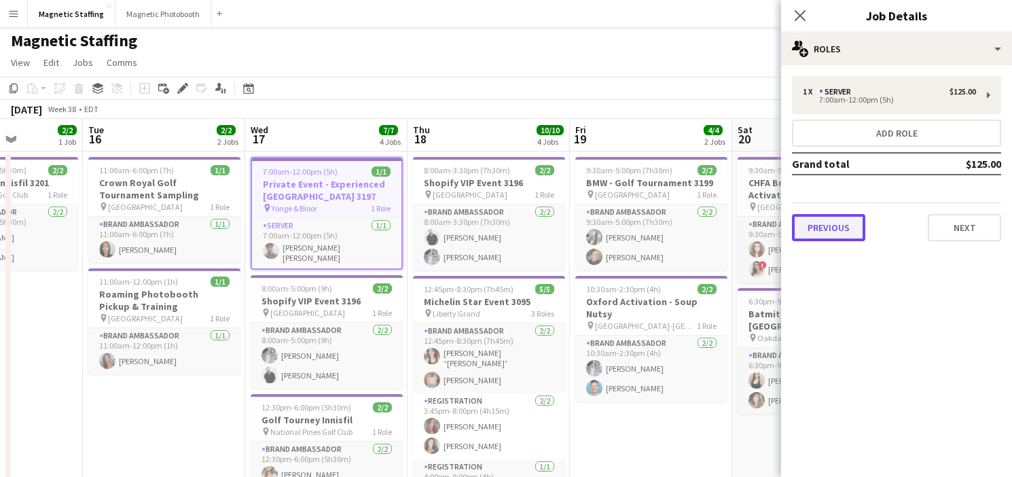
click at [827, 215] on button "Previous" at bounding box center [828, 227] width 73 height 27
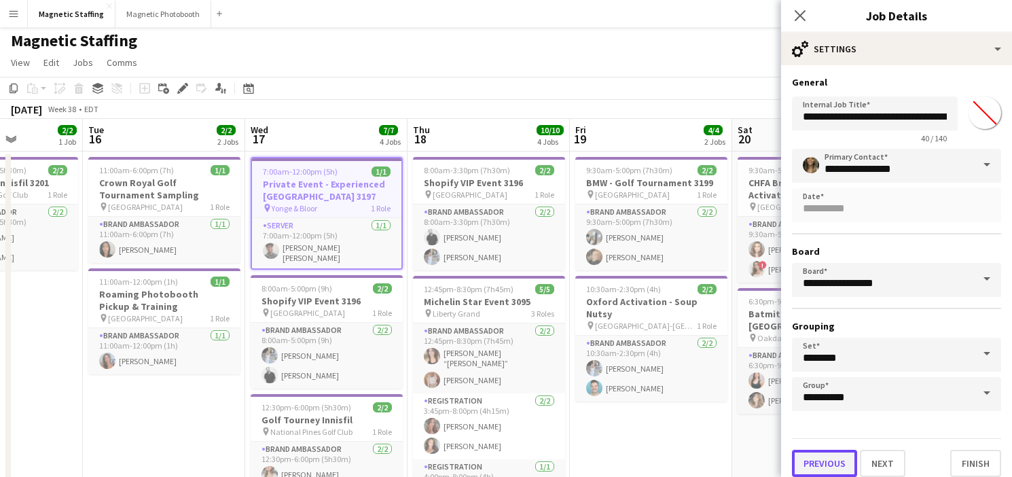
click at [827, 467] on button "Previous" at bounding box center [824, 463] width 65 height 27
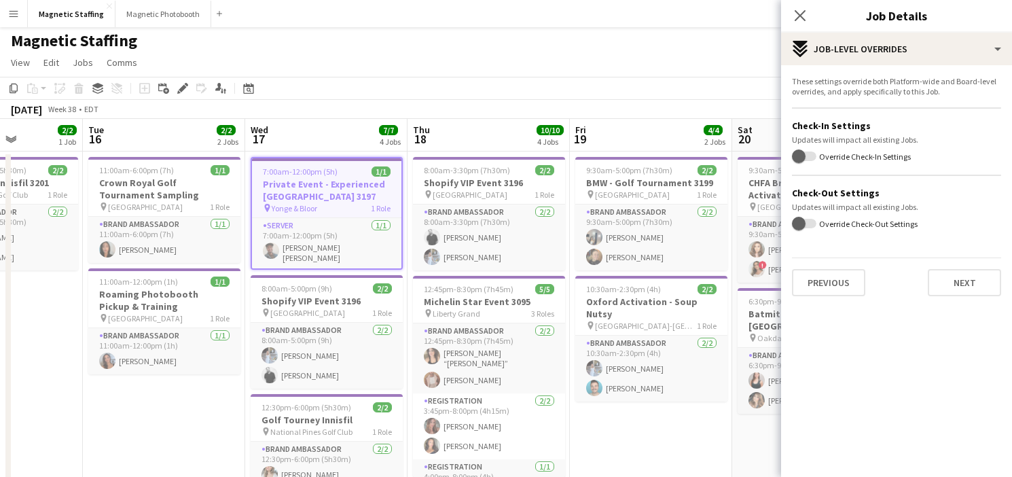
click at [668, 101] on div "[DATE] Week 38 • EDT" at bounding box center [506, 109] width 1012 height 19
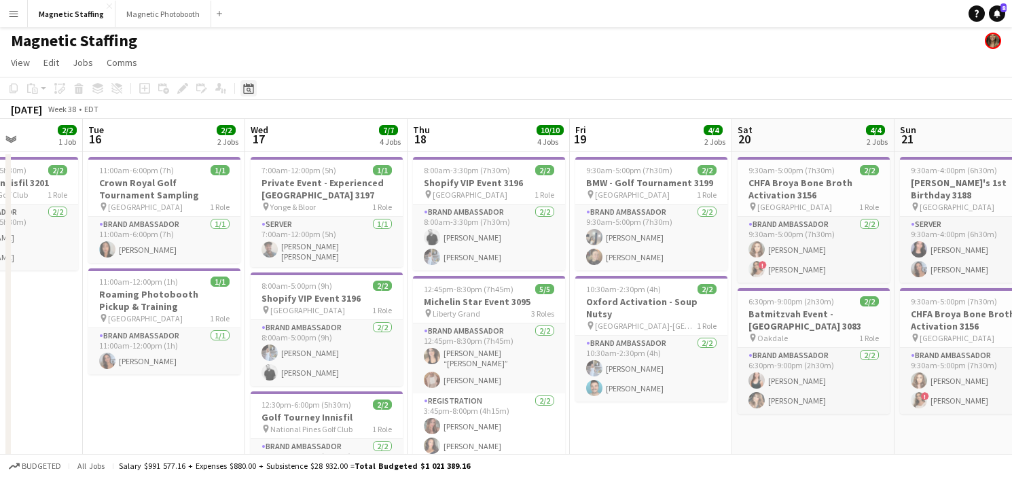
click at [249, 86] on icon at bounding box center [248, 88] width 10 height 11
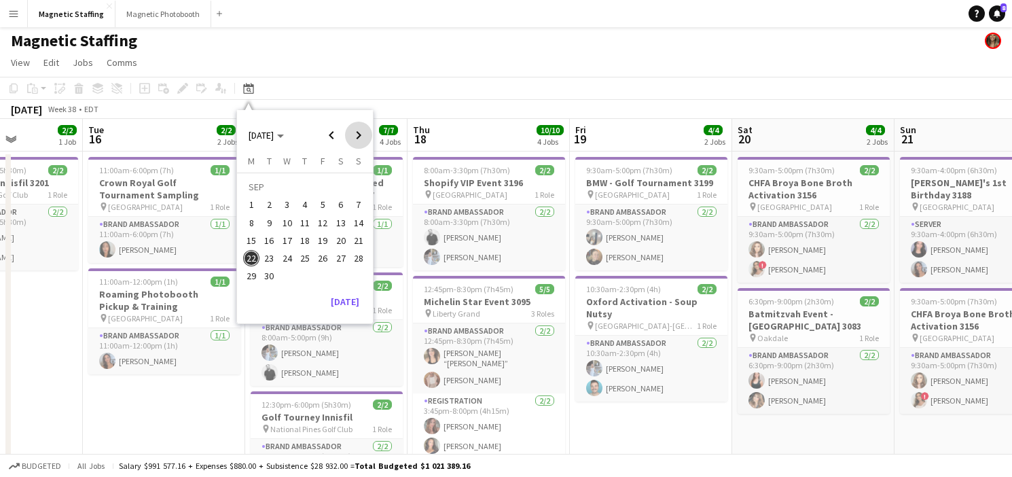
click at [365, 137] on span "Next month" at bounding box center [358, 135] width 27 height 27
click at [361, 257] on span "26" at bounding box center [358, 258] width 16 height 16
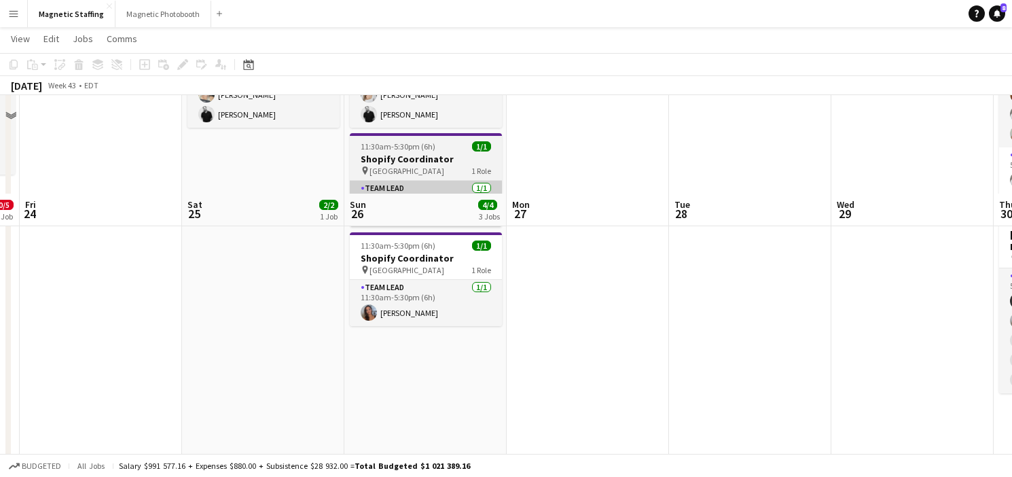
scroll to position [285, 0]
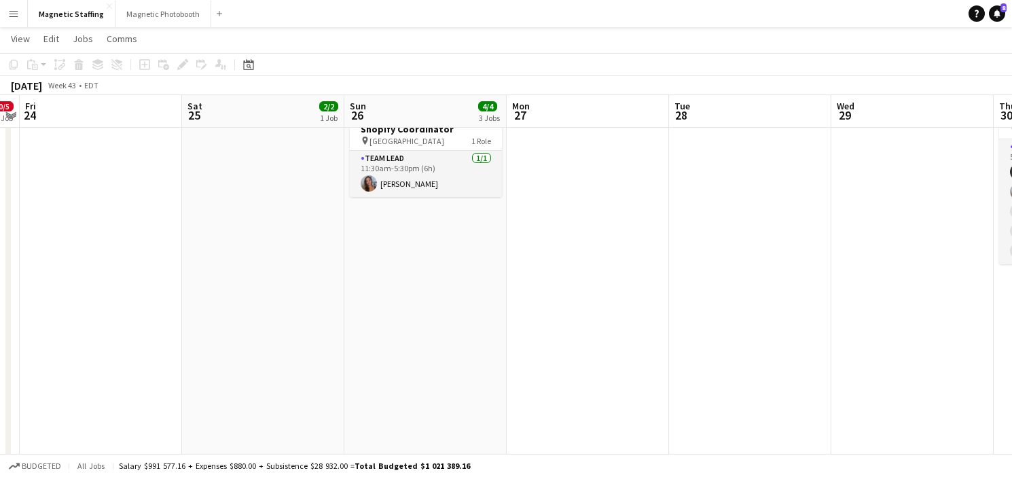
click at [399, 222] on app-date-cell "5:30am-12:30pm (7h) 2/2 Niagara Falls Marathon - Perfect Sports pin Niagara Fal…" at bounding box center [425, 212] width 162 height 689
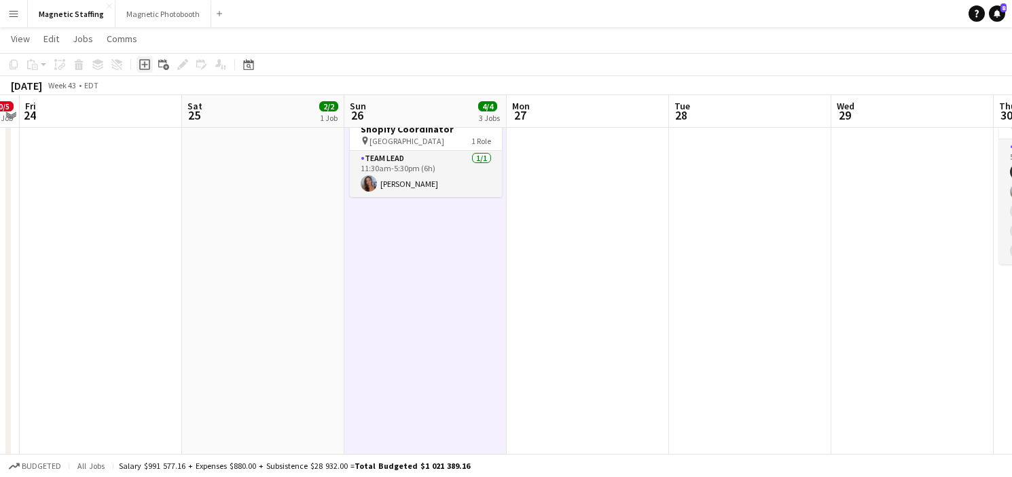
click at [141, 66] on icon "Add job" at bounding box center [144, 64] width 11 height 11
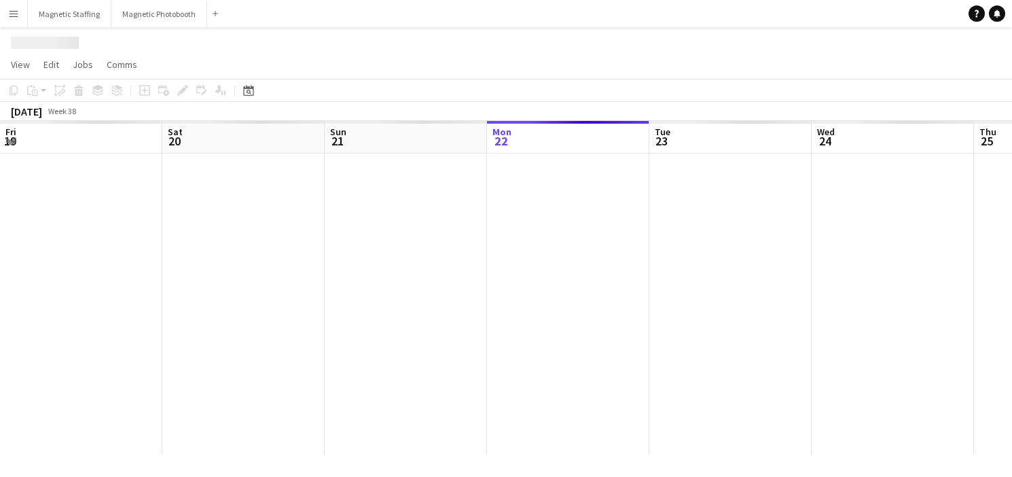
scroll to position [0, 325]
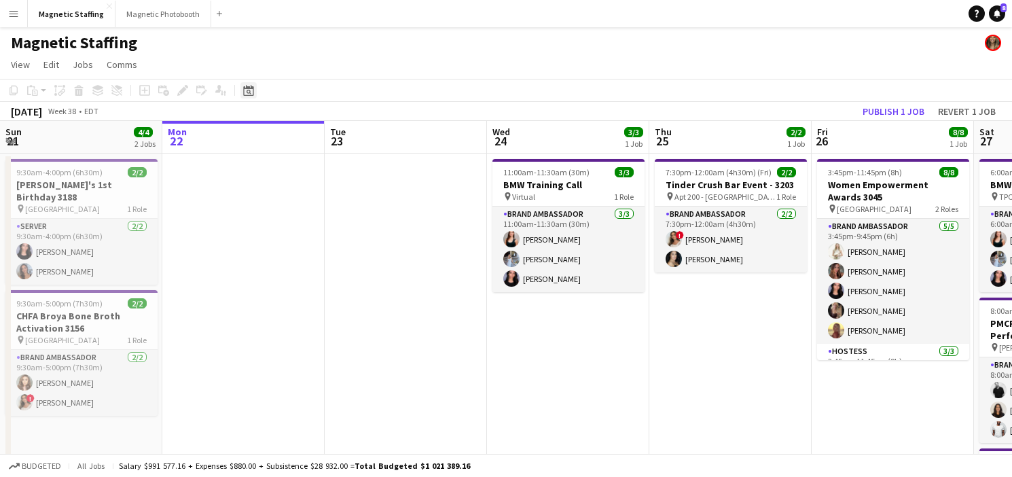
click at [249, 92] on icon at bounding box center [249, 92] width 5 height 5
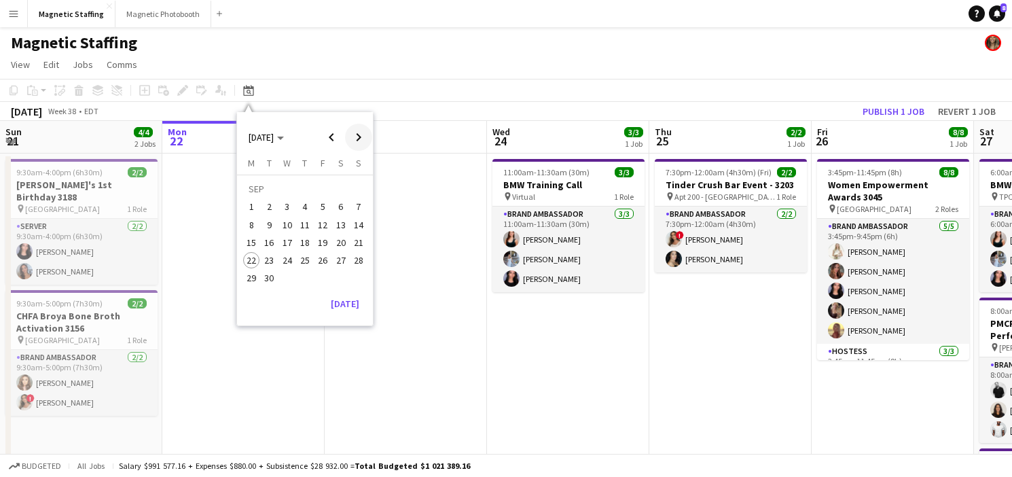
click at [363, 140] on span "Next month" at bounding box center [358, 137] width 27 height 27
click at [352, 257] on span "26" at bounding box center [358, 260] width 16 height 16
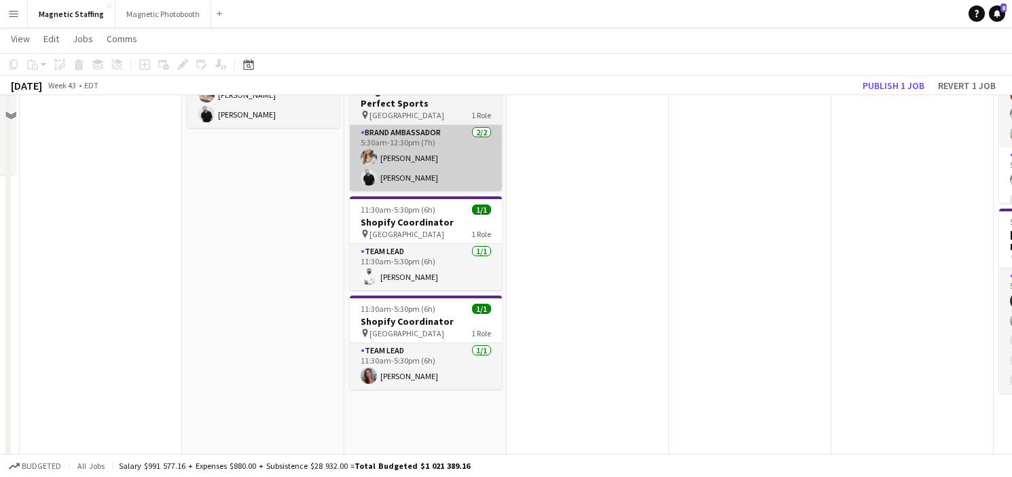
scroll to position [0, 0]
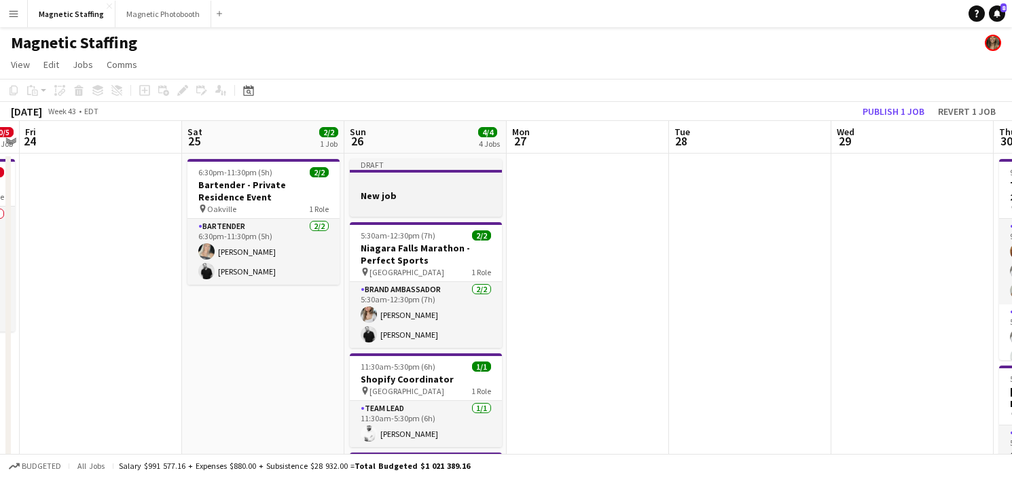
click at [397, 179] on div at bounding box center [426, 183] width 152 height 10
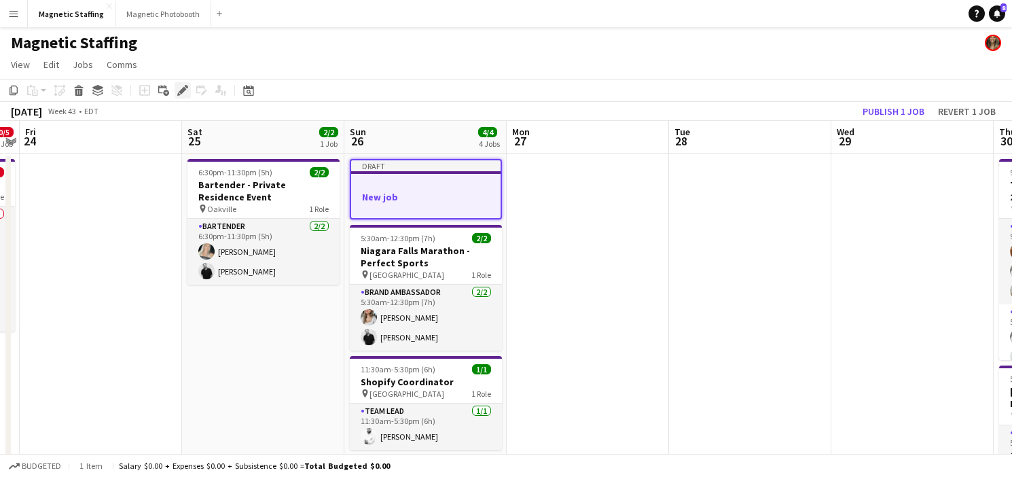
click at [181, 91] on icon at bounding box center [182, 90] width 7 height 7
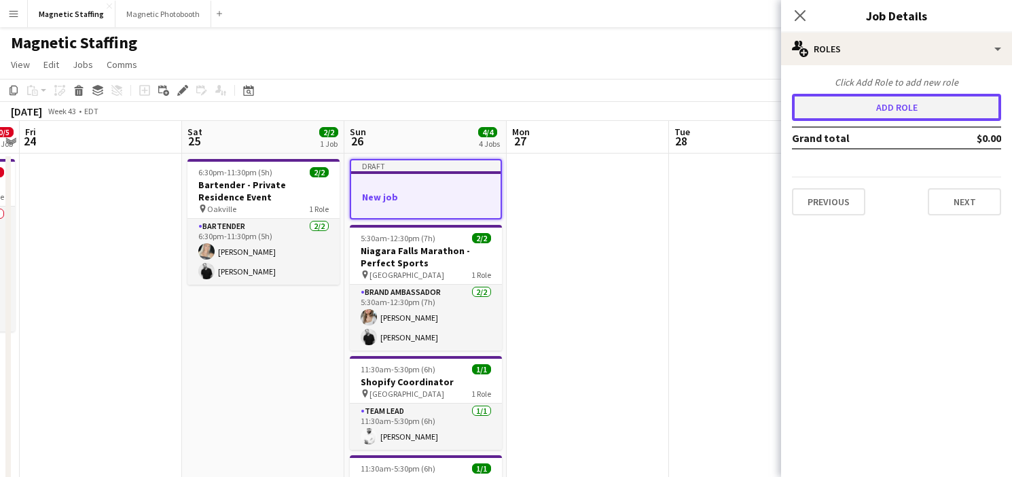
click at [885, 119] on button "Add role" at bounding box center [896, 107] width 209 height 27
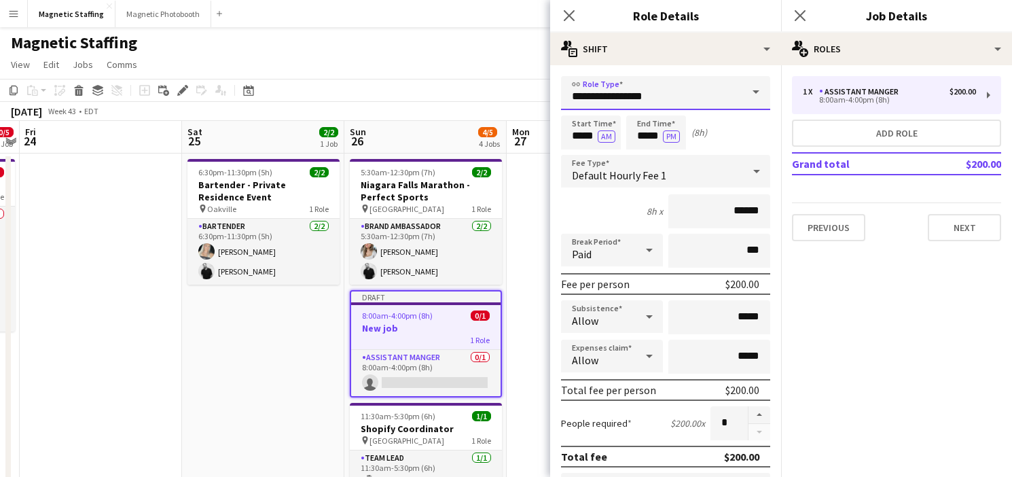
drag, startPoint x: 615, startPoint y: 98, endPoint x: 455, endPoint y: 84, distance: 160.9
click at [465, 91] on body "Menu Boards Boards Boards All jobs Status Workforce Workforce My Workforce Recr…" at bounding box center [506, 464] width 1012 height 928
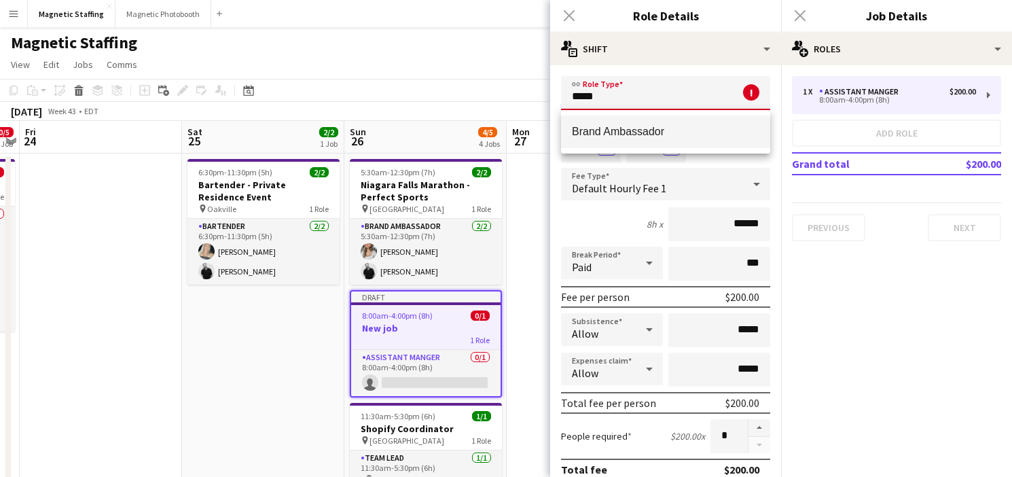
click at [615, 133] on span "Brand Ambassador" at bounding box center [665, 131] width 187 height 13
type input "**********"
type input "******"
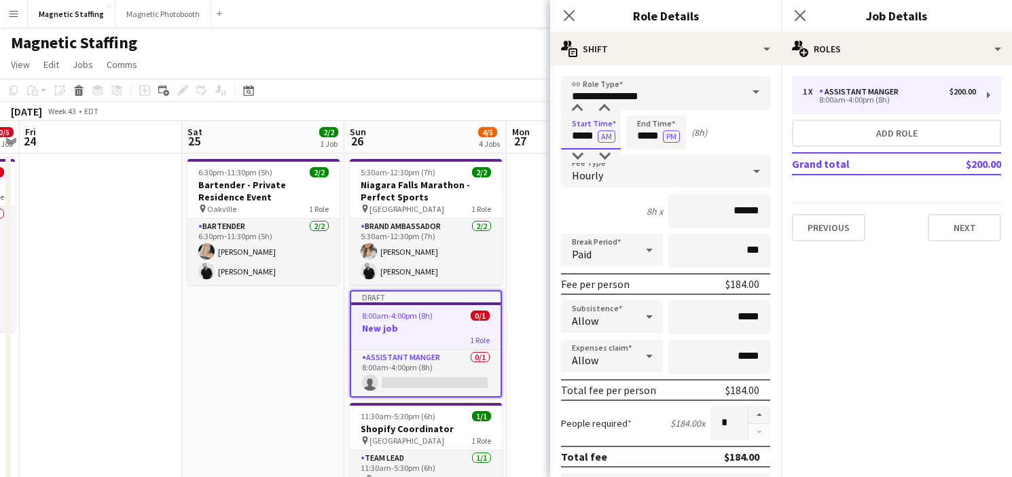
drag, startPoint x: 592, startPoint y: 136, endPoint x: 405, endPoint y: 120, distance: 188.1
click at [412, 124] on body "Menu Boards Boards Boards All jobs Status Workforce Workforce My Workforce Recr…" at bounding box center [506, 464] width 1012 height 928
type input "*****"
drag, startPoint x: 659, startPoint y: 135, endPoint x: 547, endPoint y: 129, distance: 112.9
click at [562, 134] on div "Start Time ***** AM End Time ***** PM (6h)" at bounding box center [665, 132] width 209 height 34
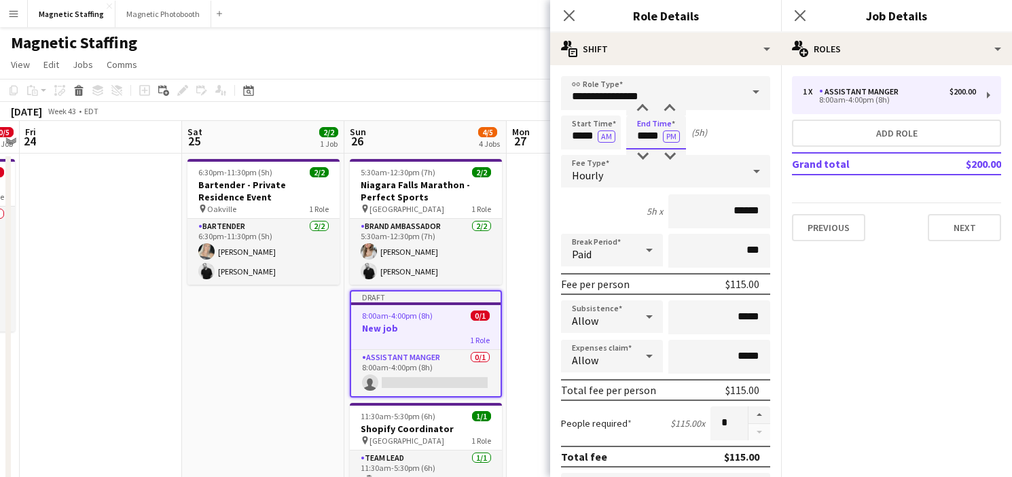
type input "*****"
click at [741, 210] on input "******" at bounding box center [719, 211] width 102 height 34
type input "******"
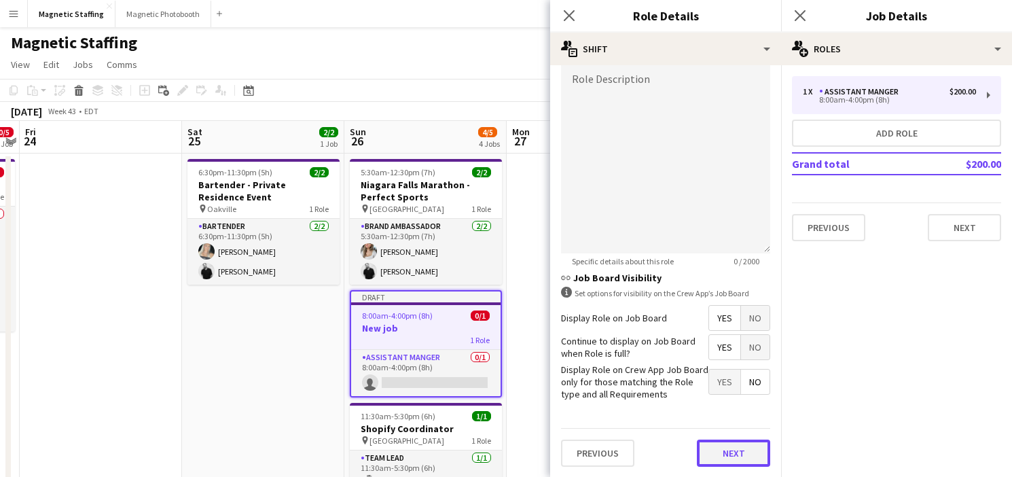
click at [721, 455] on button "Next" at bounding box center [733, 452] width 73 height 27
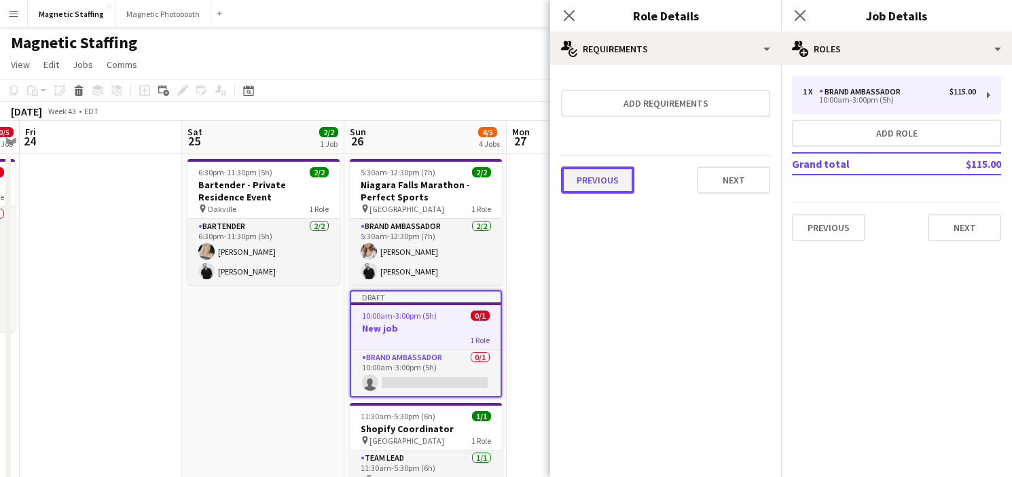
click at [610, 181] on button "Previous" at bounding box center [597, 179] width 73 height 27
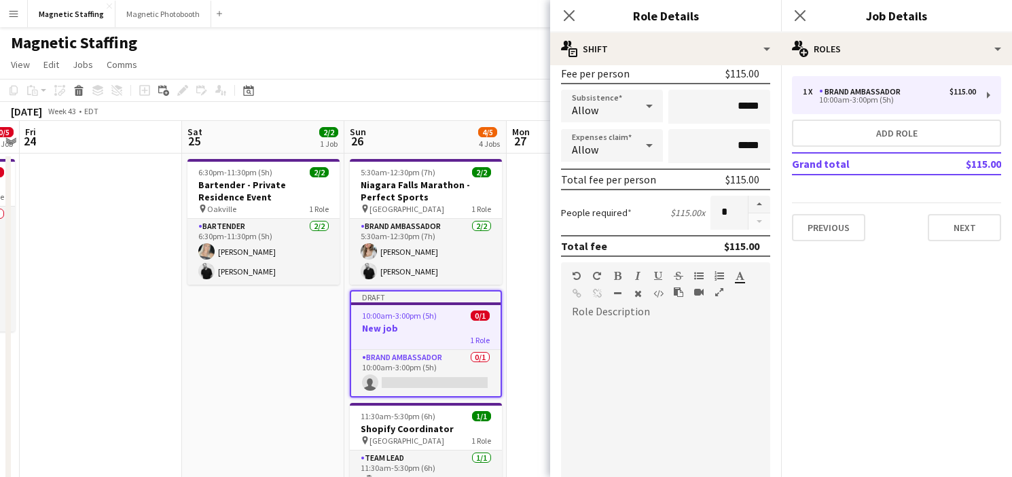
scroll to position [443, 0]
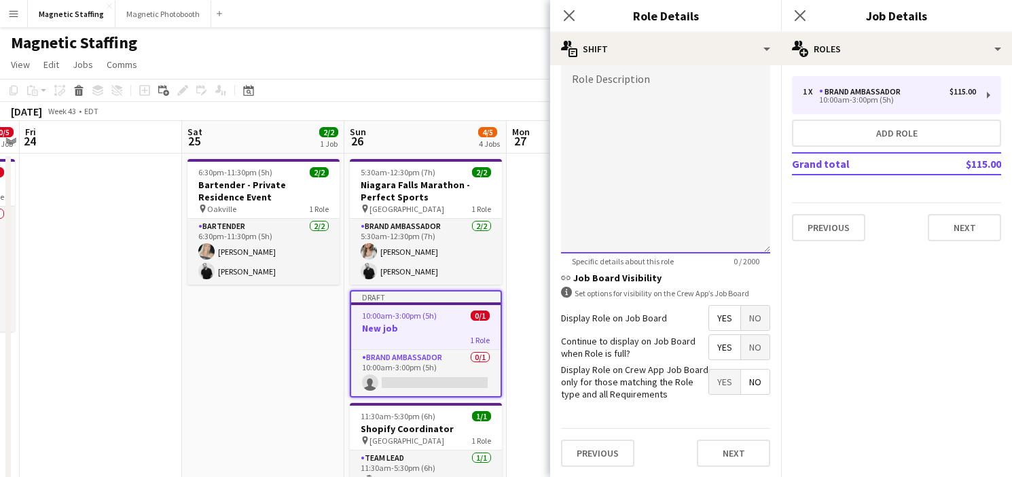
click at [640, 160] on div at bounding box center [665, 171] width 209 height 163
paste div
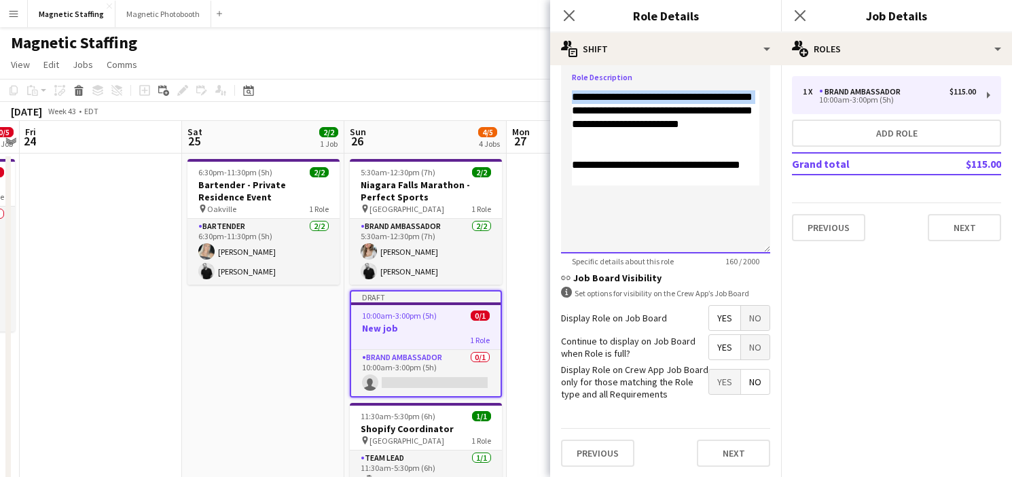
drag, startPoint x: 614, startPoint y: 109, endPoint x: 541, endPoint y: 79, distance: 79.2
click at [541, 79] on body "Menu Boards Boards Boards All jobs Status Workforce Workforce My Workforce Recr…" at bounding box center [506, 464] width 1012 height 928
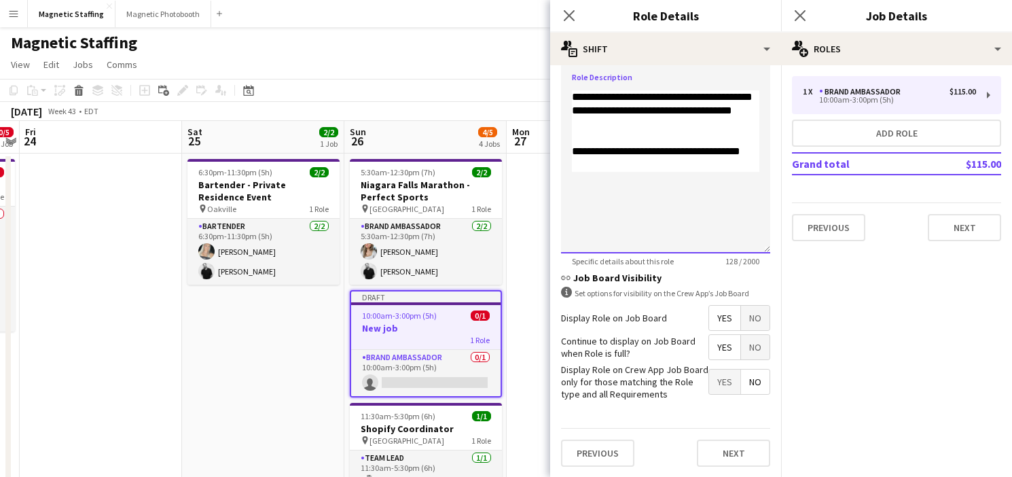
click at [712, 96] on div "**********" at bounding box center [665, 110] width 187 height 41
drag, startPoint x: 613, startPoint y: 109, endPoint x: 689, endPoint y: 135, distance: 80.5
click at [689, 135] on div "**********" at bounding box center [665, 171] width 209 height 163
click at [575, 138] on div "**********" at bounding box center [665, 138] width 187 height 14
click at [727, 139] on div "**********" at bounding box center [665, 138] width 187 height 14
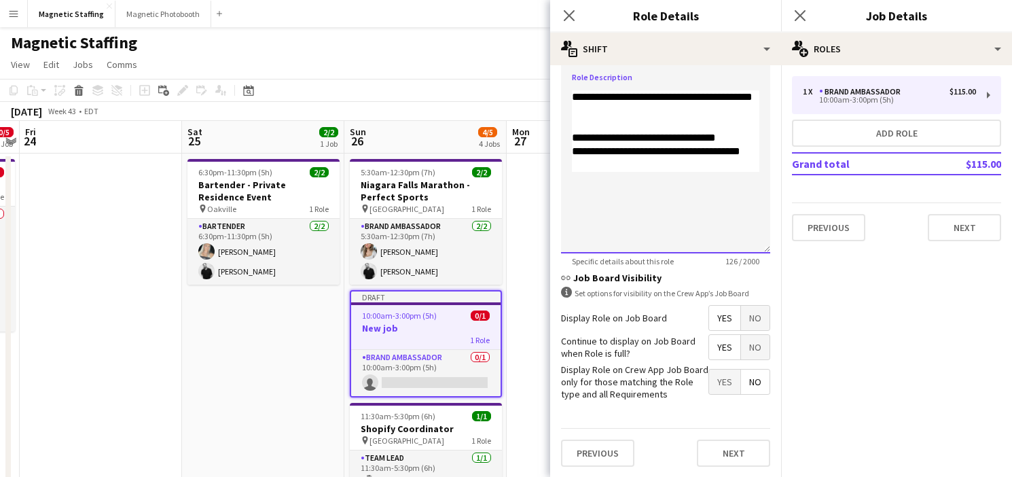
click at [575, 149] on div "**********" at bounding box center [665, 158] width 187 height 27
click at [594, 175] on div "**********" at bounding box center [665, 171] width 187 height 27
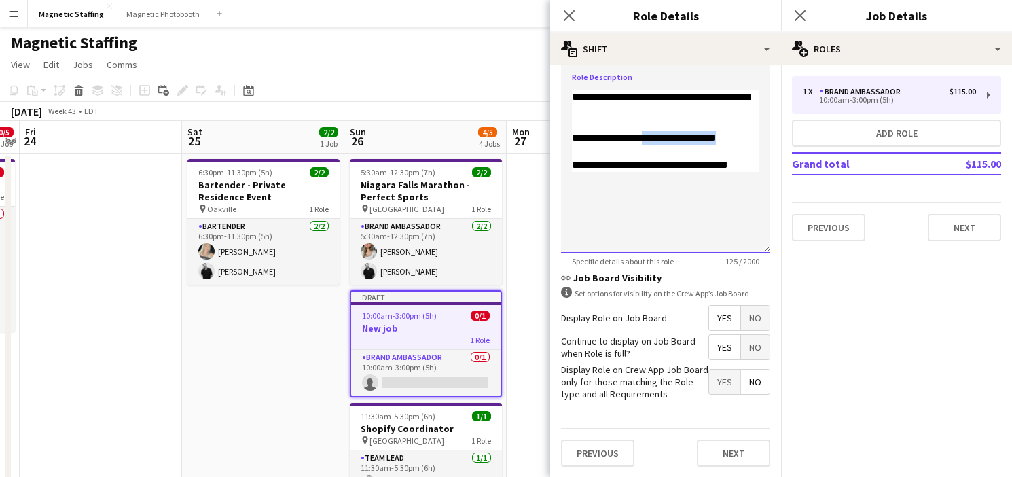
drag, startPoint x: 740, startPoint y: 138, endPoint x: 659, endPoint y: 138, distance: 80.1
click at [659, 138] on div "**********" at bounding box center [665, 138] width 187 height 14
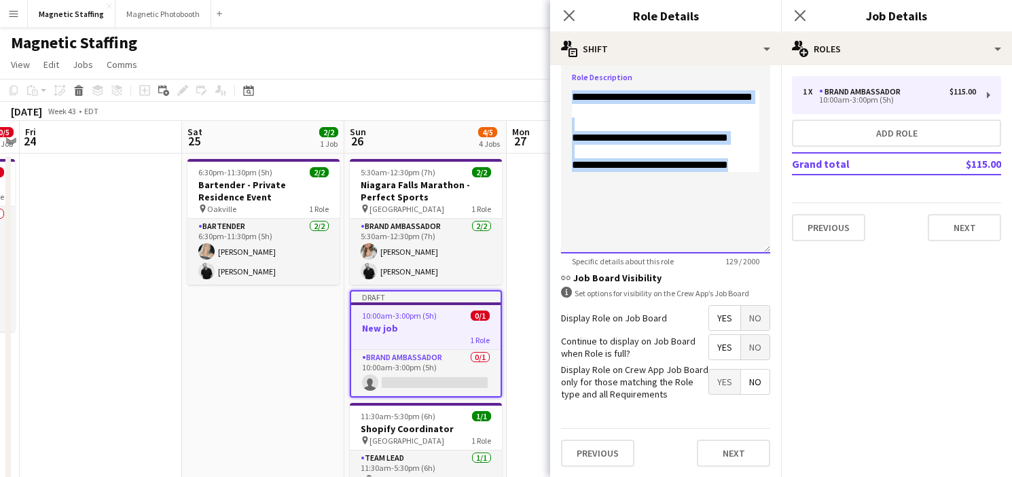
drag, startPoint x: 755, startPoint y: 161, endPoint x: 561, endPoint y: 80, distance: 209.7
click at [561, 81] on div "**********" at bounding box center [665, 167] width 209 height 172
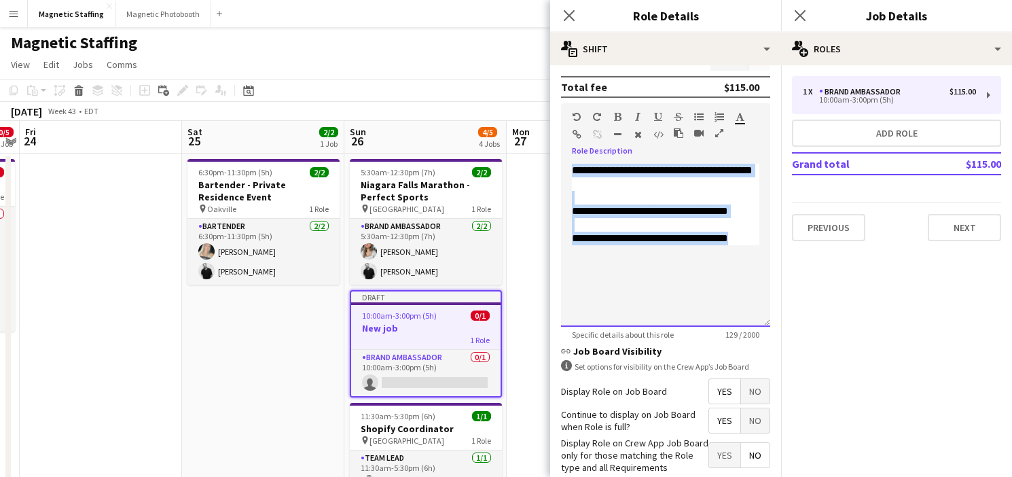
scroll to position [370, 0]
click at [632, 134] on div at bounding box center [602, 136] width 61 height 16
click at [638, 132] on icon "button" at bounding box center [637, 134] width 7 height 10
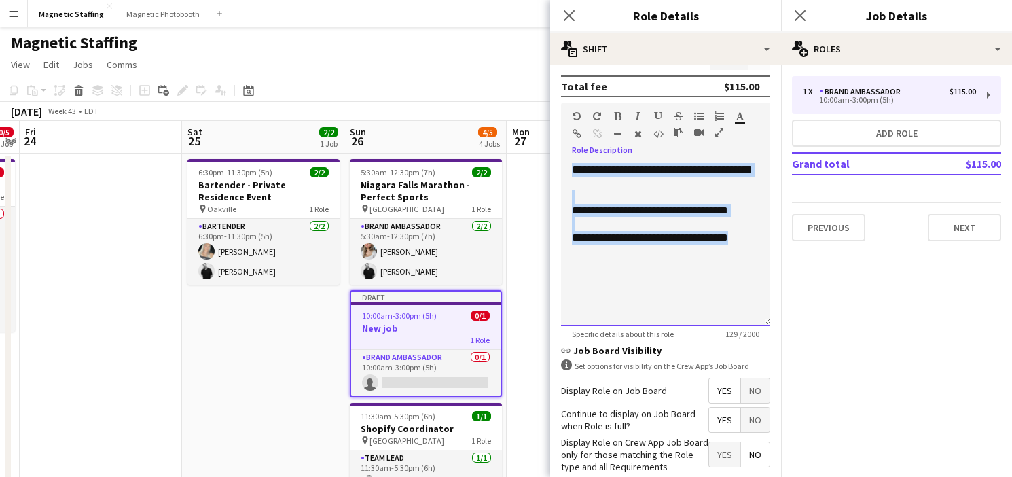
click at [623, 273] on div "**********" at bounding box center [665, 244] width 209 height 163
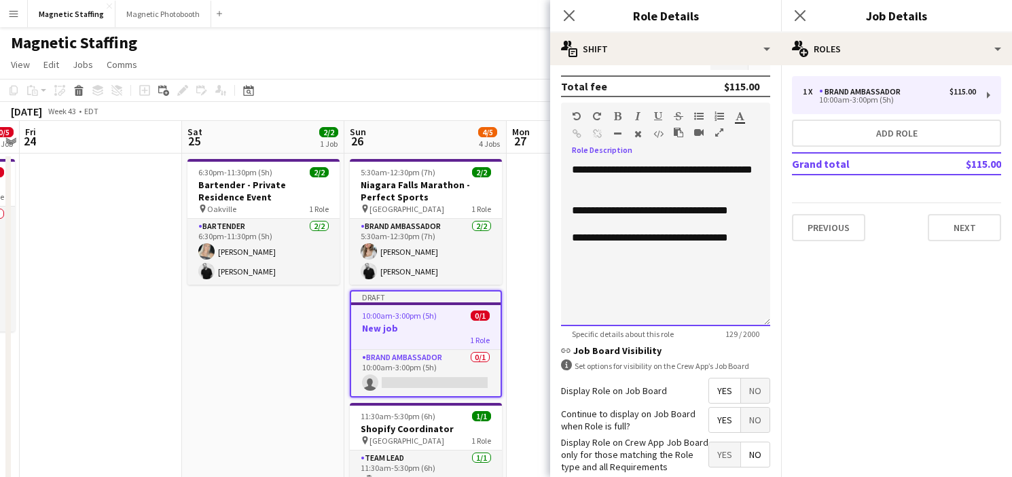
click at [717, 211] on div "**********" at bounding box center [665, 211] width 187 height 14
click at [693, 251] on div "**********" at bounding box center [665, 244] width 209 height 163
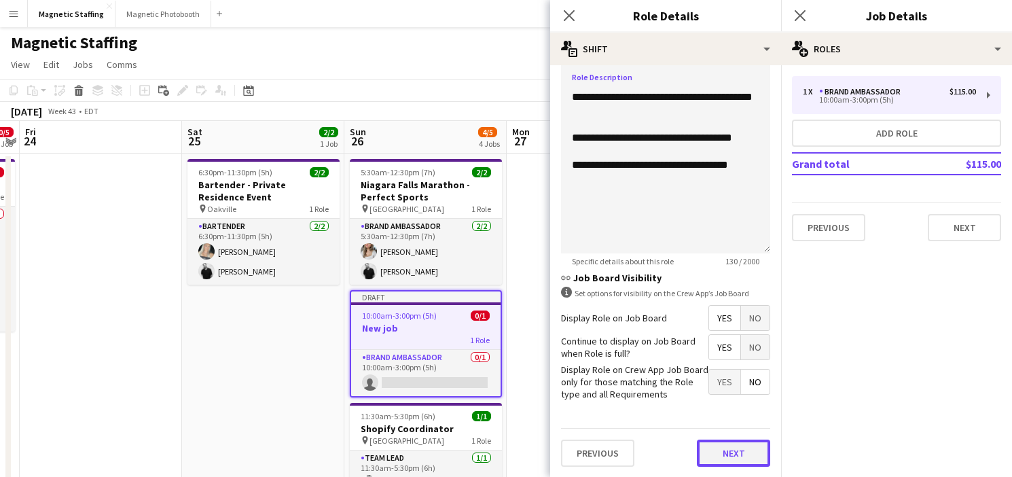
click at [726, 447] on button "Next" at bounding box center [733, 452] width 73 height 27
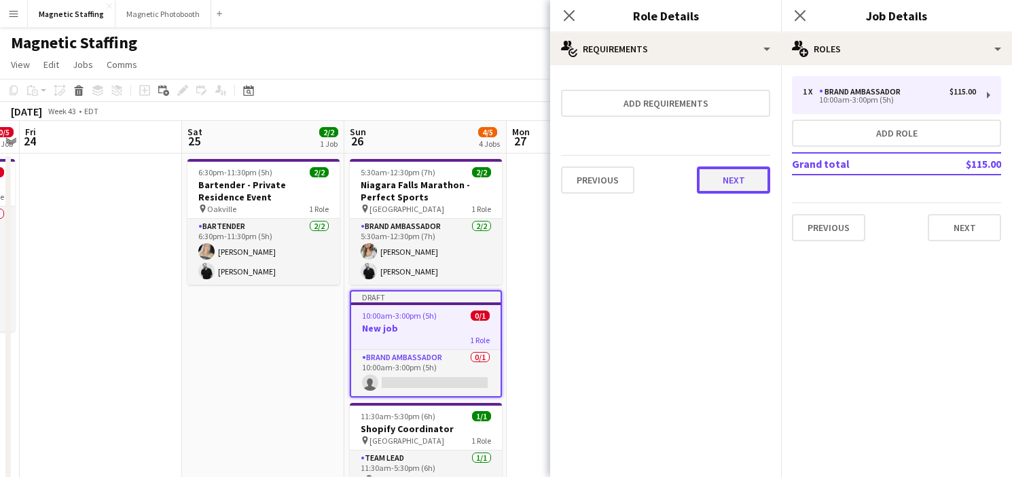
click at [729, 183] on button "Next" at bounding box center [733, 179] width 73 height 27
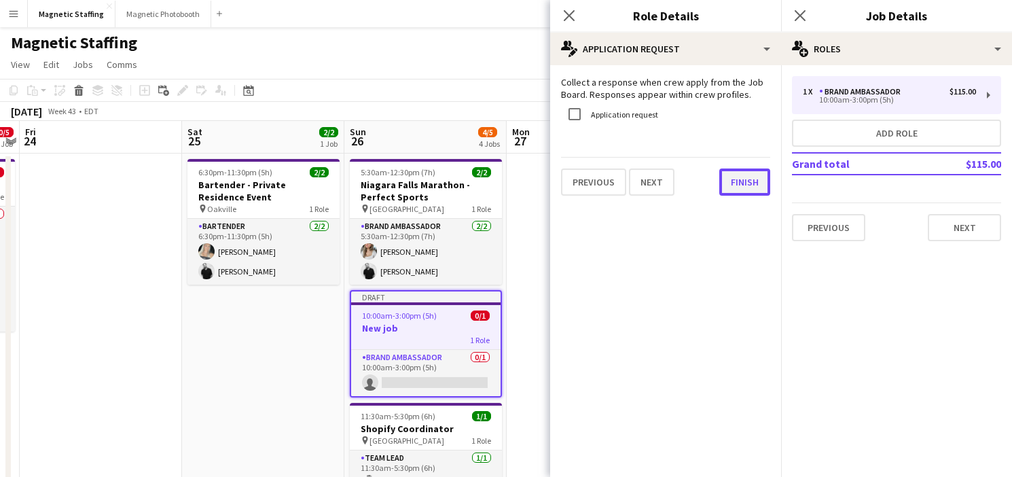
click at [750, 174] on button "Finish" at bounding box center [744, 181] width 51 height 27
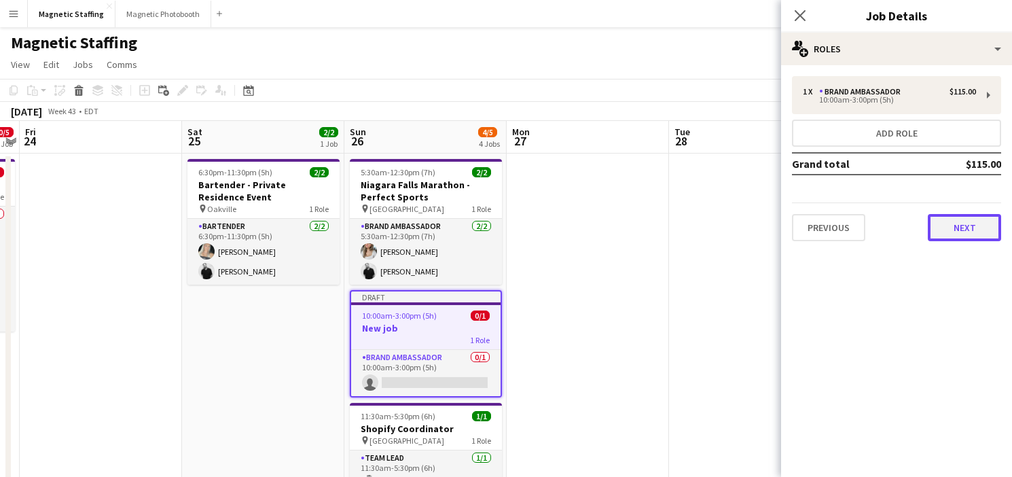
click at [964, 230] on button "Next" at bounding box center [964, 227] width 73 height 27
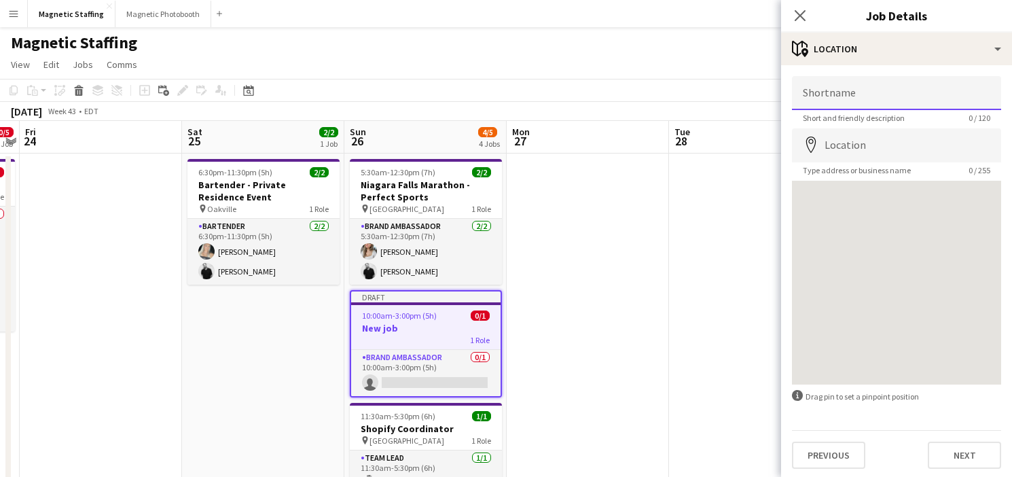
click at [839, 86] on input "Shortname" at bounding box center [896, 93] width 209 height 34
type input "**********"
click at [908, 136] on input "Location" at bounding box center [896, 145] width 209 height 34
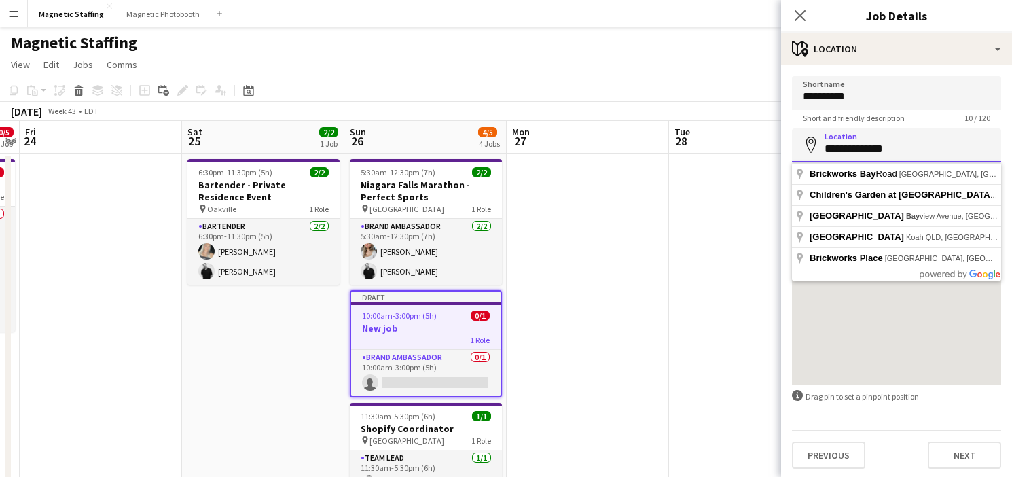
drag, startPoint x: 906, startPoint y: 149, endPoint x: 657, endPoint y: 145, distance: 248.6
click at [659, 148] on body "Menu Boards Boards Boards All jobs Status Workforce Workforce My Workforce Recr…" at bounding box center [506, 464] width 1012 height 928
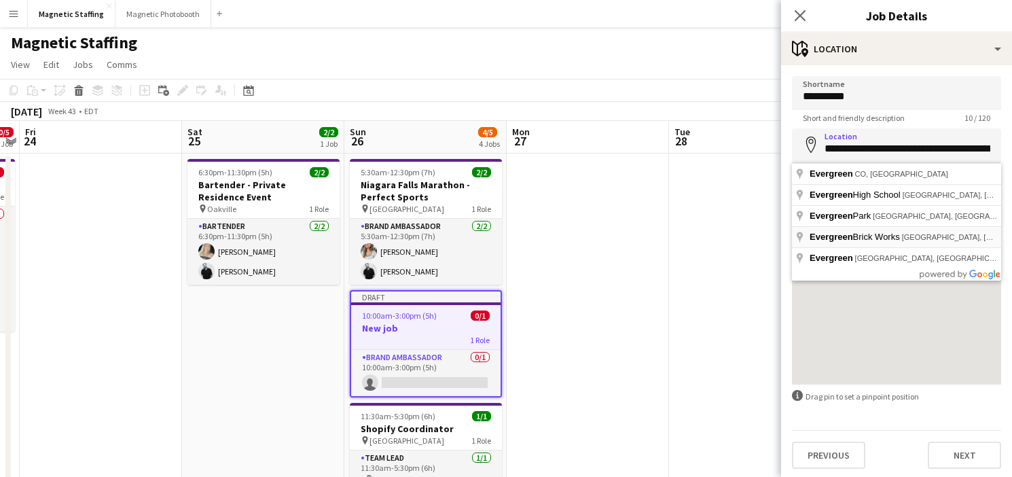
type input "**********"
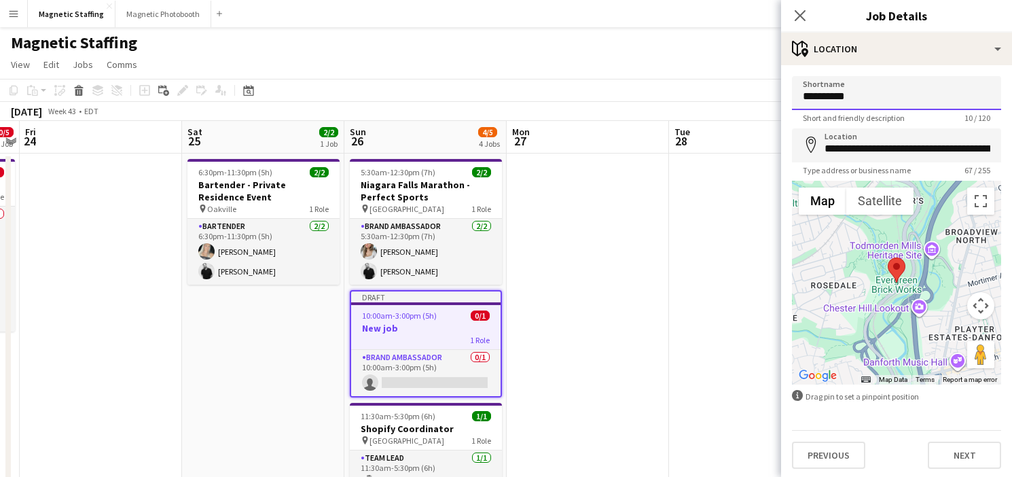
click at [799, 94] on input "**********" at bounding box center [896, 93] width 209 height 34
type input "**********"
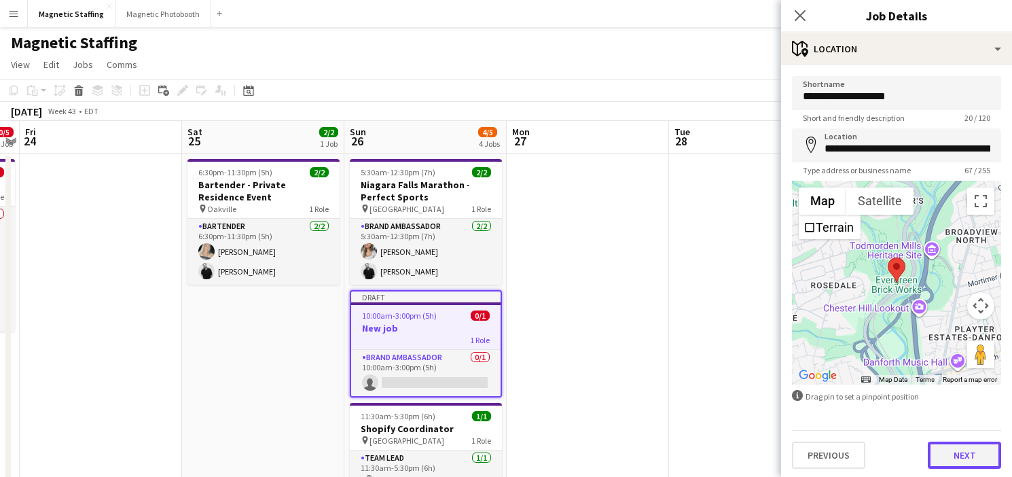
click at [981, 460] on button "Next" at bounding box center [964, 454] width 73 height 27
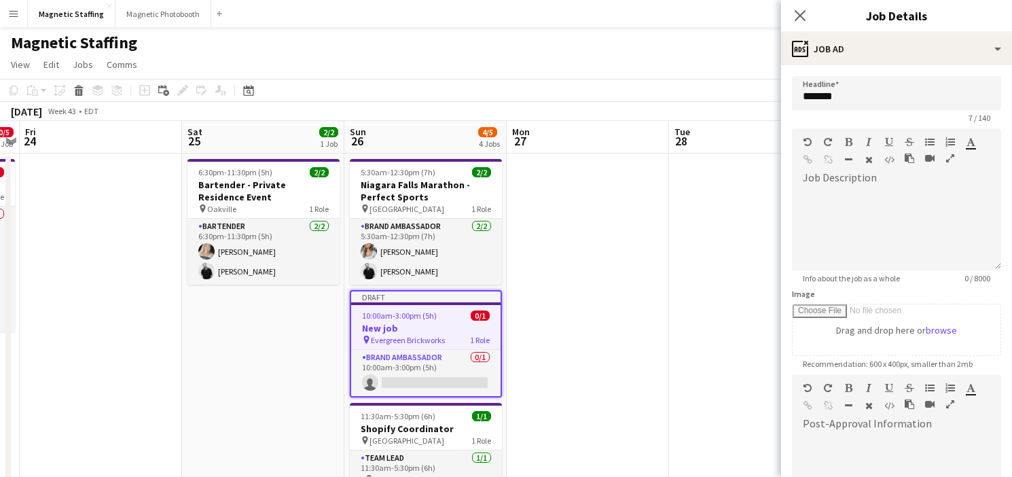
scroll to position [194, 0]
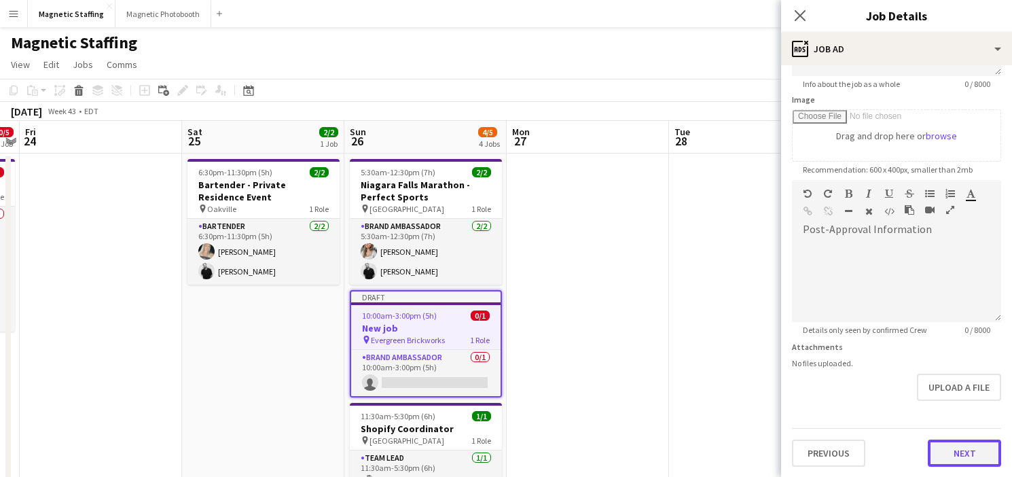
click at [953, 454] on button "Next" at bounding box center [964, 452] width 73 height 27
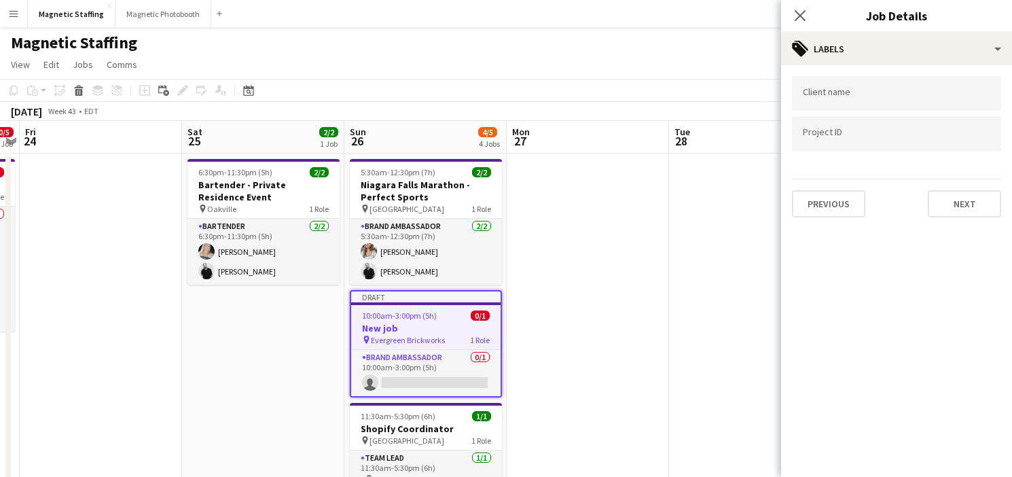
scroll to position [20, 0]
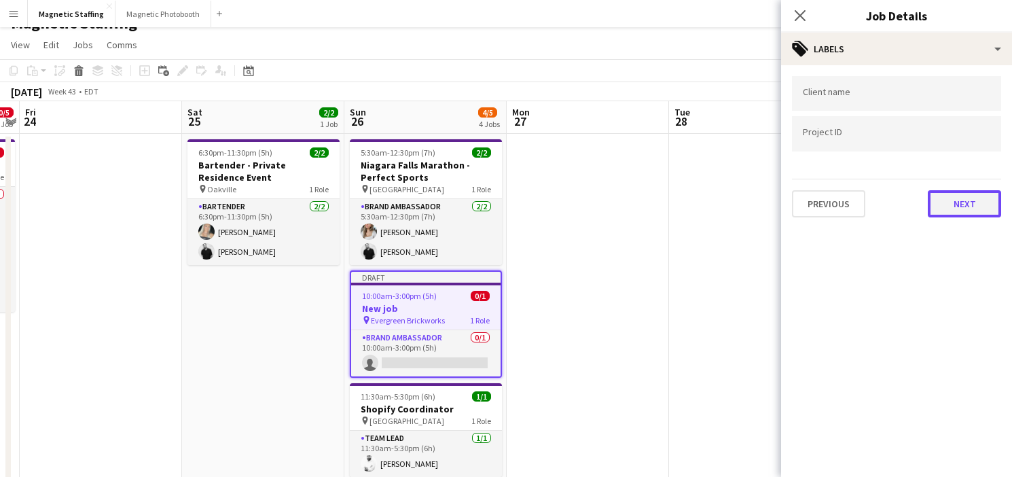
click at [962, 194] on button "Next" at bounding box center [964, 203] width 73 height 27
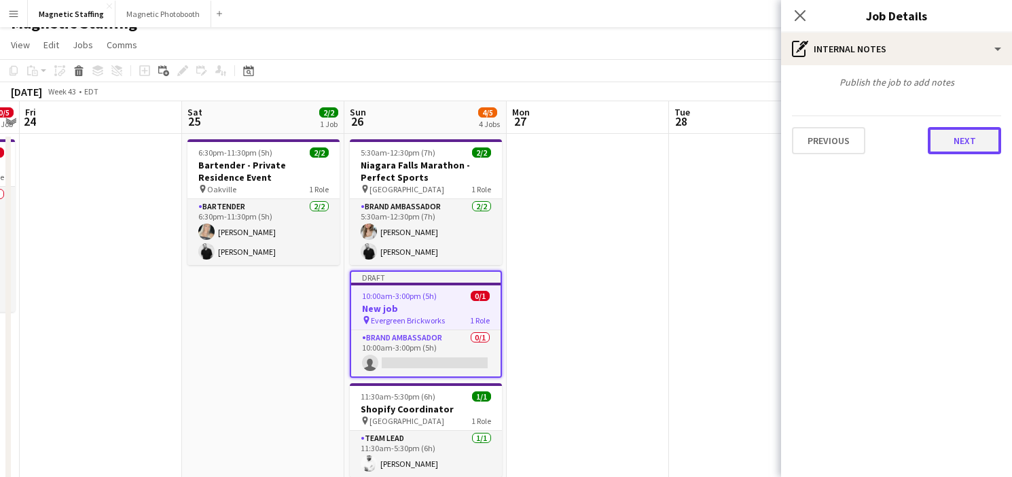
click at [968, 132] on button "Next" at bounding box center [964, 140] width 73 height 27
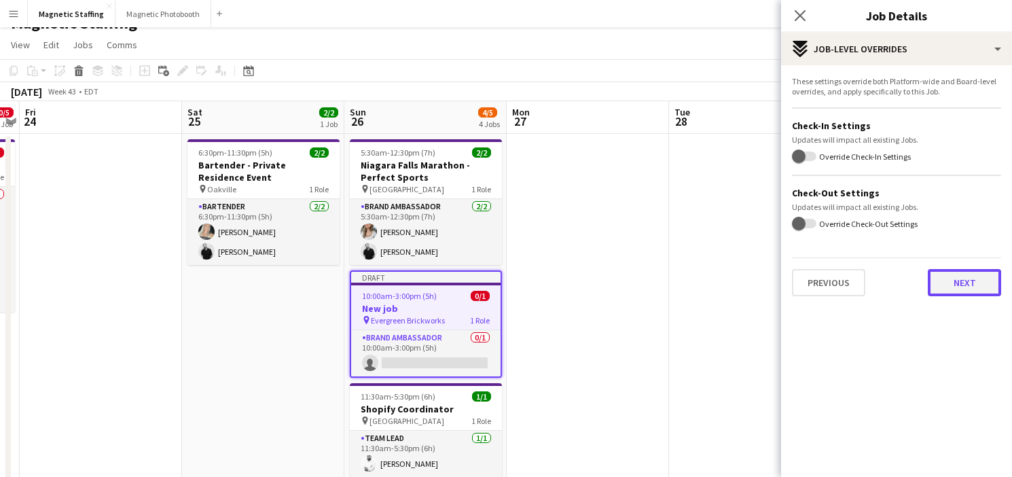
click at [983, 283] on button "Next" at bounding box center [964, 282] width 73 height 27
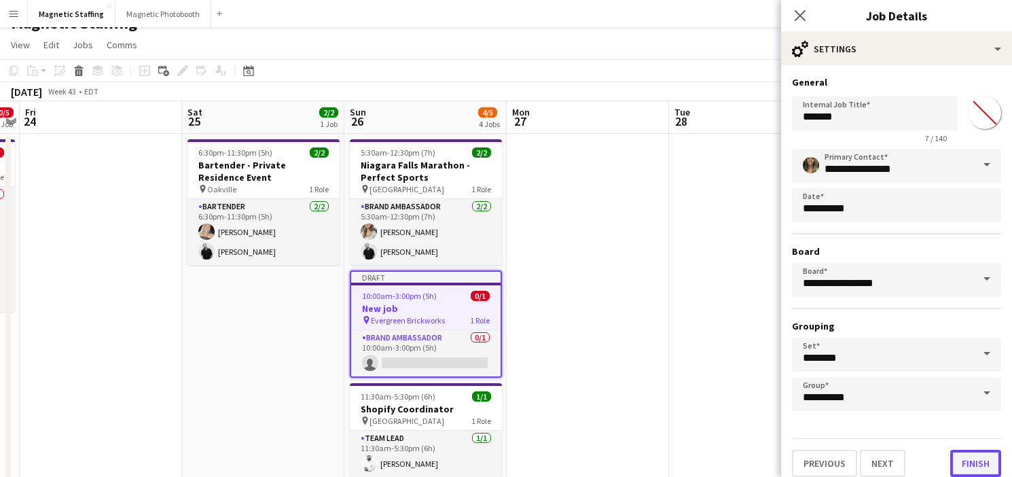
click at [970, 463] on button "Finish" at bounding box center [975, 463] width 51 height 27
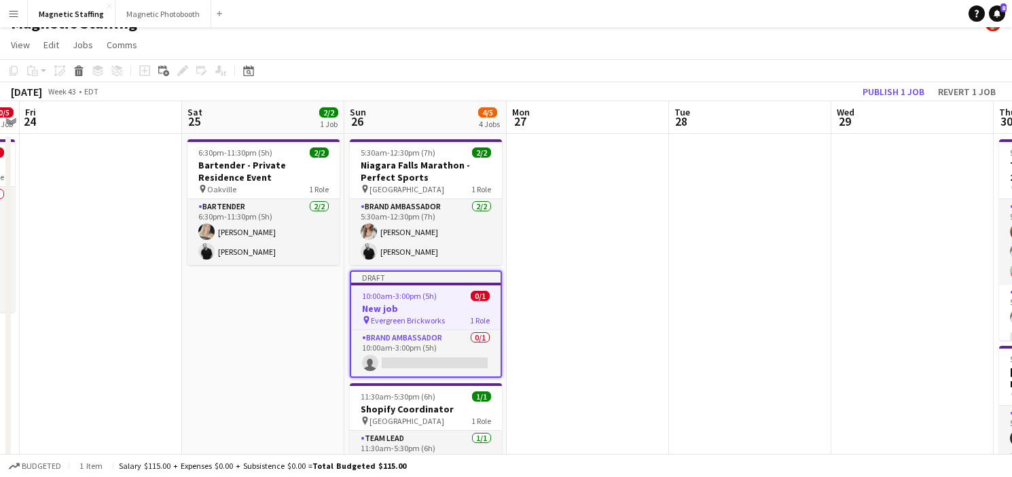
click at [375, 315] on span "Evergreen Brickworks" at bounding box center [408, 320] width 74 height 10
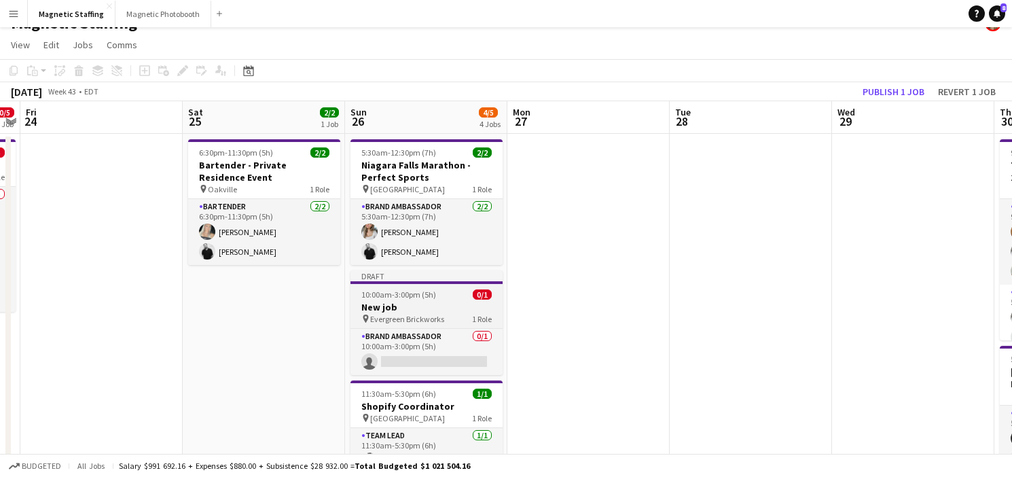
click at [375, 314] on span "Evergreen Brickworks" at bounding box center [407, 319] width 74 height 10
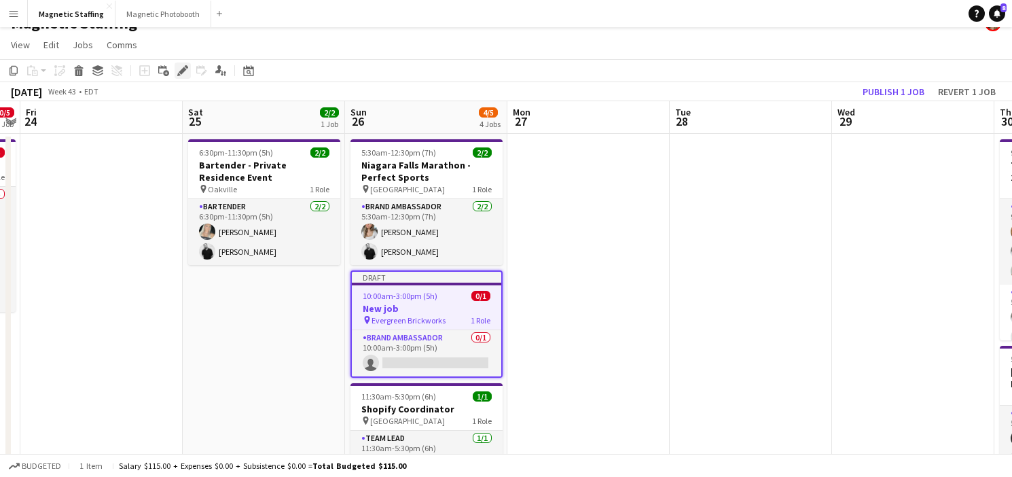
click at [185, 69] on icon at bounding box center [182, 70] width 7 height 7
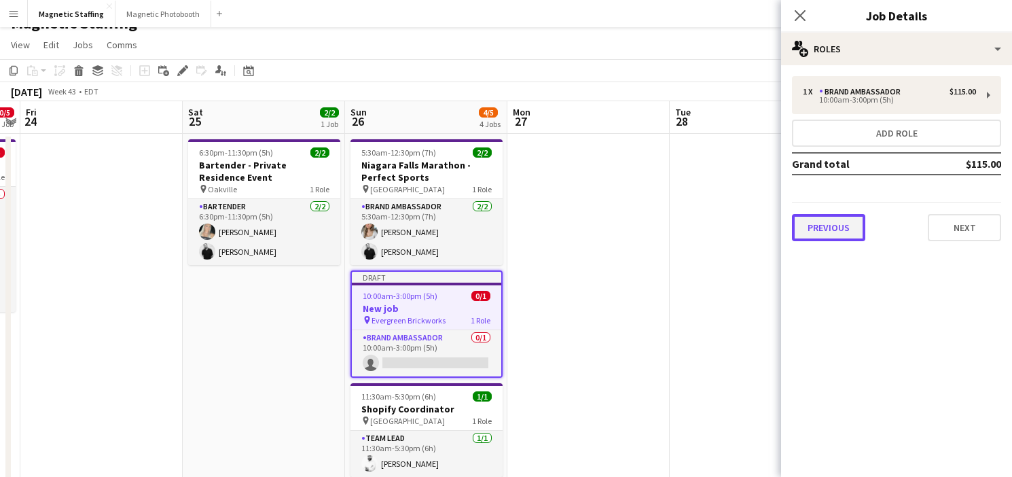
click at [840, 225] on button "Previous" at bounding box center [828, 227] width 73 height 27
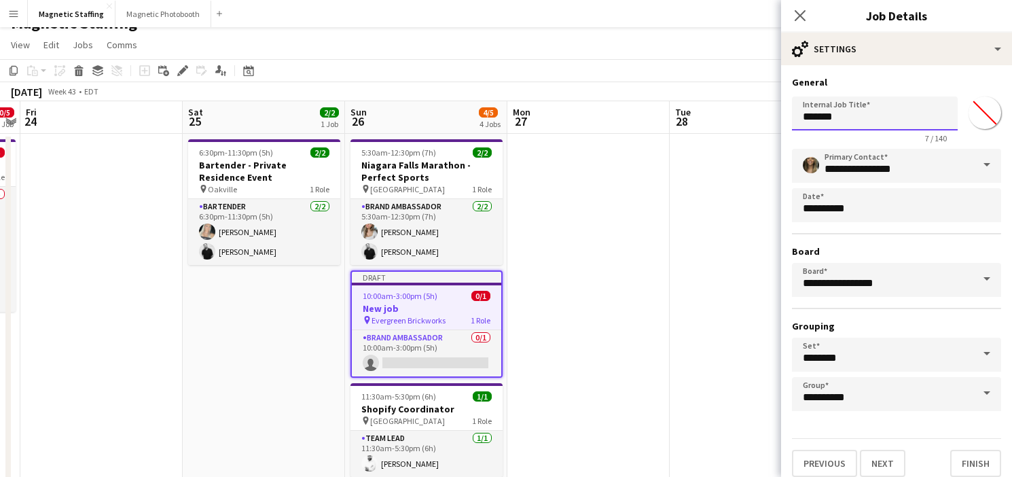
click at [876, 114] on input "*******" at bounding box center [875, 113] width 166 height 34
drag, startPoint x: 851, startPoint y: 117, endPoint x: 706, endPoint y: 112, distance: 144.7
click at [706, 115] on body "Menu Boards Boards Boards All jobs Status Workforce Workforce My Workforce Recr…" at bounding box center [506, 444] width 1012 height 928
type input "**********"
click at [877, 463] on button "Next" at bounding box center [883, 463] width 46 height 27
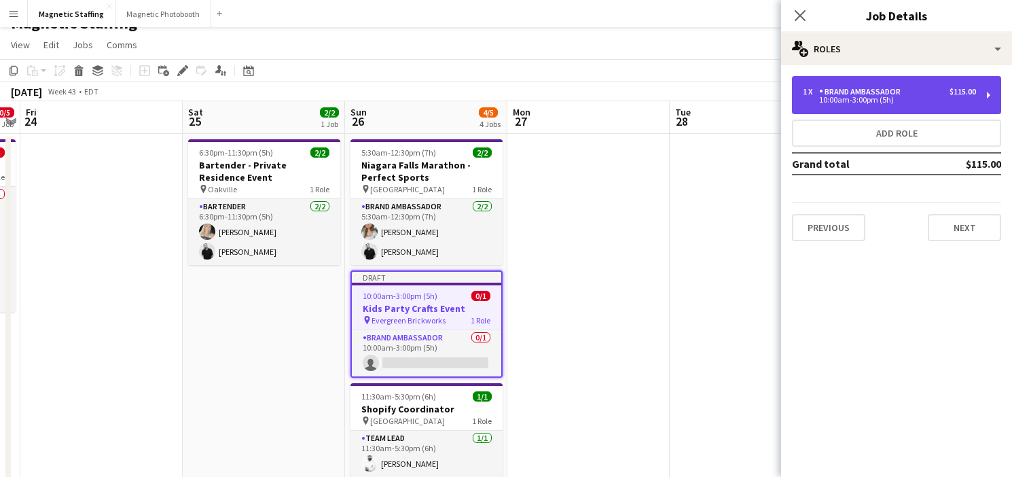
click at [892, 86] on div "1 x Brand Ambassador $115.00 10:00am-3:00pm (5h)" at bounding box center [896, 95] width 209 height 38
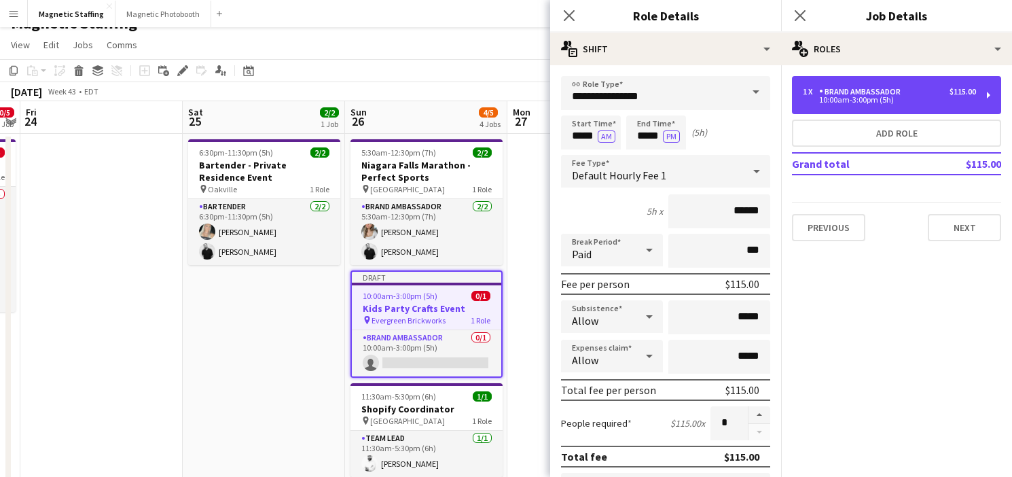
scroll to position [443, 0]
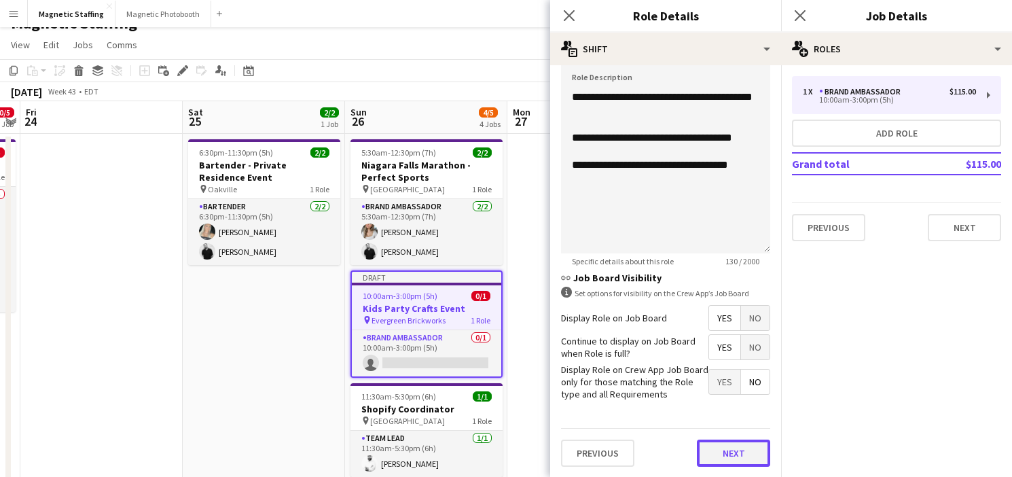
click at [723, 453] on button "Next" at bounding box center [733, 452] width 73 height 27
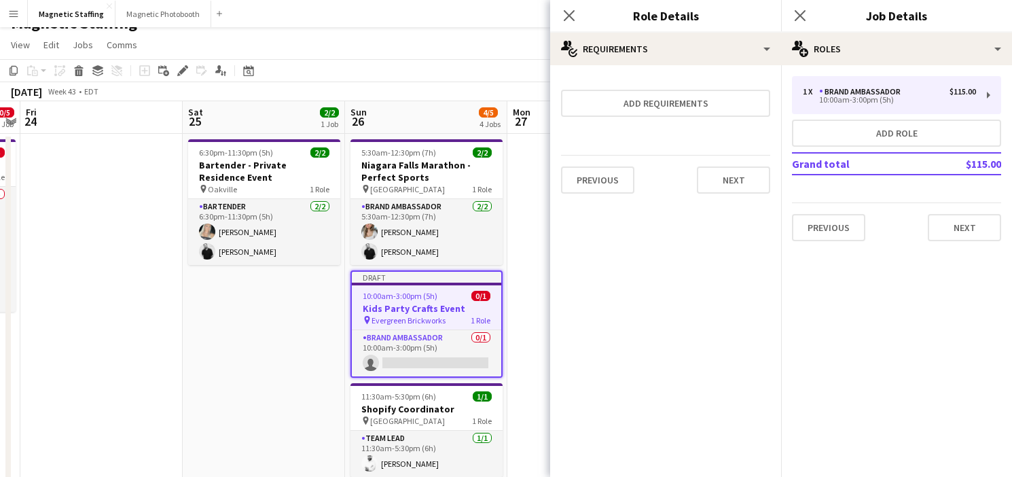
scroll to position [0, 0]
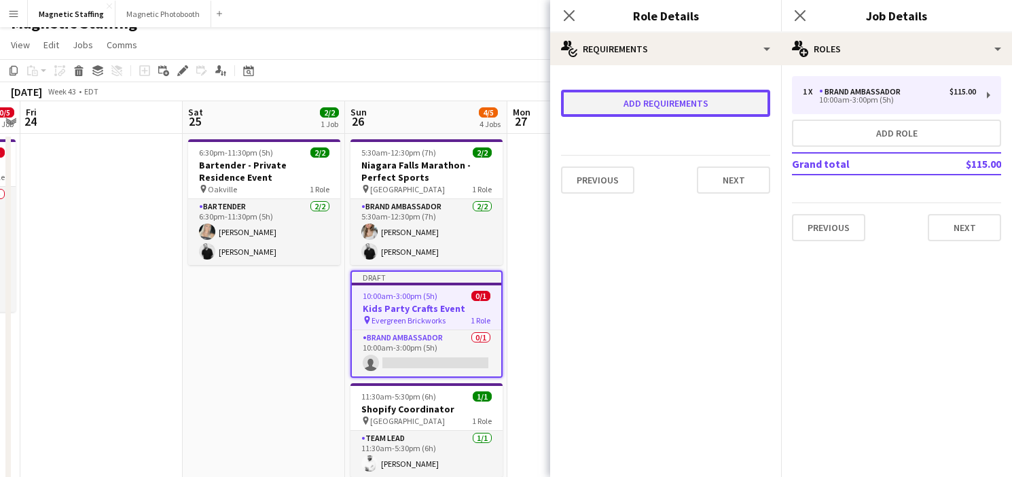
click at [684, 98] on button "Add requirements" at bounding box center [665, 103] width 209 height 27
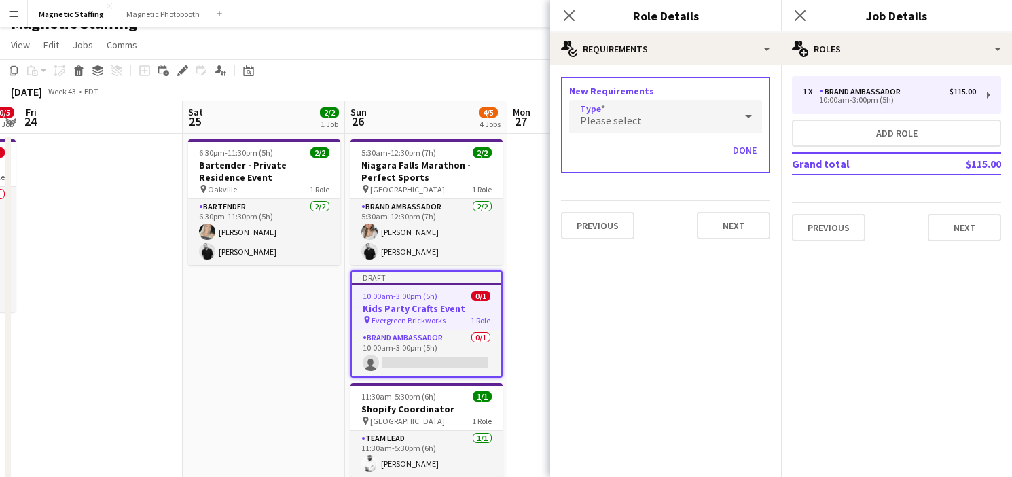
click at [655, 124] on div "Please select" at bounding box center [652, 116] width 166 height 33
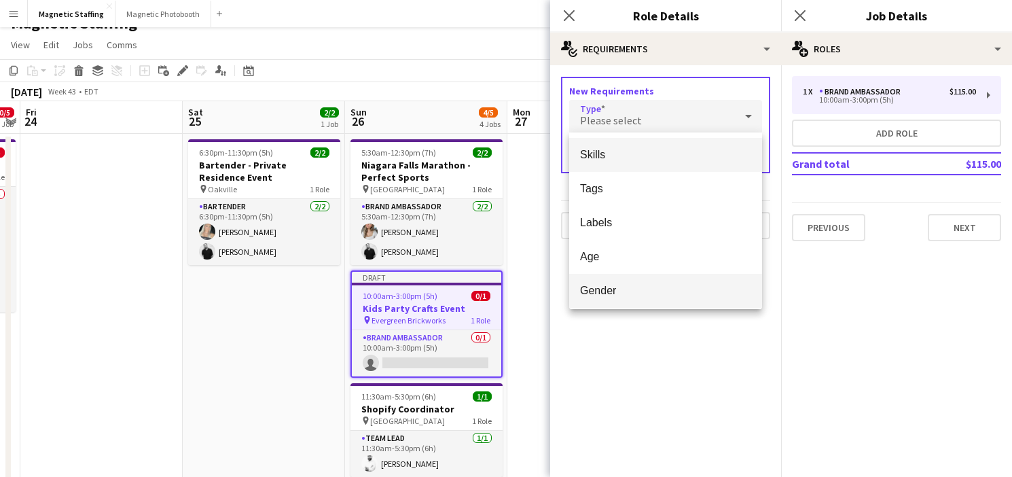
click at [611, 287] on span "Gender" at bounding box center [665, 290] width 171 height 13
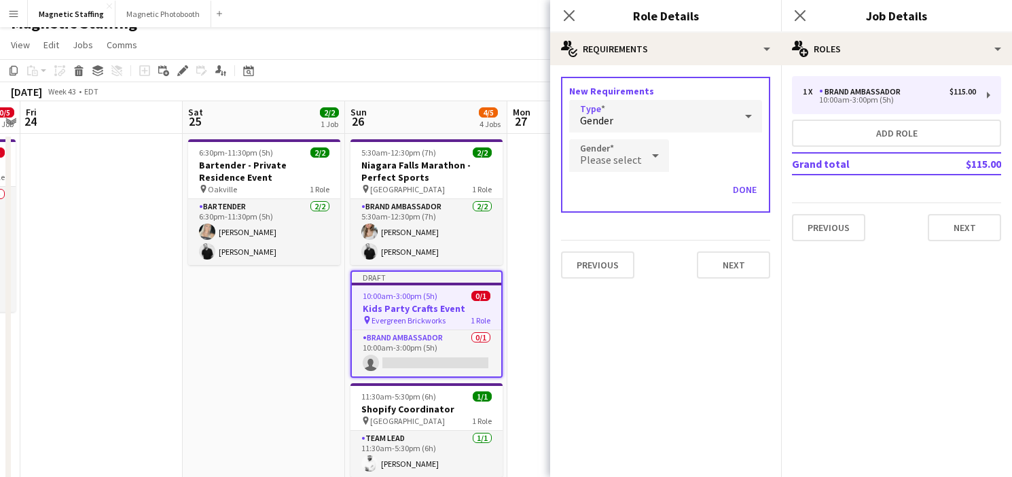
click at [622, 159] on span "Please select" at bounding box center [611, 160] width 62 height 14
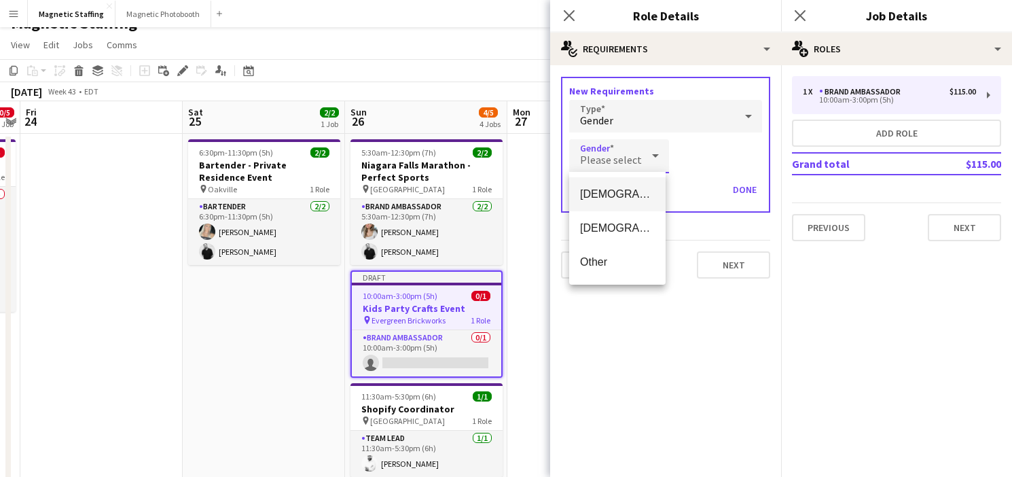
click at [613, 198] on span "[DEMOGRAPHIC_DATA]" at bounding box center [617, 193] width 75 height 13
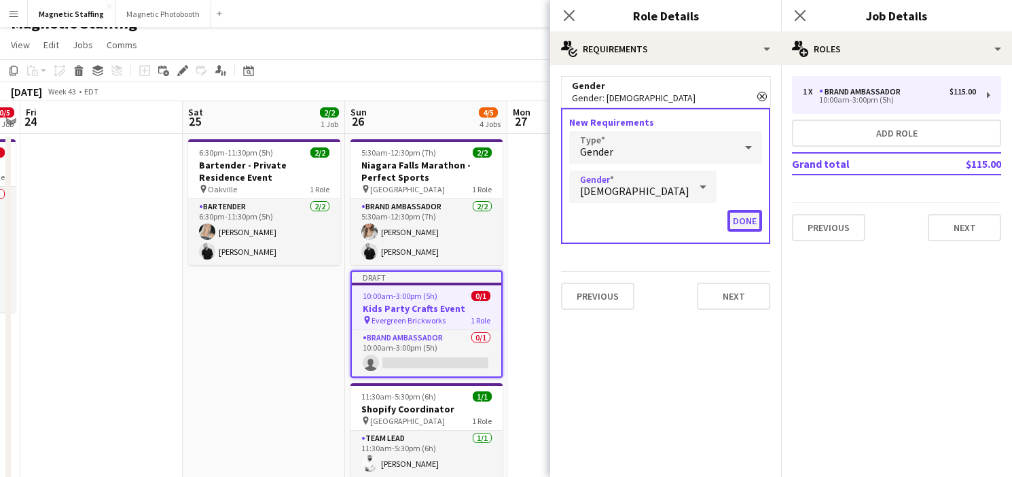
click at [750, 223] on button "Done" at bounding box center [744, 221] width 35 height 22
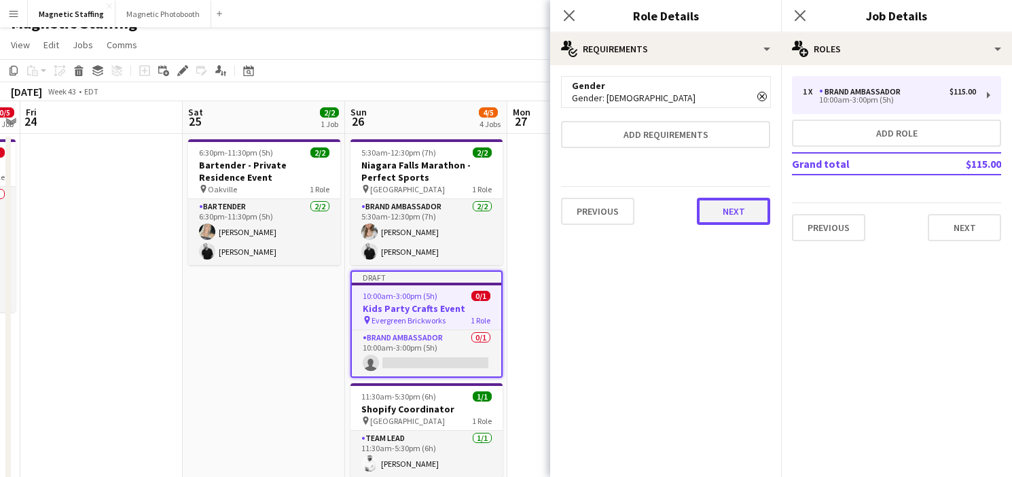
click at [738, 214] on button "Next" at bounding box center [733, 211] width 73 height 27
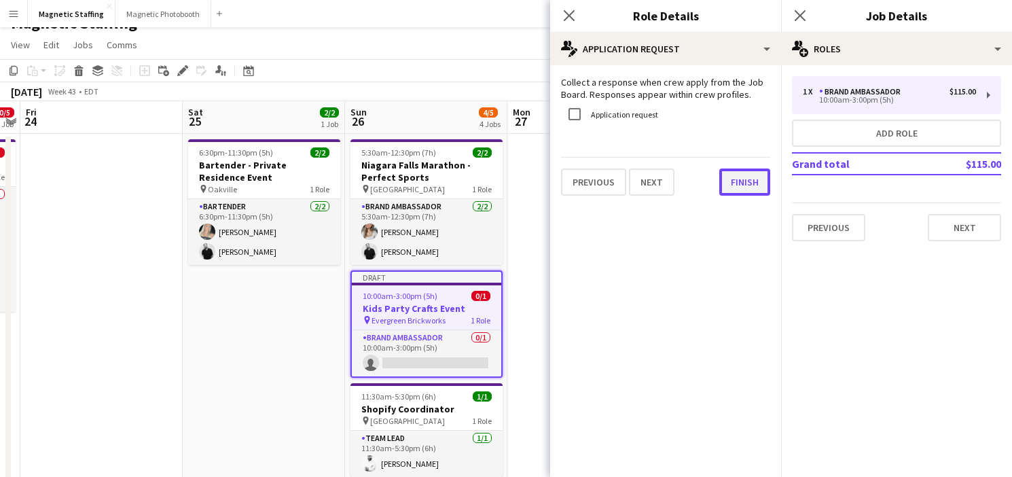
click at [755, 179] on button "Finish" at bounding box center [744, 181] width 51 height 27
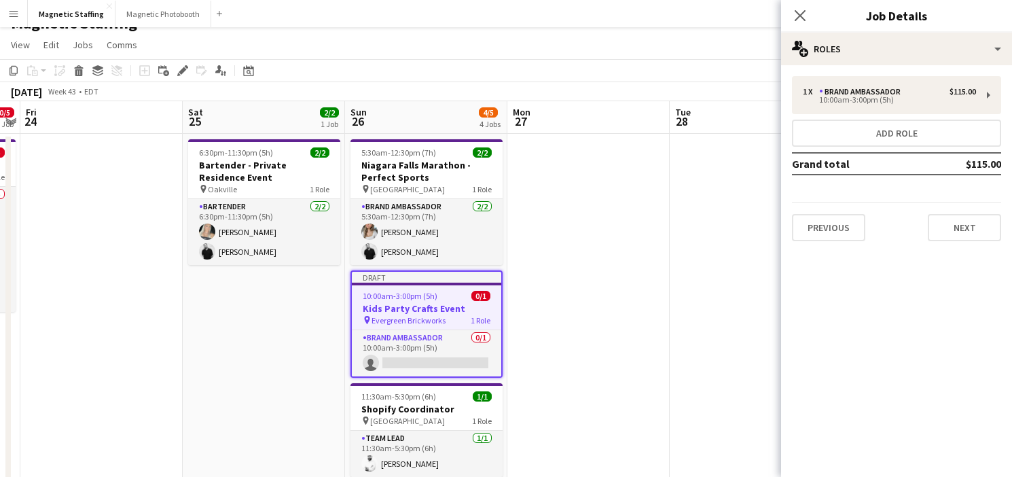
click at [603, 192] on app-date-cell at bounding box center [588, 478] width 162 height 689
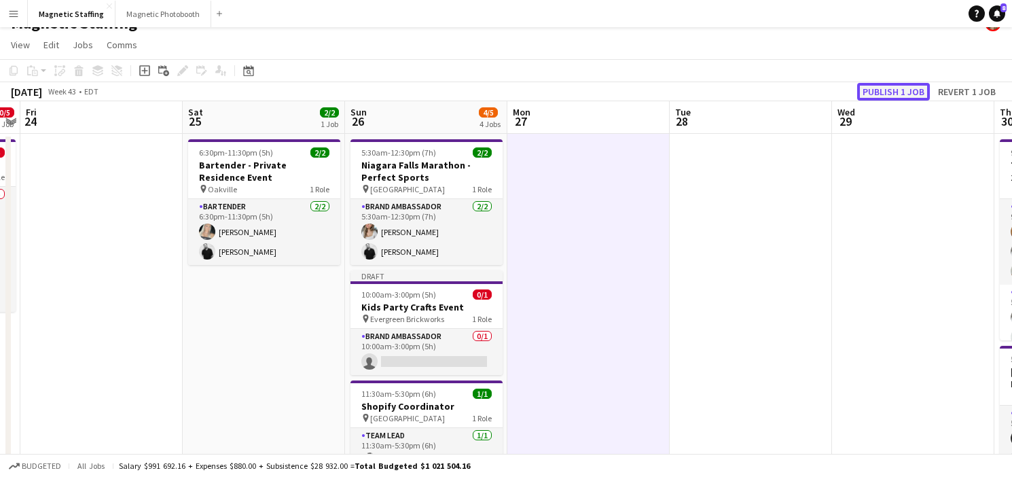
click at [898, 86] on button "Publish 1 job" at bounding box center [893, 92] width 73 height 18
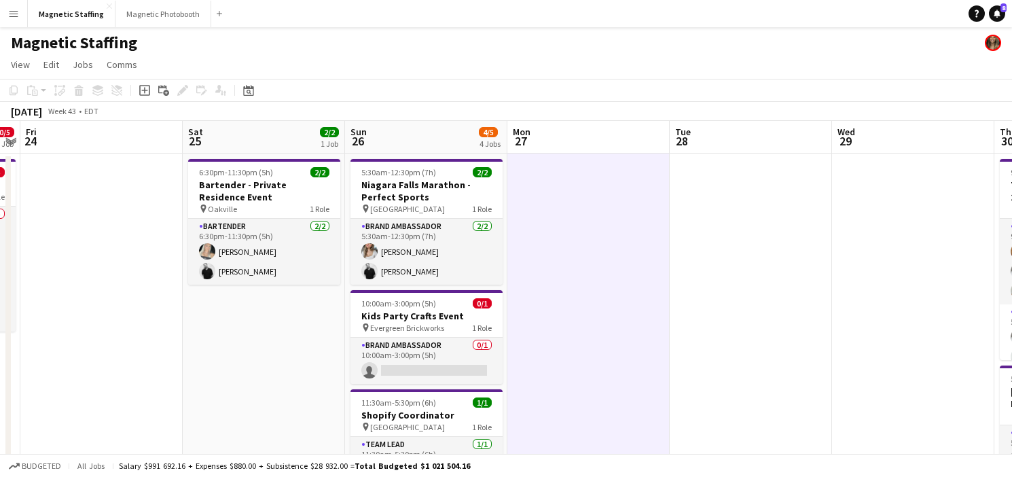
click at [15, 18] on app-icon "Menu" at bounding box center [13, 13] width 11 height 11
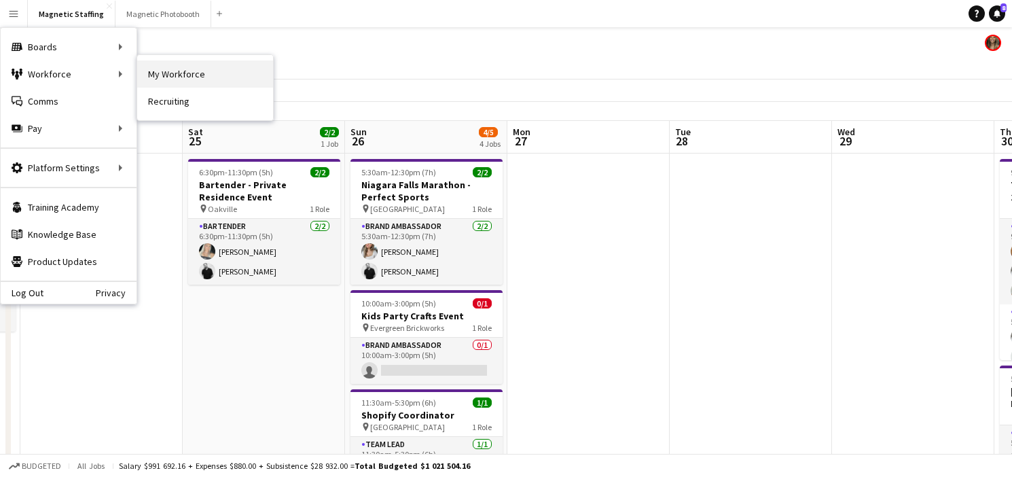
click at [204, 78] on link "My Workforce" at bounding box center [205, 73] width 136 height 27
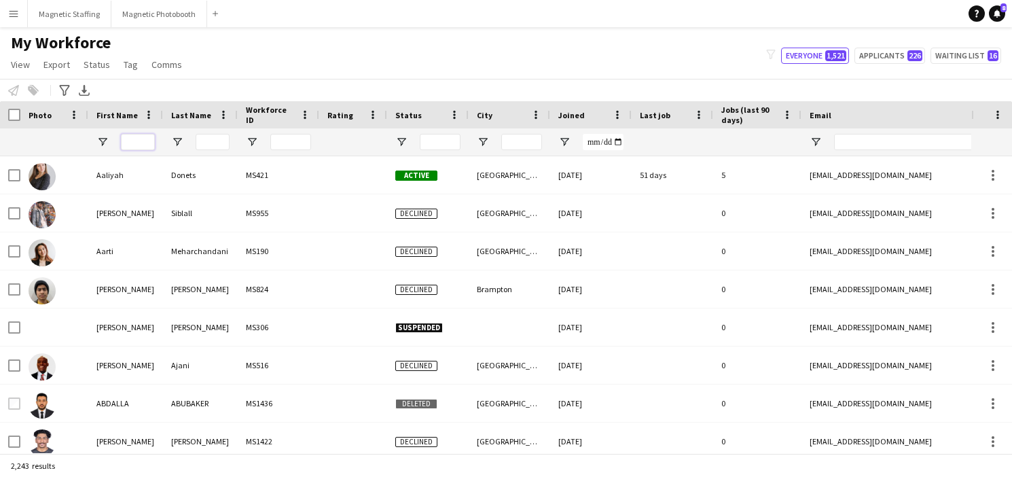
click at [140, 140] on input "First Name Filter Input" at bounding box center [138, 142] width 34 height 16
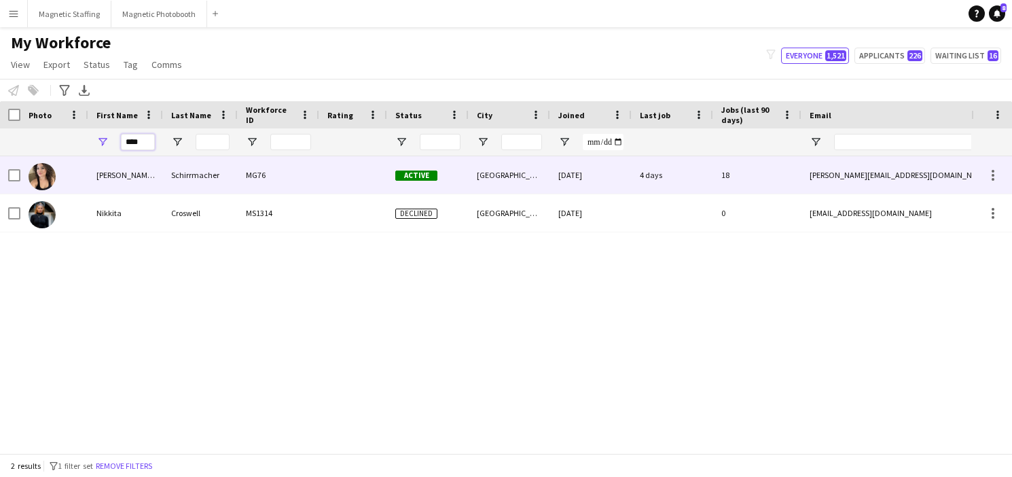
type input "****"
click at [182, 179] on div "Schirrmacher" at bounding box center [200, 174] width 75 height 37
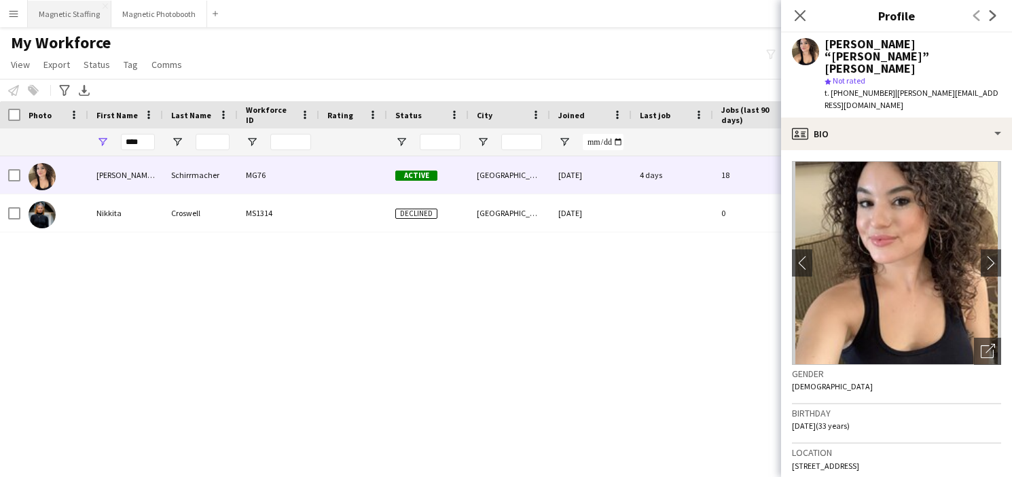
click at [66, 17] on button "Magnetic Staffing Close" at bounding box center [70, 14] width 84 height 26
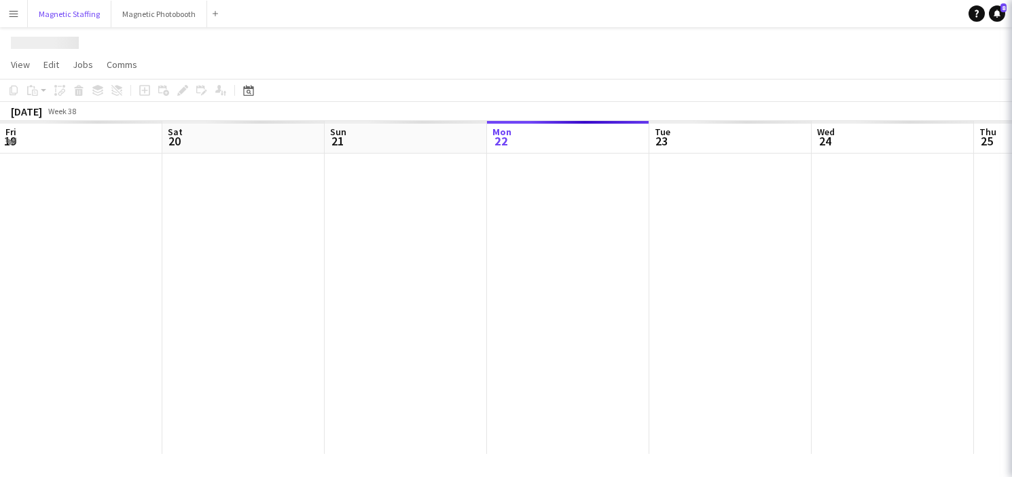
scroll to position [0, 325]
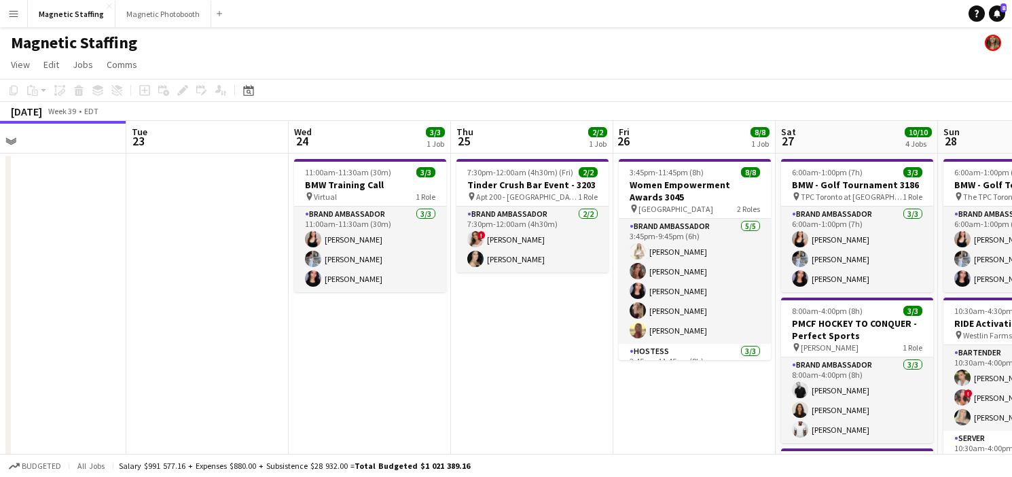
drag, startPoint x: 474, startPoint y: 254, endPoint x: 166, endPoint y: 273, distance: 308.9
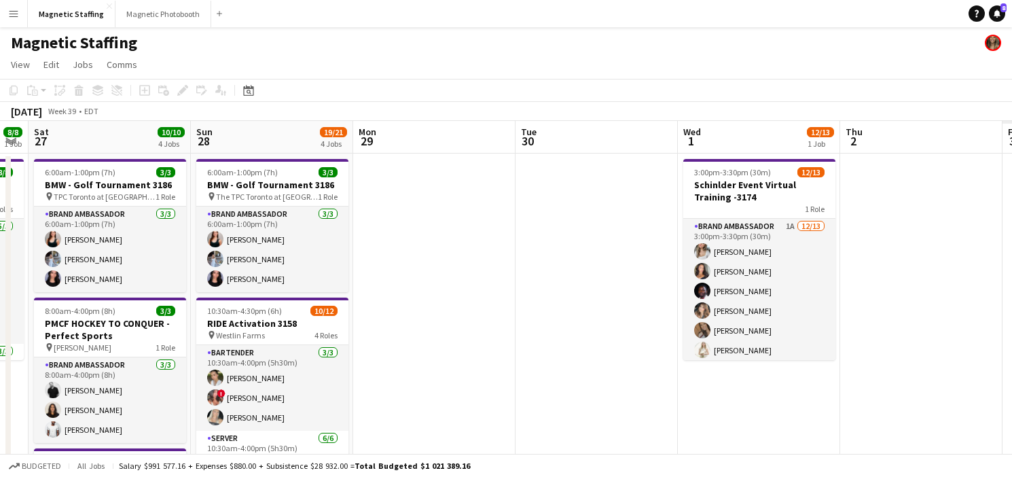
drag, startPoint x: 745, startPoint y: 268, endPoint x: 198, endPoint y: 307, distance: 548.1
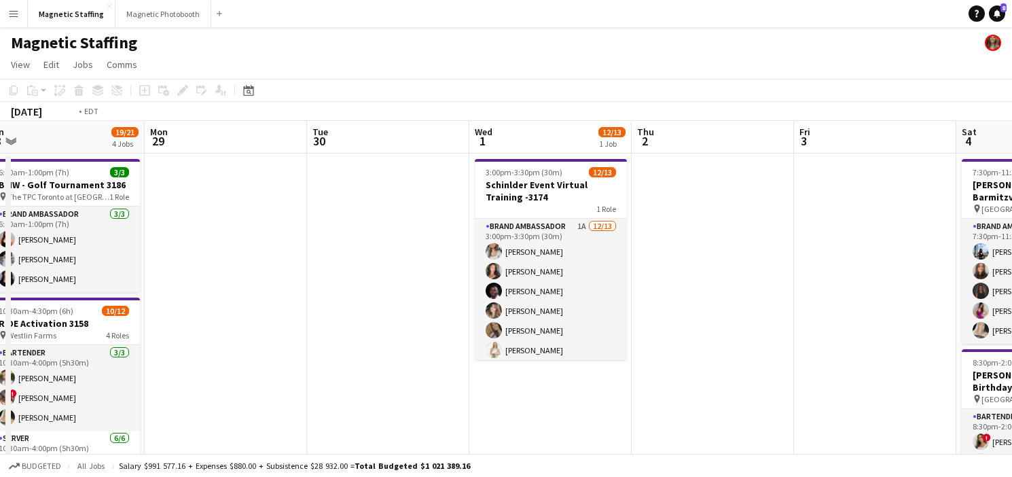
drag, startPoint x: 493, startPoint y: 319, endPoint x: 1, endPoint y: 334, distance: 491.9
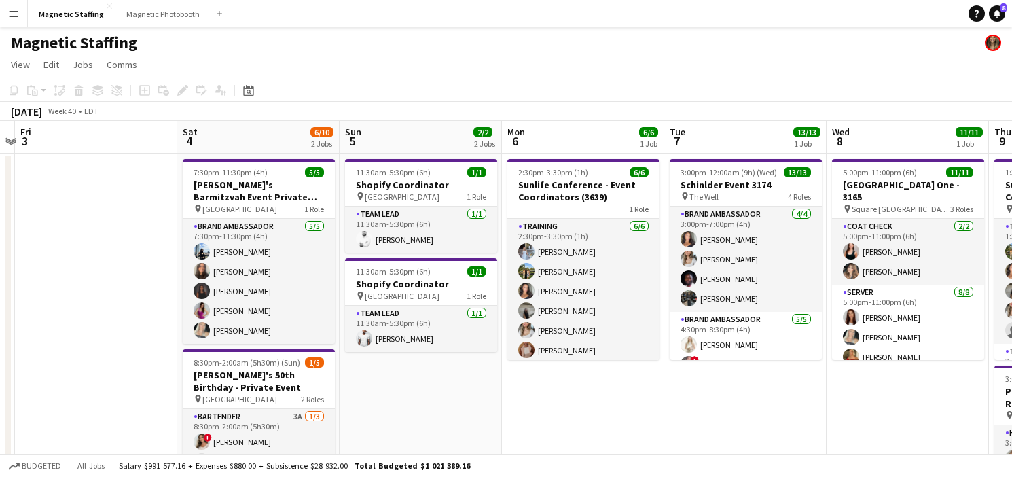
drag, startPoint x: 365, startPoint y: 313, endPoint x: 180, endPoint y: 313, distance: 185.4
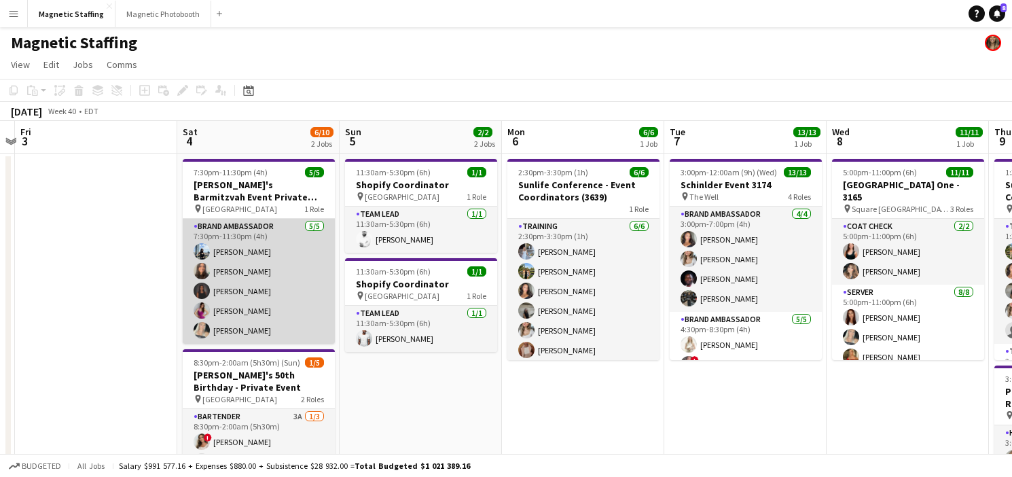
click at [243, 313] on app-card-role "Brand Ambassador 5/5 7:30pm-11:30pm (4h) Lena Vu jessica halteh Malin Keo Izabe…" at bounding box center [259, 281] width 152 height 125
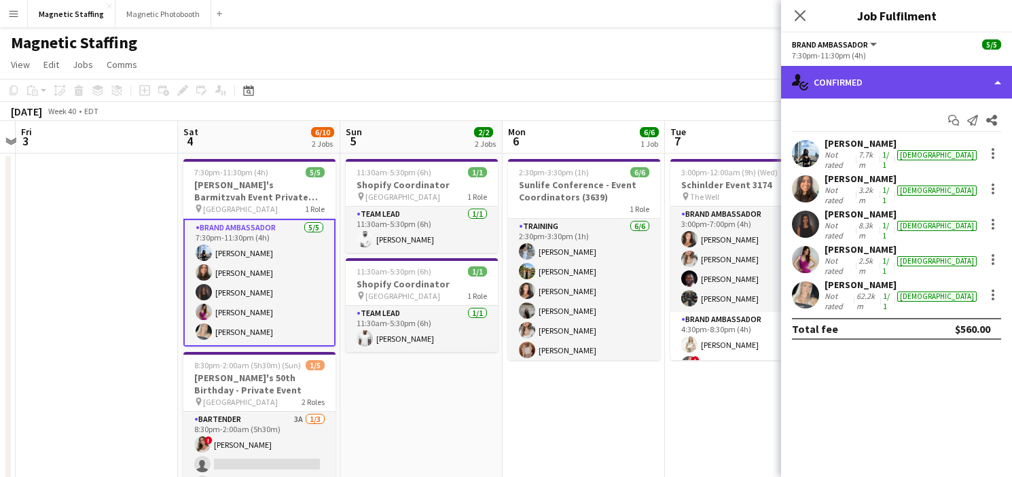
click at [888, 79] on div "single-neutral-actions-check-2 Confirmed" at bounding box center [896, 82] width 231 height 33
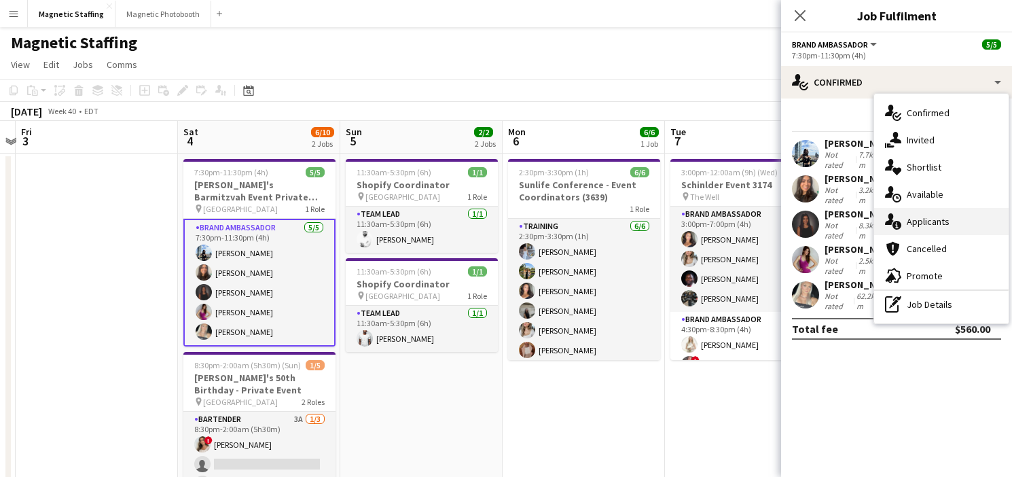
click at [901, 217] on icon "single-neutral-actions-information" at bounding box center [893, 221] width 16 height 16
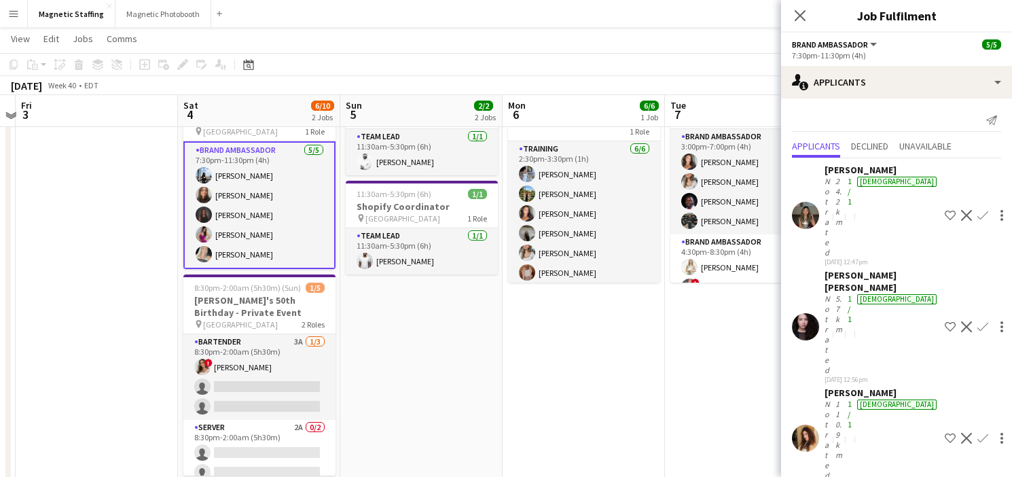
scroll to position [75, 0]
click at [247, 230] on app-card-role "Brand Ambassador 5/5 7:30pm-11:30pm (4h) Lena Vu jessica halteh Malin Keo Izabe…" at bounding box center [259, 206] width 152 height 128
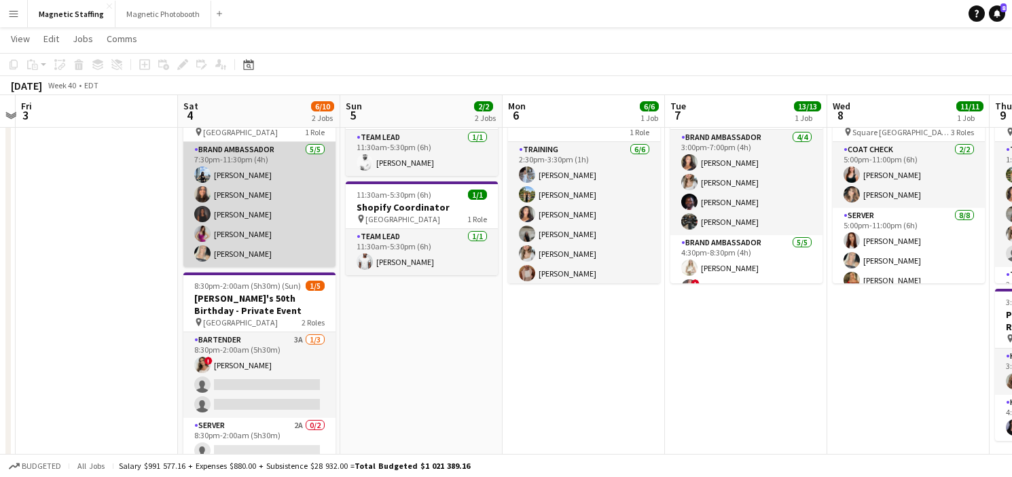
click at [247, 230] on app-card-role "Brand Ambassador 5/5 7:30pm-11:30pm (4h) Lena Vu jessica halteh Malin Keo Izabe…" at bounding box center [259, 204] width 152 height 125
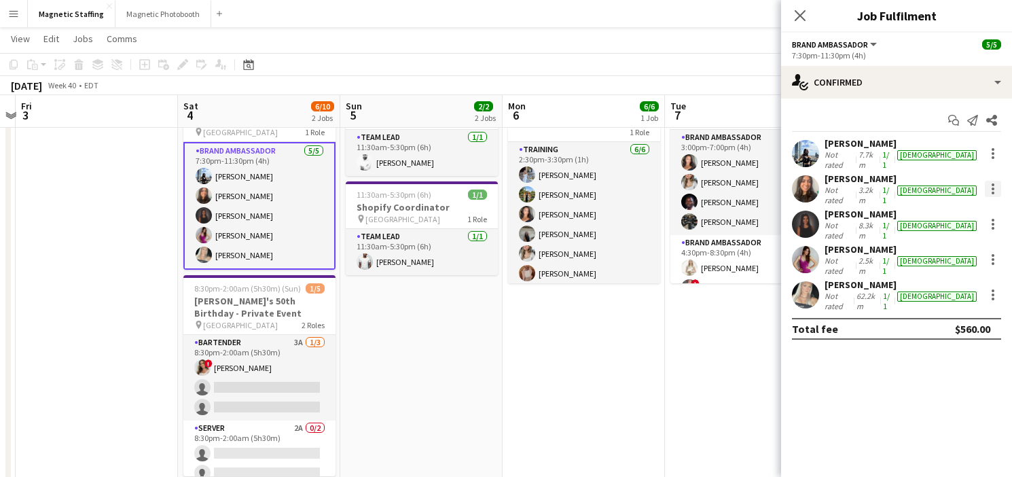
click at [992, 181] on div at bounding box center [993, 189] width 16 height 16
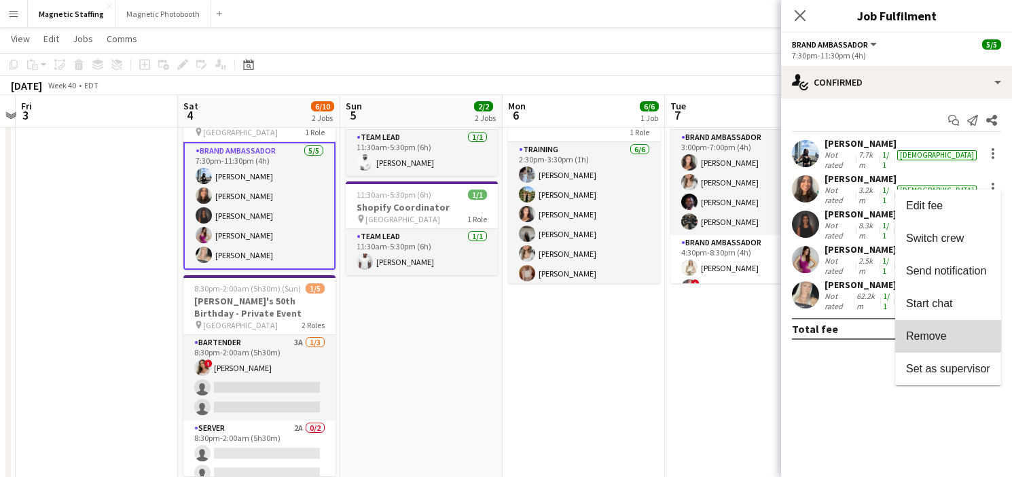
click at [930, 333] on span "Remove" at bounding box center [926, 336] width 41 height 12
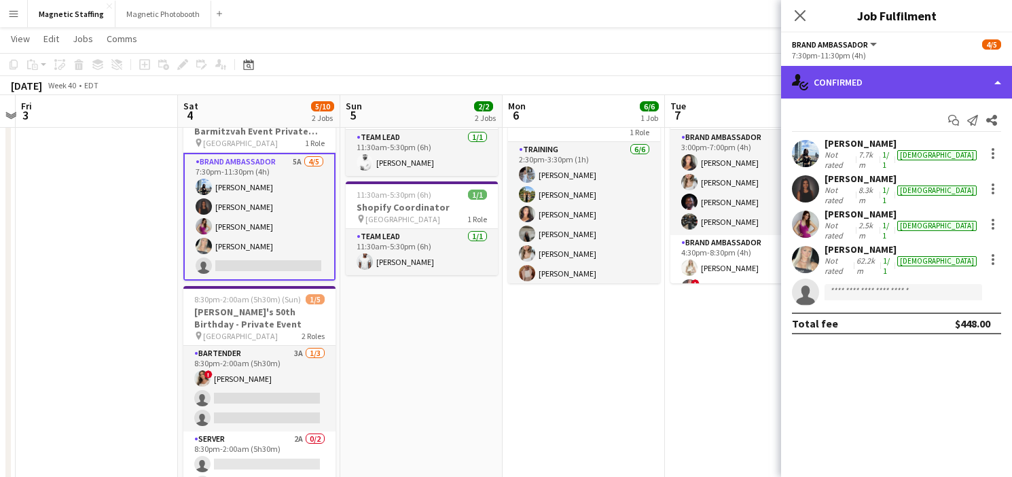
click at [913, 88] on div "single-neutral-actions-check-2 Confirmed" at bounding box center [896, 82] width 231 height 33
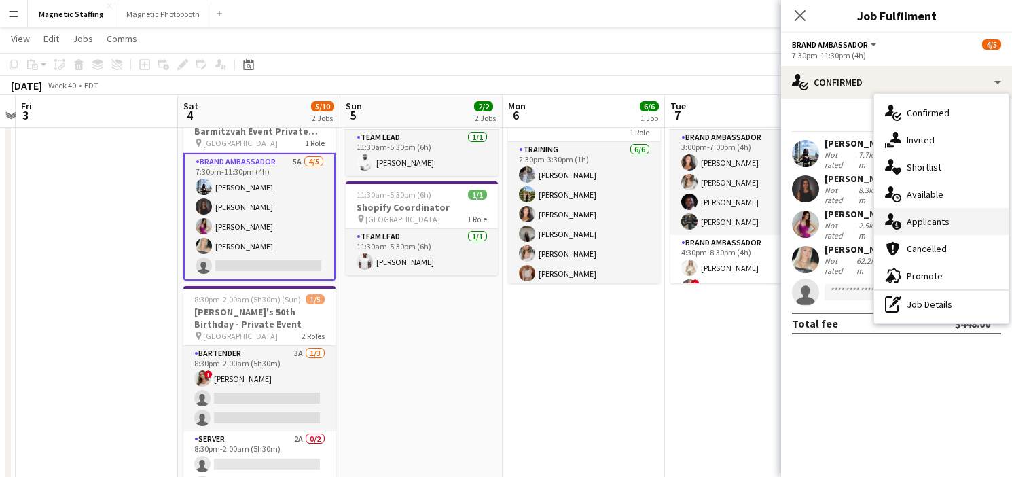
click at [913, 220] on span "Applicants" at bounding box center [928, 221] width 43 height 12
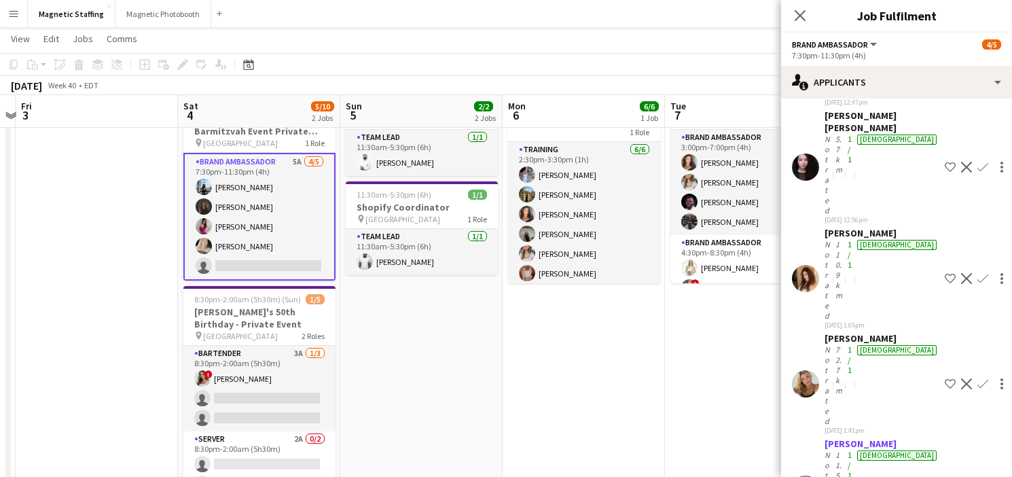
scroll to position [227, 0]
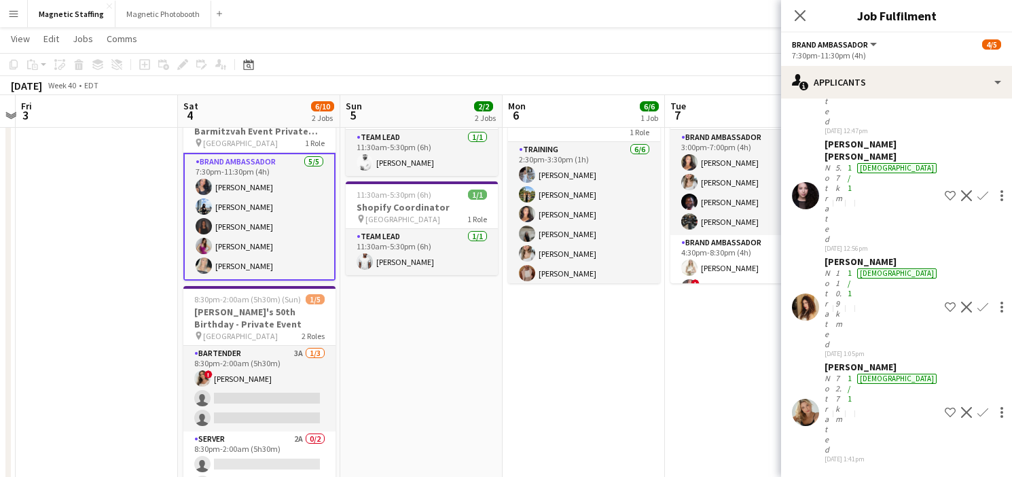
scroll to position [0, 0]
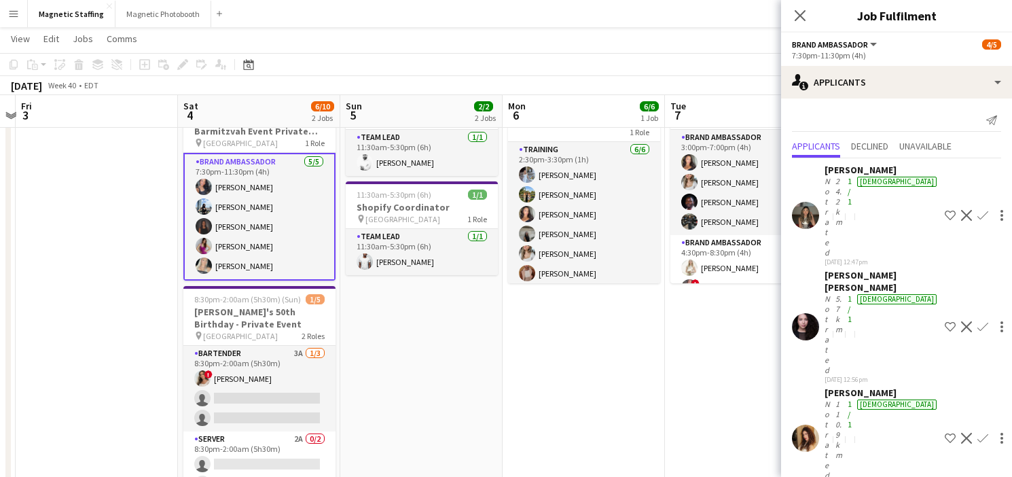
click at [632, 343] on app-date-cell "2:30pm-3:30pm (1h) 6/6 Sunlife Conference - Event Coordinators (3639) 1 Role Tr…" at bounding box center [584, 421] width 162 height 689
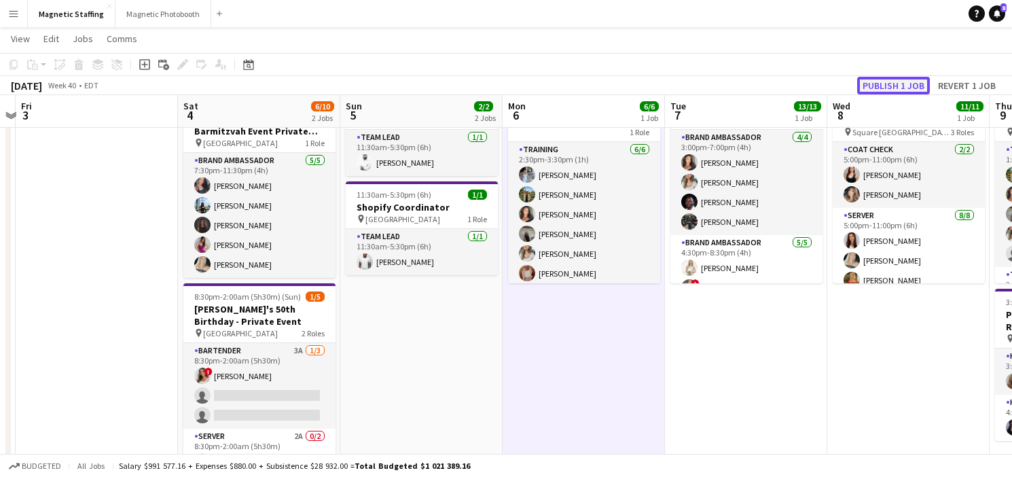
click at [886, 81] on button "Publish 1 job" at bounding box center [893, 86] width 73 height 18
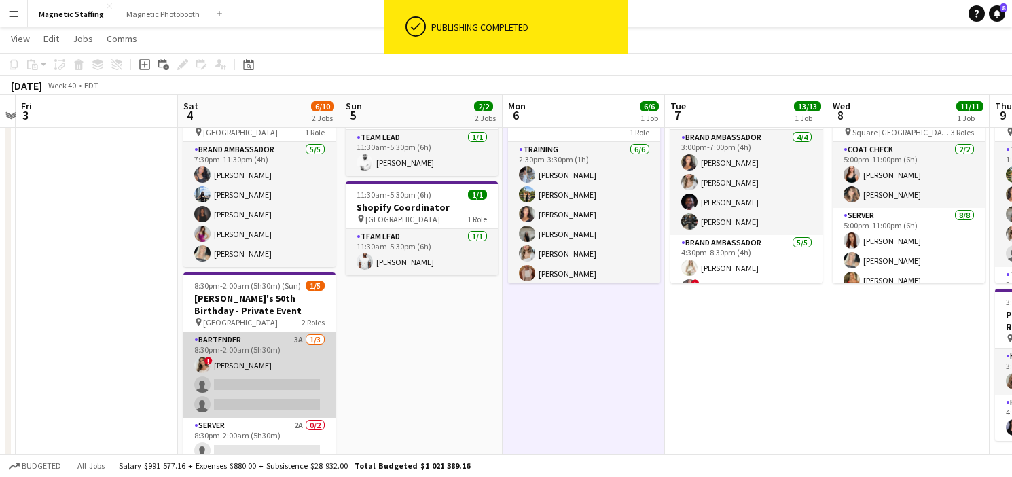
click at [233, 391] on app-card-role "Bartender 3A 1/3 8:30pm-2:00am (5h30m) ! Emily Vandongen single-neutral-actions…" at bounding box center [259, 375] width 152 height 86
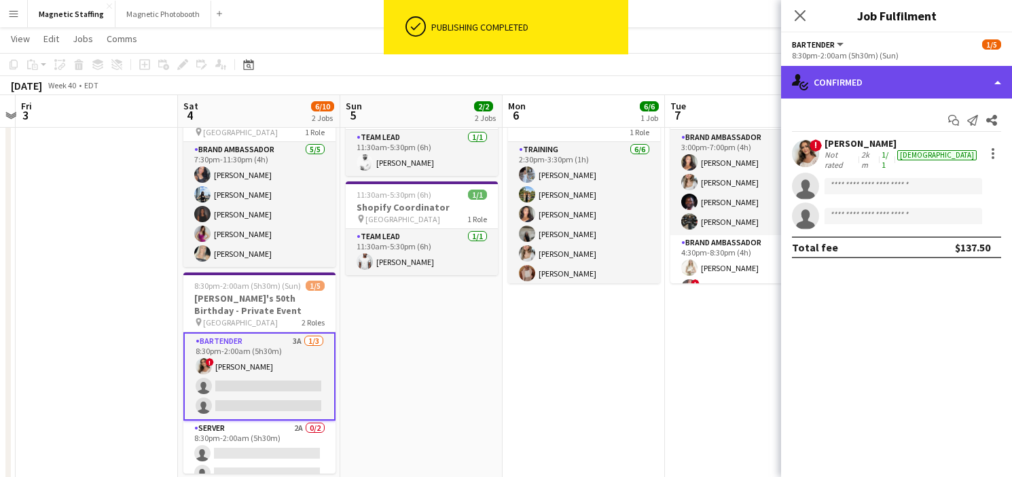
click at [909, 84] on div "single-neutral-actions-check-2 Confirmed" at bounding box center [896, 82] width 231 height 33
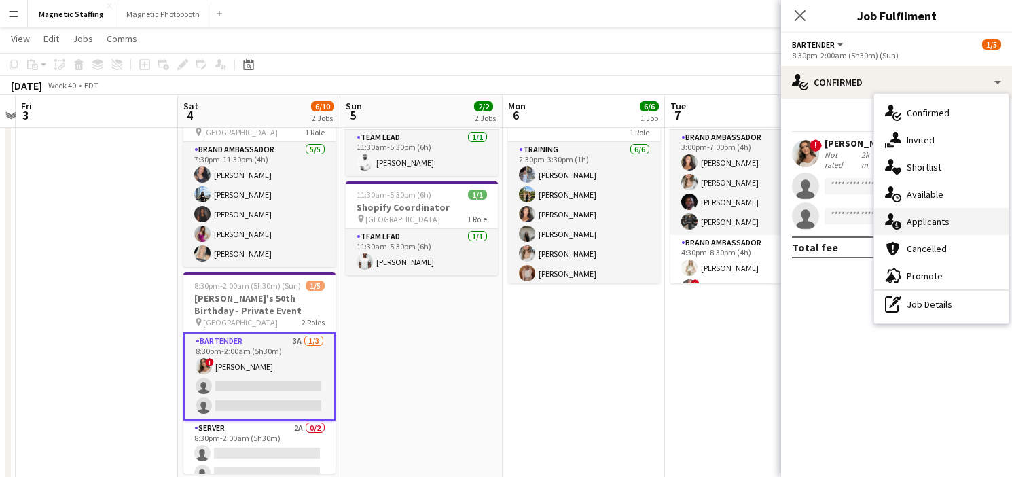
click at [915, 224] on span "Applicants" at bounding box center [928, 221] width 43 height 12
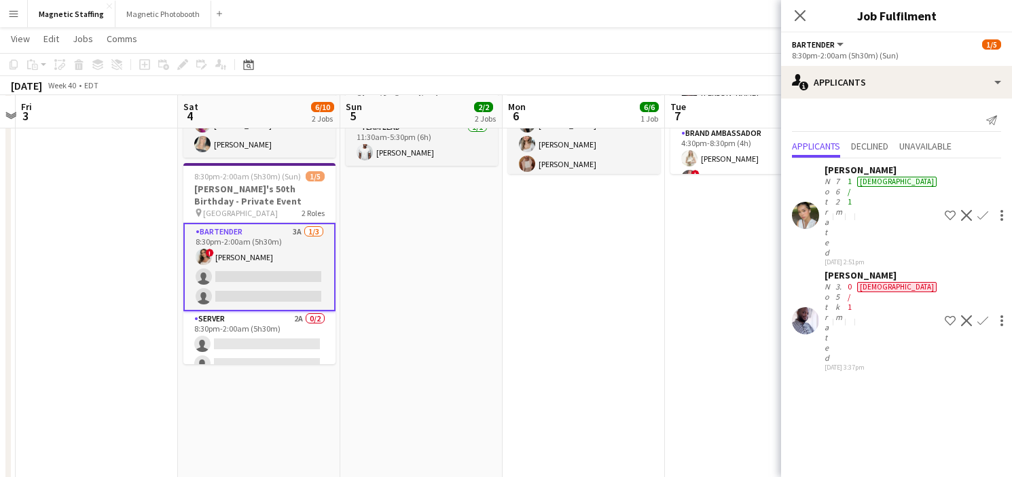
scroll to position [185, 0]
click at [961, 315] on app-icon "Decline" at bounding box center [966, 320] width 11 height 11
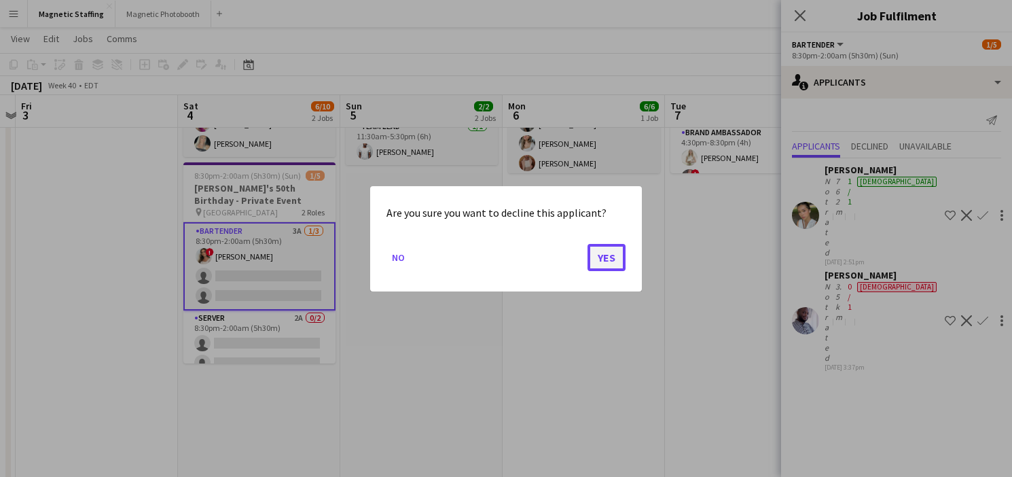
click at [603, 259] on button "Yes" at bounding box center [606, 256] width 38 height 27
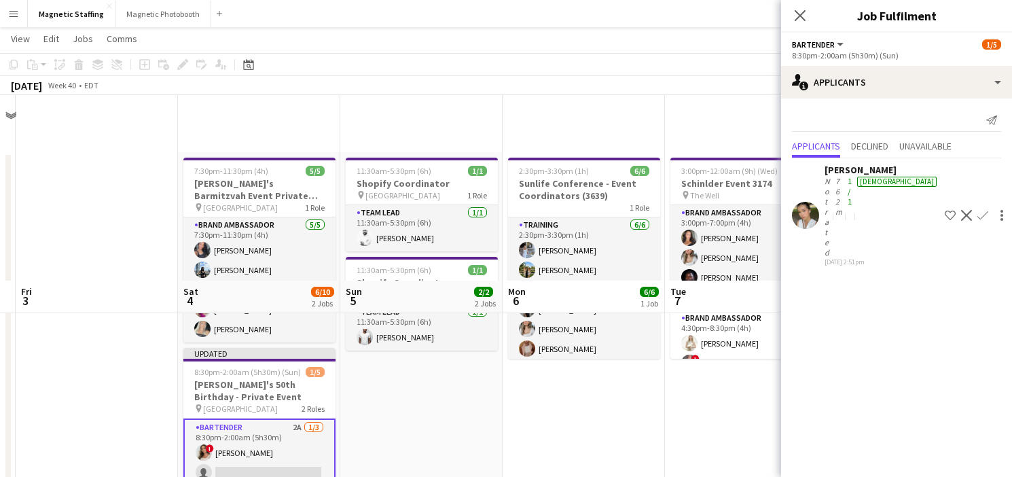
scroll to position [185, 0]
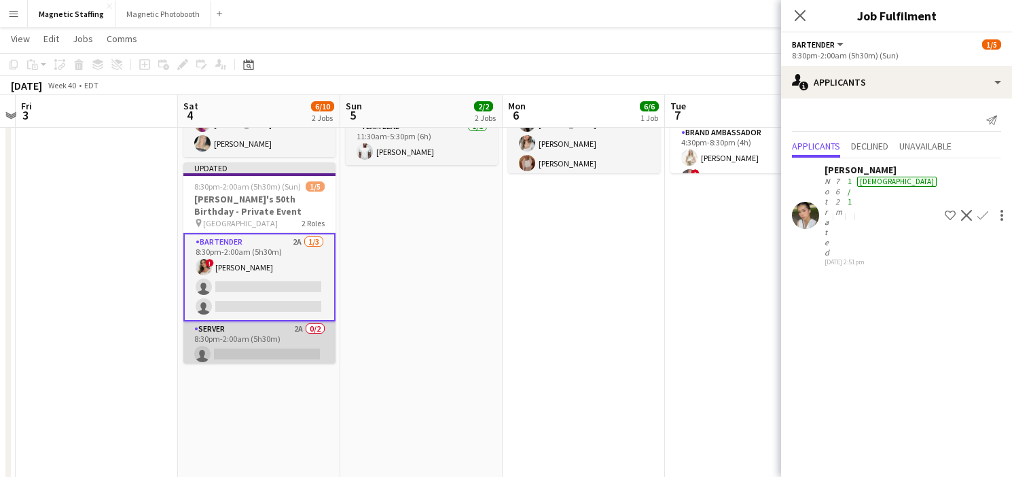
click at [247, 336] on app-card-role "Server 2A 0/2 8:30pm-2:00am (5h30m) single-neutral-actions single-neutral-actio…" at bounding box center [259, 354] width 152 height 66
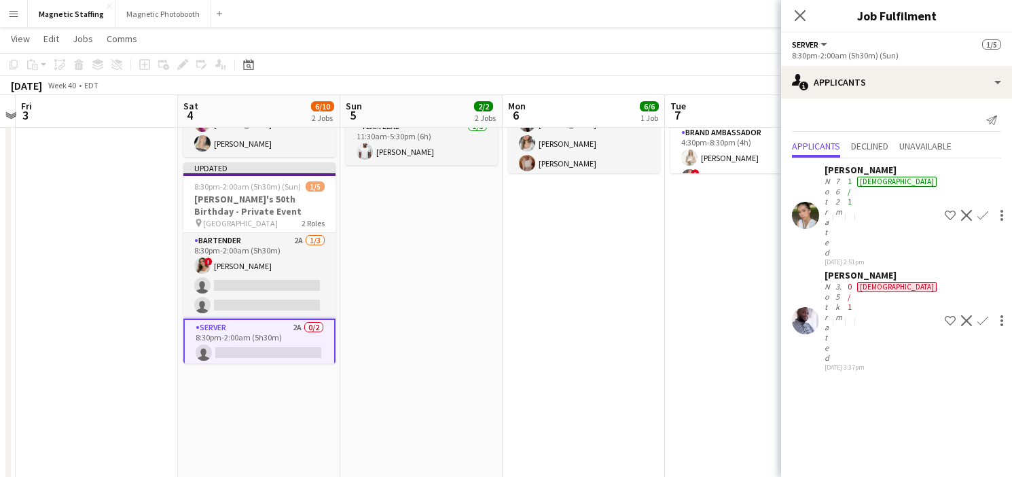
click at [517, 304] on app-date-cell "2:30pm-3:30pm (1h) 6/6 Sunlife Conference - Event Coordinators (3639) 1 Role Tr…" at bounding box center [584, 311] width 162 height 689
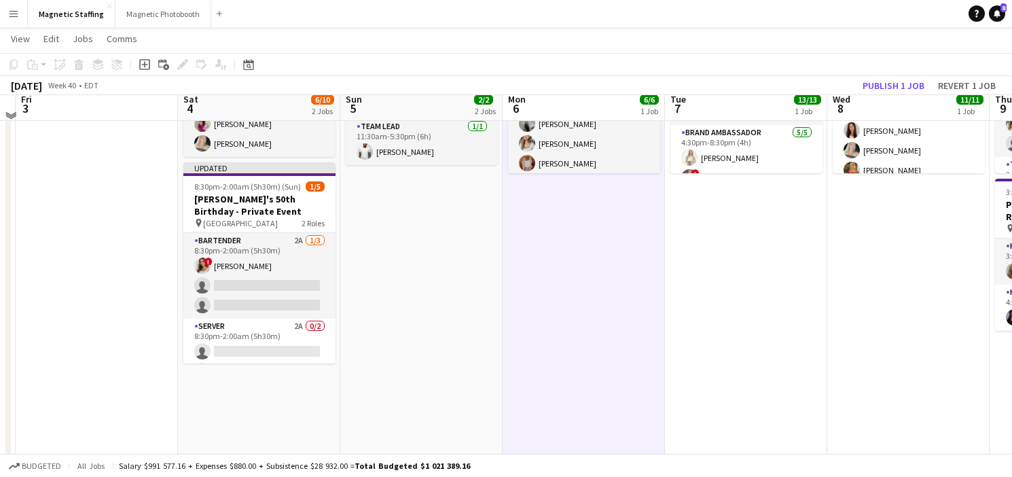
scroll to position [0, 0]
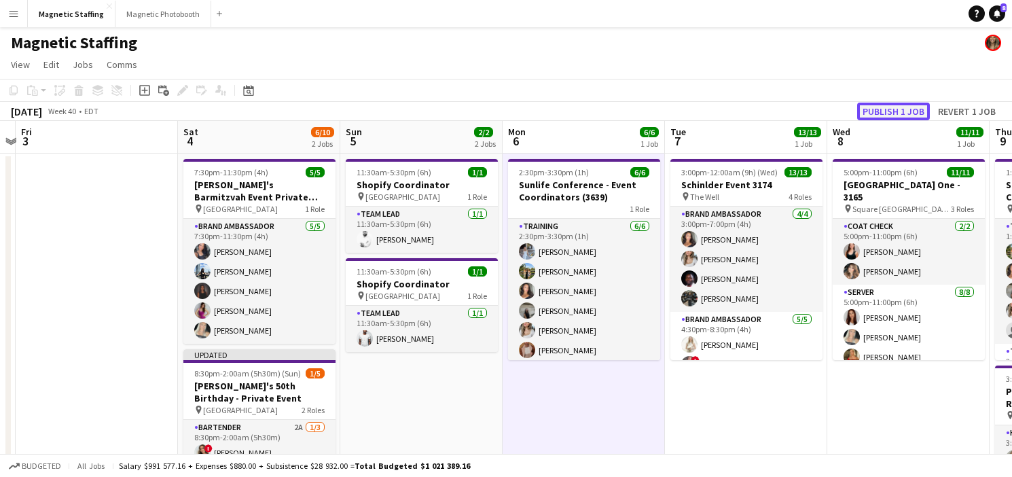
click at [898, 109] on button "Publish 1 job" at bounding box center [893, 112] width 73 height 18
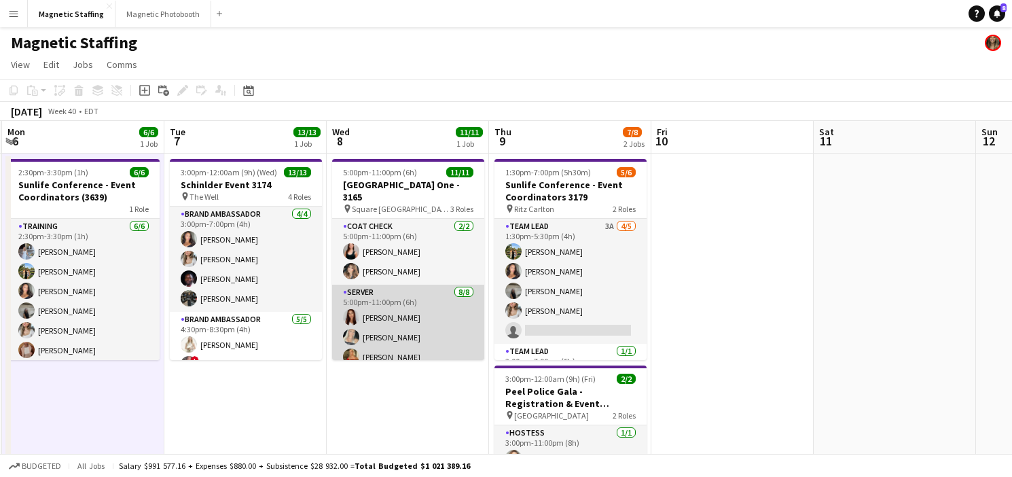
scroll to position [0, 399]
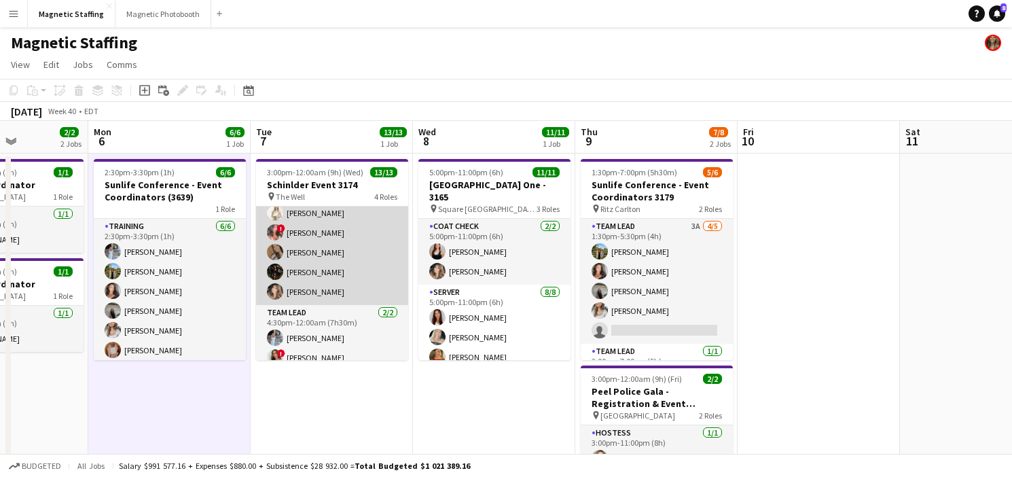
click at [325, 264] on app-card-role "Brand Ambassador 5/5 4:30pm-8:30pm (4h) Katryna Klepacki ! Alyssa Curto erica M…" at bounding box center [332, 242] width 152 height 125
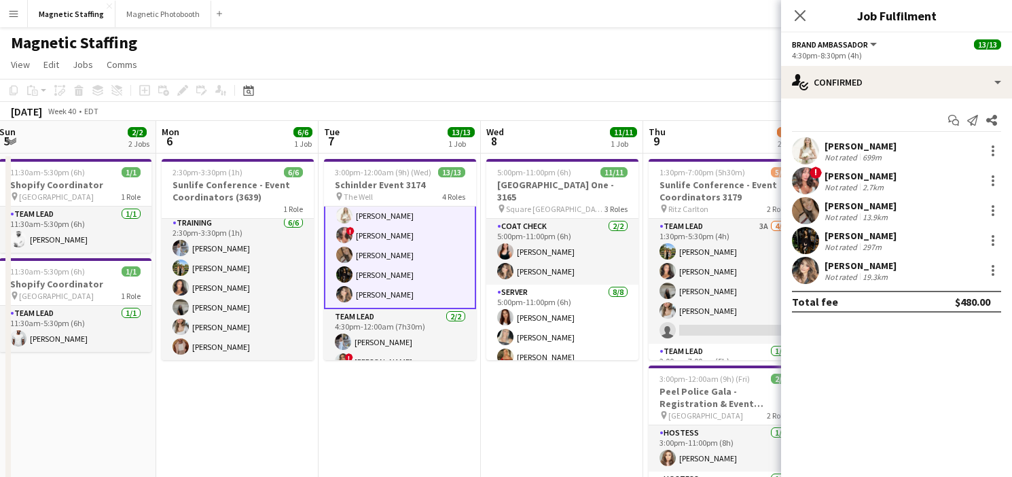
scroll to position [131, 0]
click at [421, 283] on app-card-role "Brand Ambassador 5/5 4:30pm-8:30pm (4h) Katryna Klepacki ! Alyssa Curto erica M…" at bounding box center [400, 245] width 152 height 128
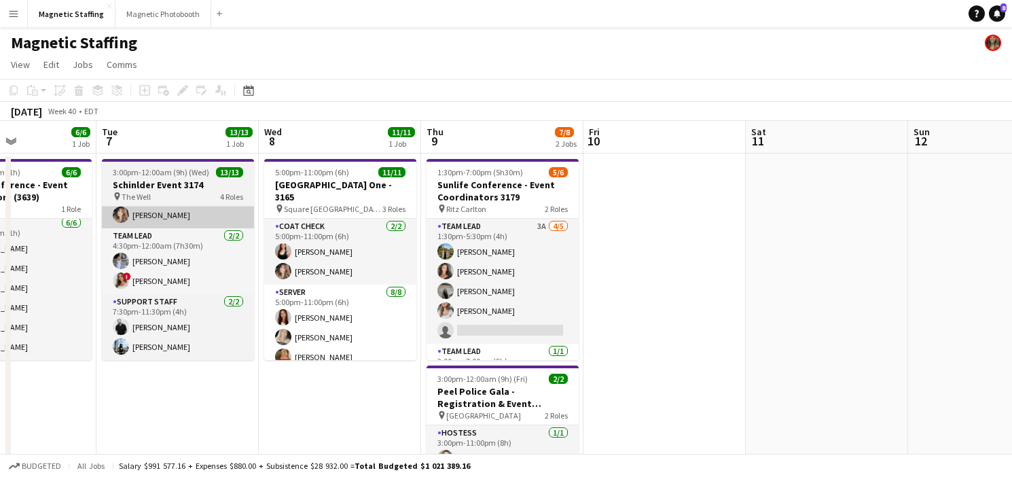
scroll to position [0, 392]
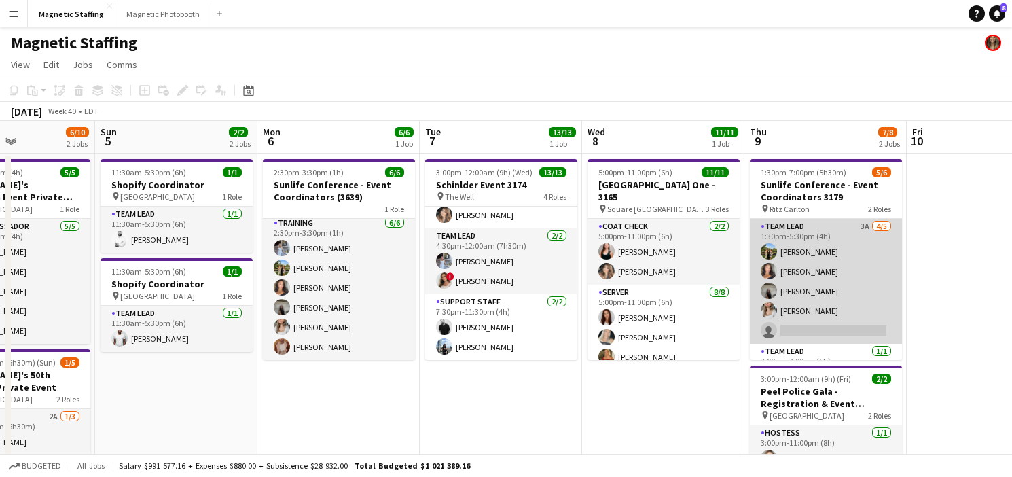
click at [794, 295] on app-card-role "Team Lead 3A 4/5 1:30pm-5:30pm (4h) Tereza Zetko Katelynn Espinosa Caitlin John…" at bounding box center [826, 281] width 152 height 125
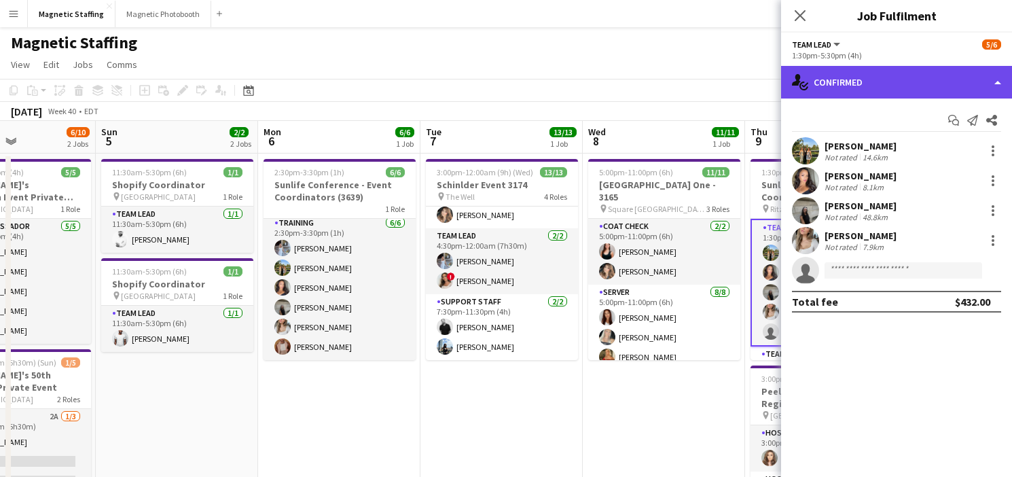
click at [906, 79] on div "single-neutral-actions-check-2 Confirmed" at bounding box center [896, 82] width 231 height 33
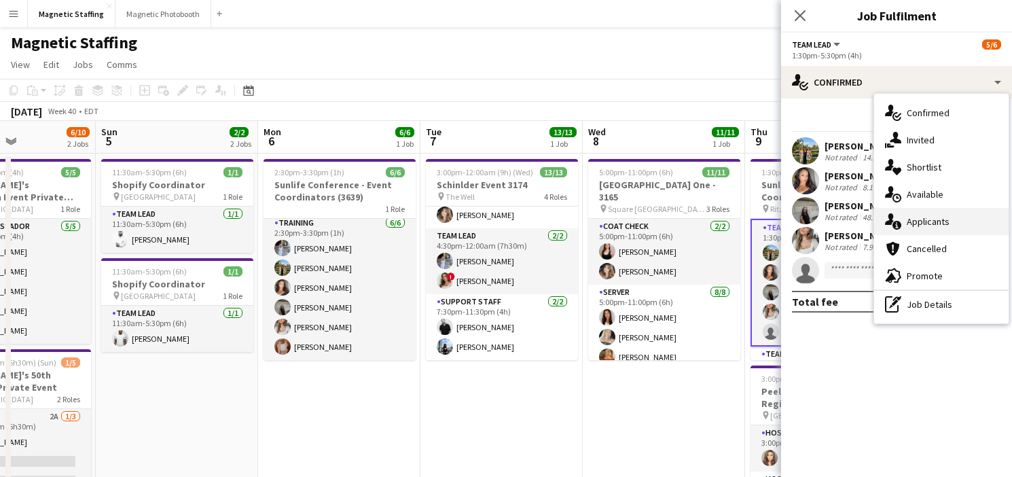
click at [909, 219] on span "Applicants" at bounding box center [928, 221] width 43 height 12
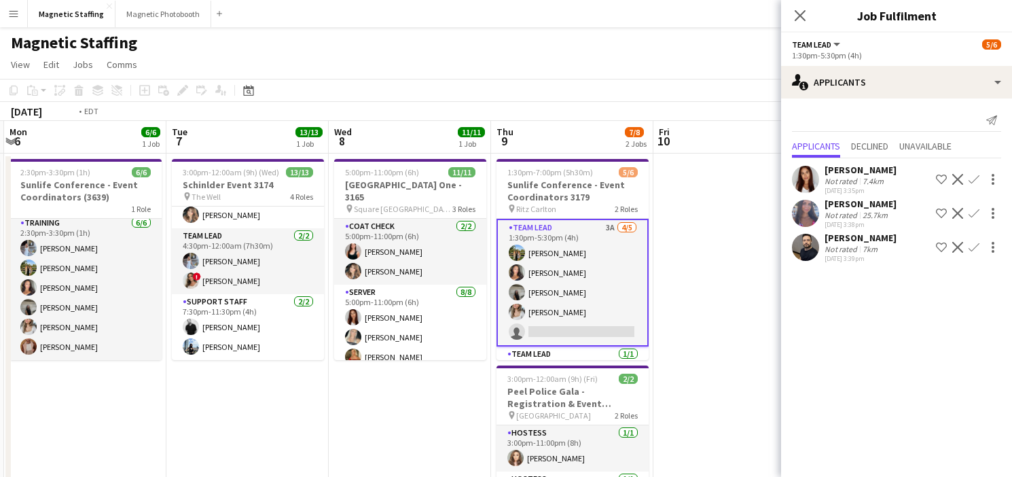
drag, startPoint x: 705, startPoint y: 310, endPoint x: 420, endPoint y: 310, distance: 284.6
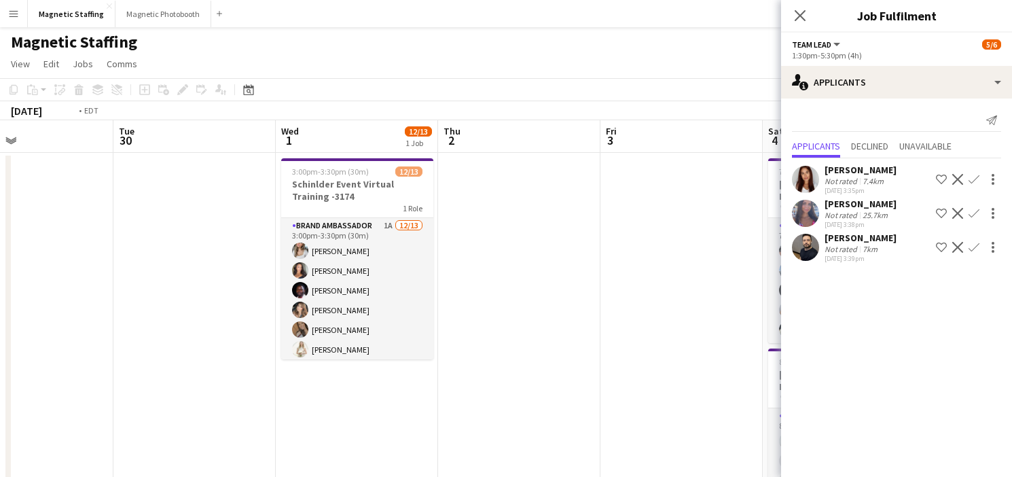
scroll to position [0, 349]
